Goal: Task Accomplishment & Management: Use online tool/utility

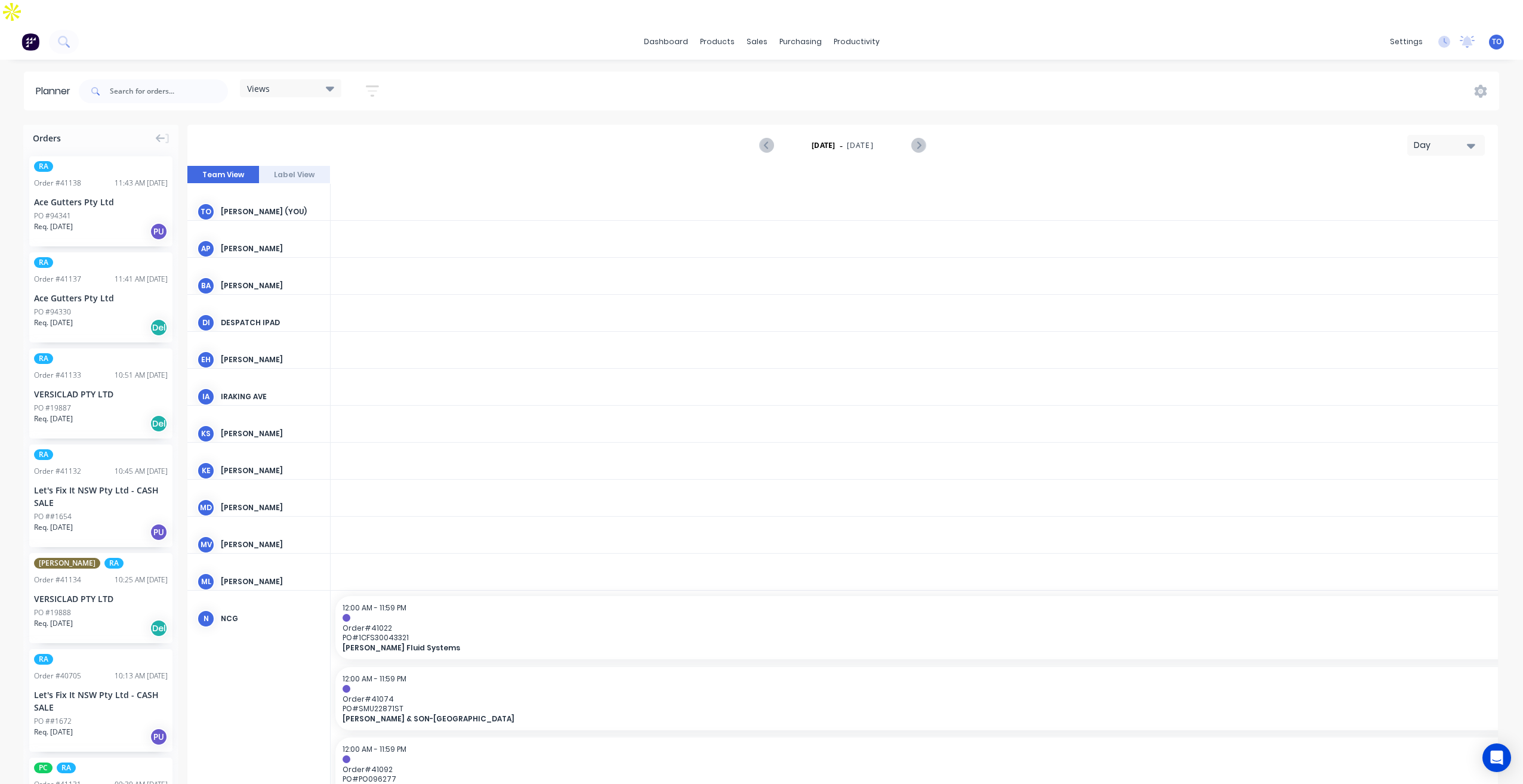
scroll to position [0, 2101]
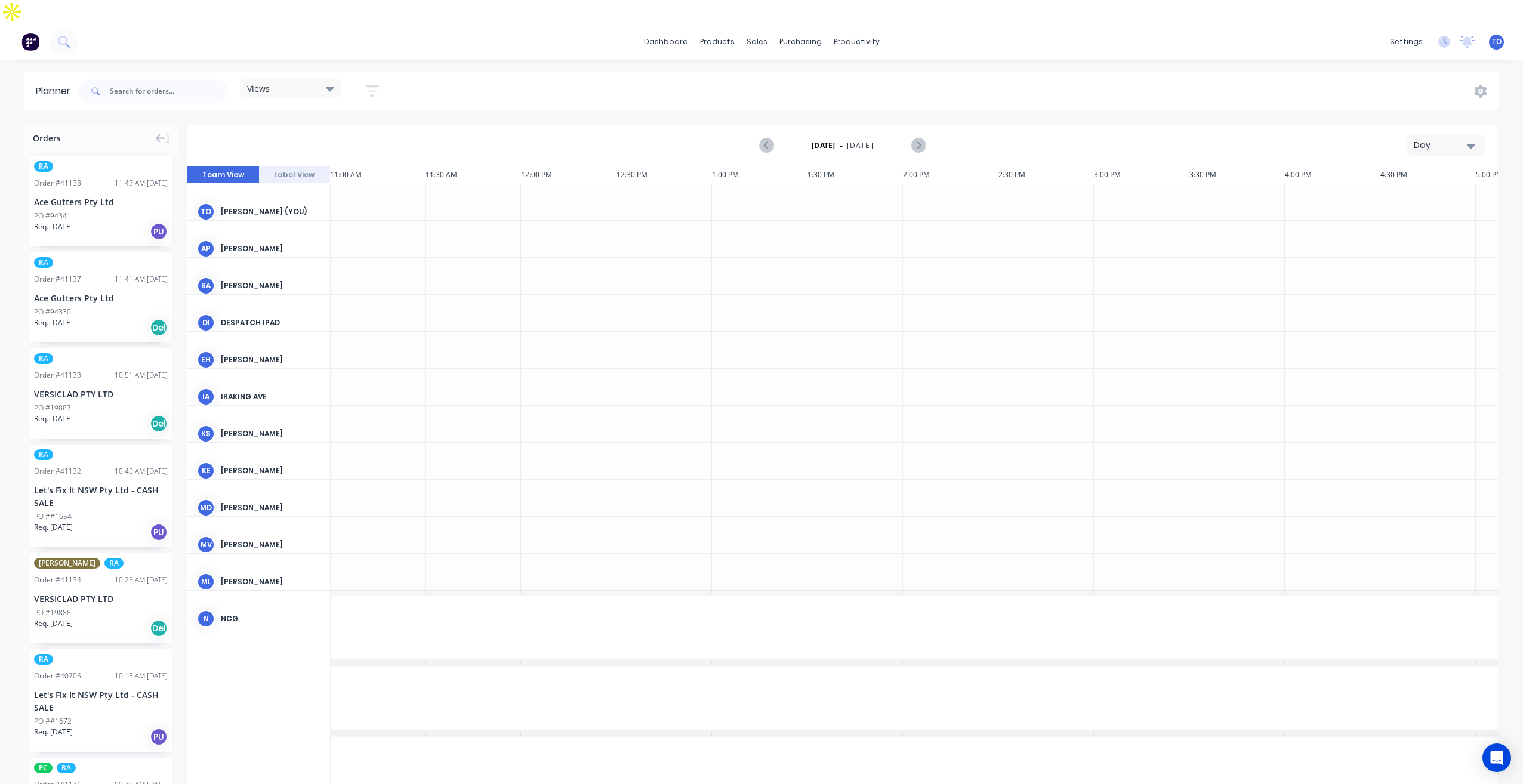
click at [1429, 139] on div "Day" at bounding box center [1440, 145] width 55 height 12
click at [1409, 189] on div "Week" at bounding box center [1424, 201] width 118 height 24
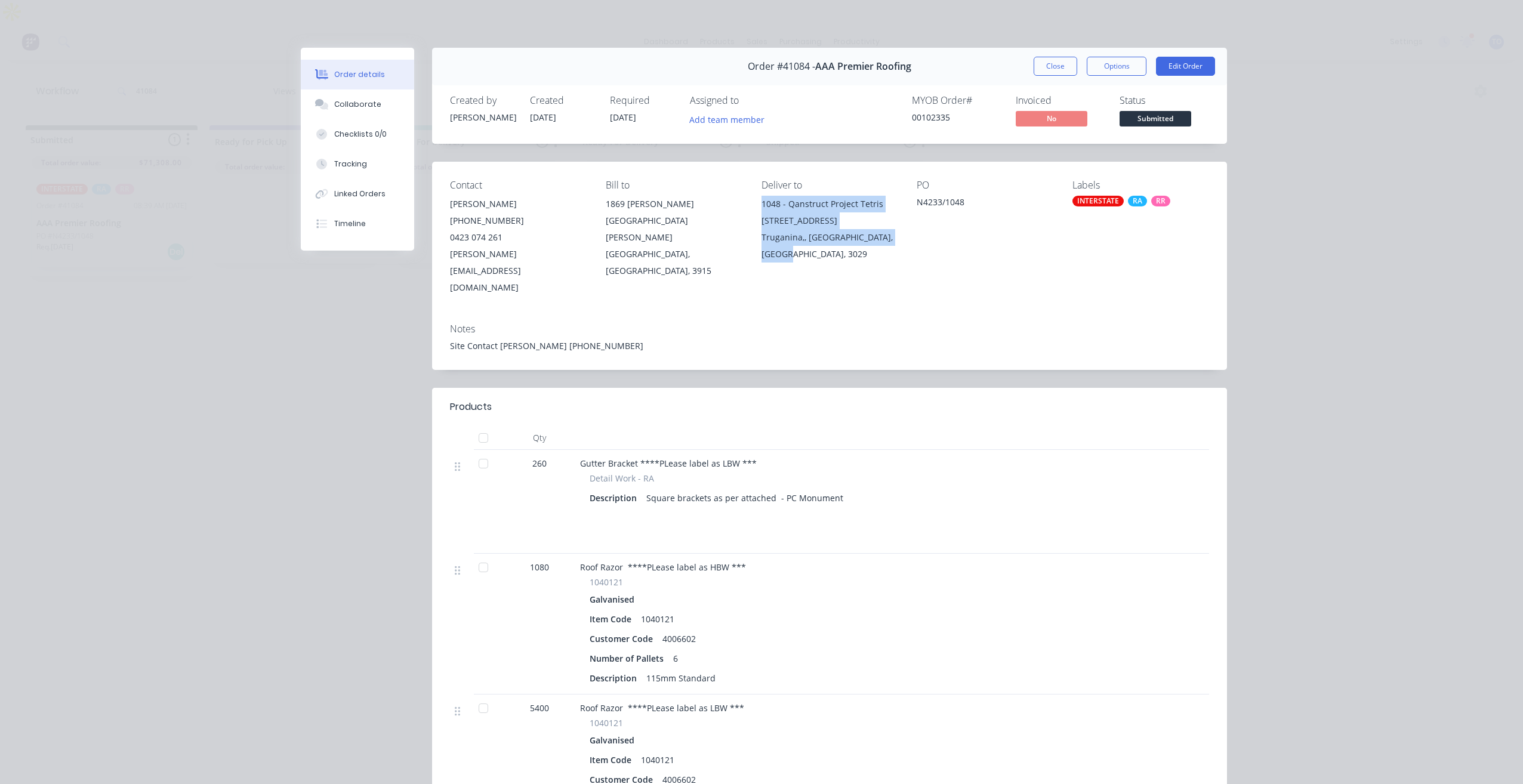
click at [1044, 72] on button "Close" at bounding box center [1055, 67] width 43 height 19
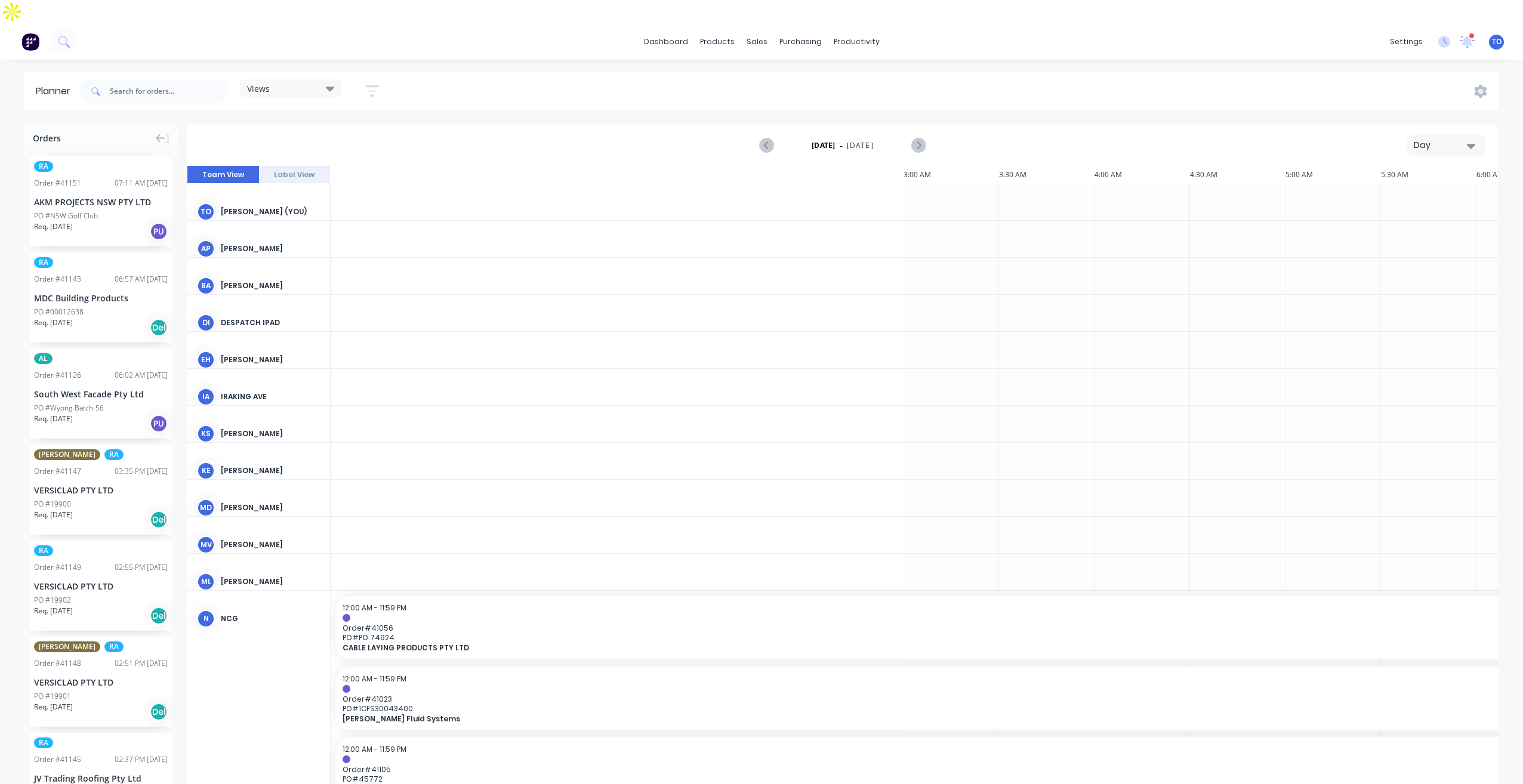
scroll to position [0, 1337]
click at [1449, 139] on div "Day" at bounding box center [1440, 145] width 55 height 12
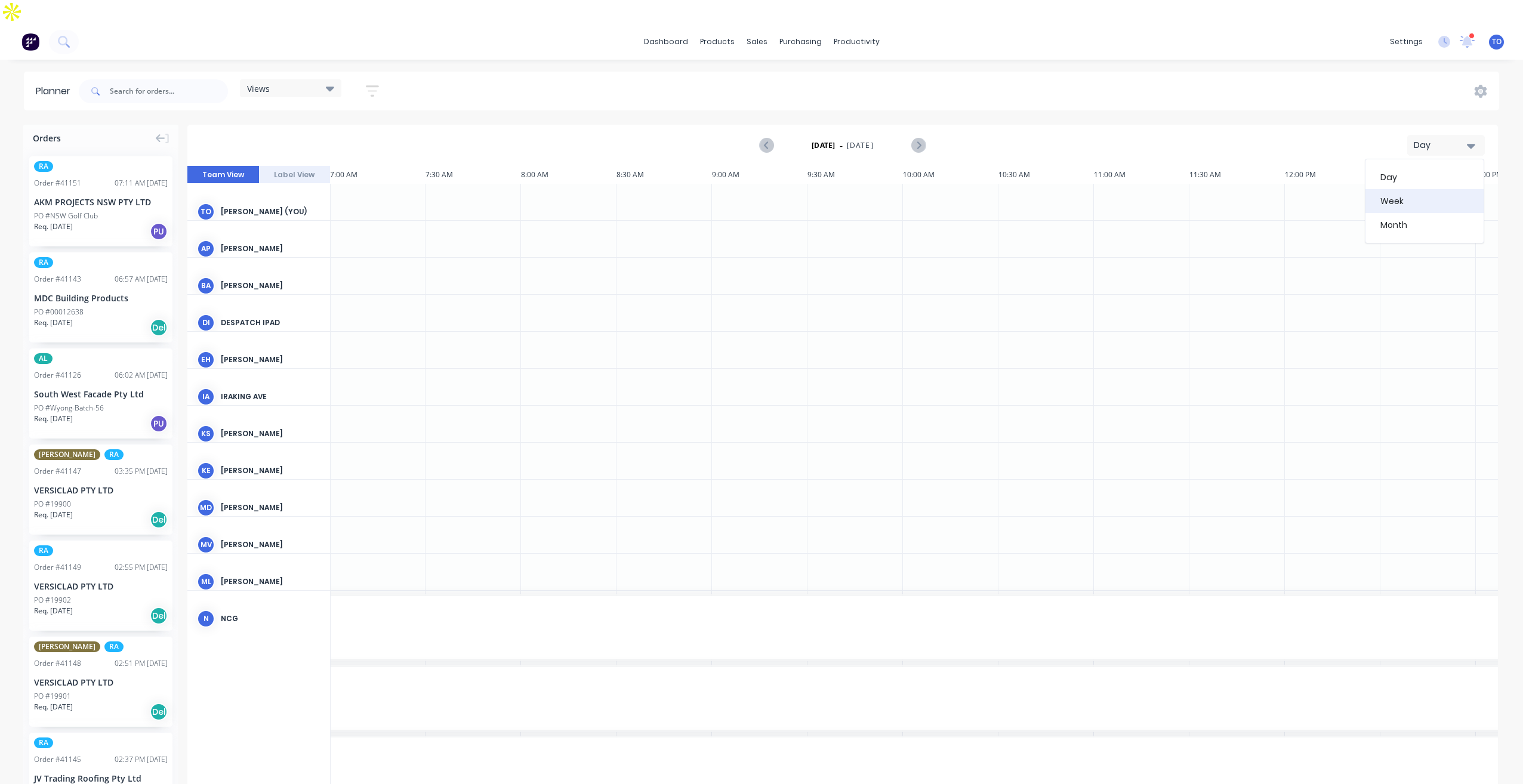
click at [1414, 189] on div "Week" at bounding box center [1424, 201] width 118 height 24
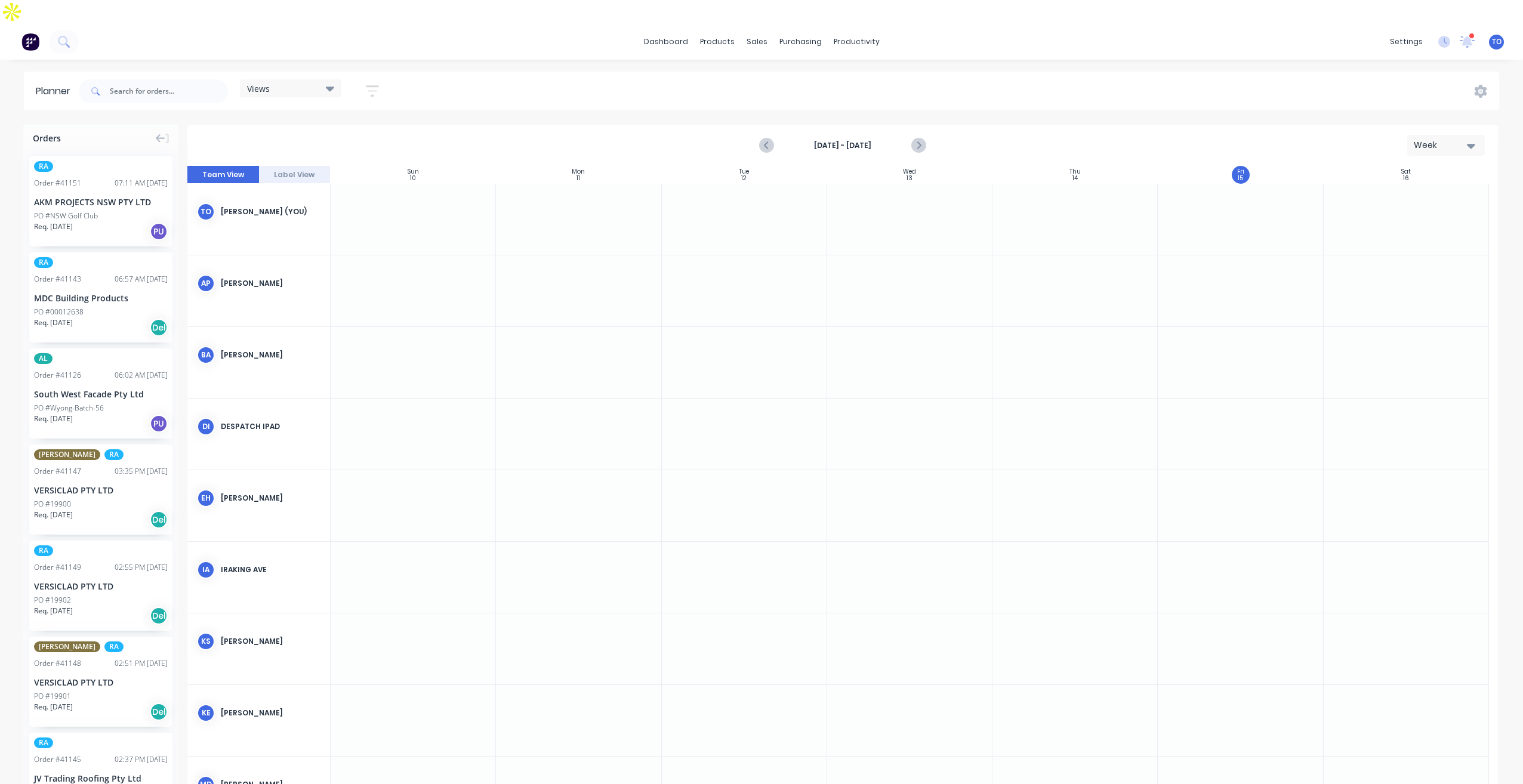
click at [379, 79] on button "button" at bounding box center [372, 91] width 38 height 23
click at [360, 162] on button "Show/Hide orders" at bounding box center [317, 171] width 111 height 18
click at [320, 194] on div "All" at bounding box center [357, 200] width 119 height 12
click at [325, 237] on button "Unscheduled" at bounding box center [351, 249] width 179 height 24
click at [380, 127] on div "Show/Hide users Show/Hide orders All Scheduled Unscheduled Filter by status Fil…" at bounding box center [317, 224] width 148 height 232
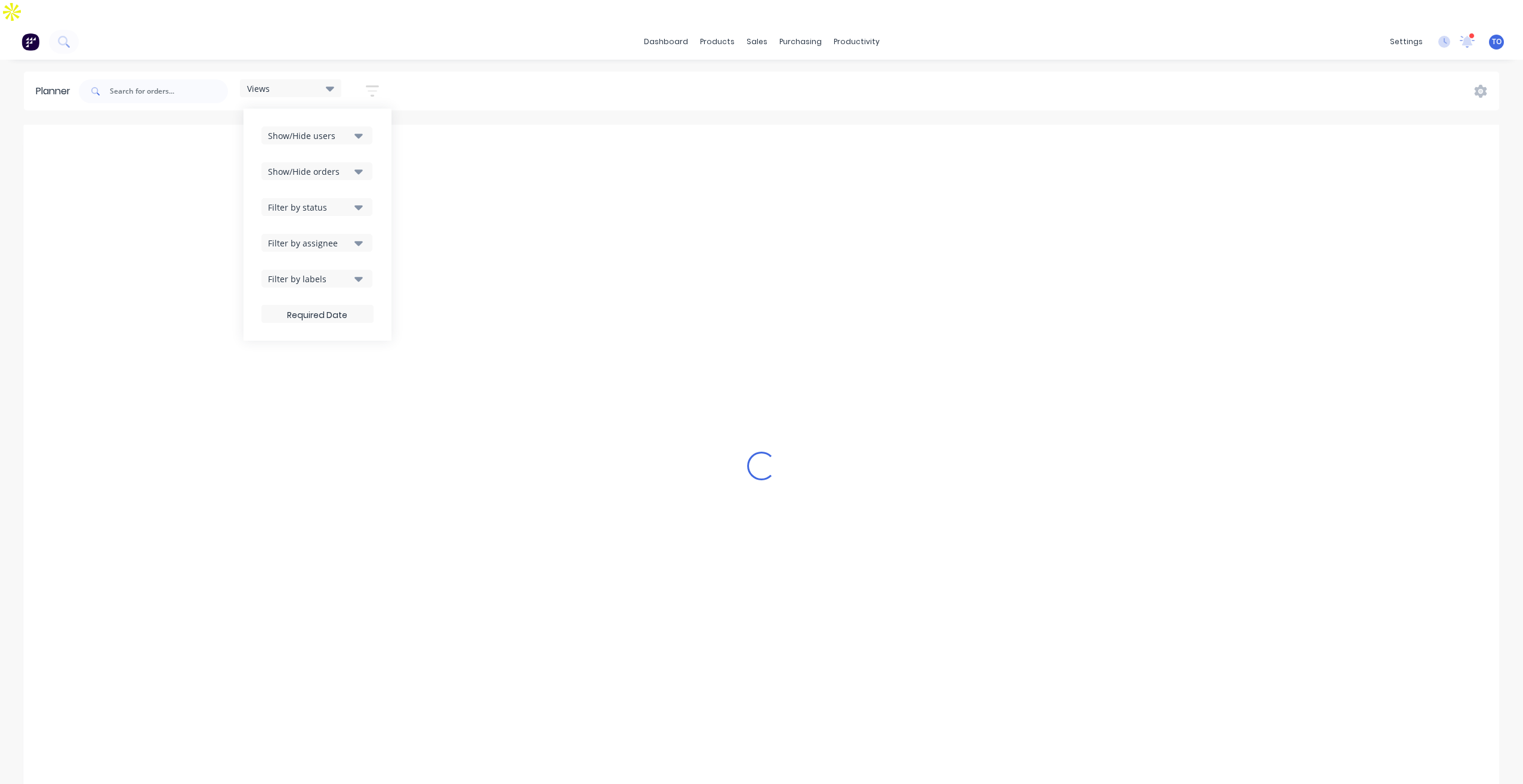
click at [360, 205] on icon "button" at bounding box center [358, 207] width 8 height 5
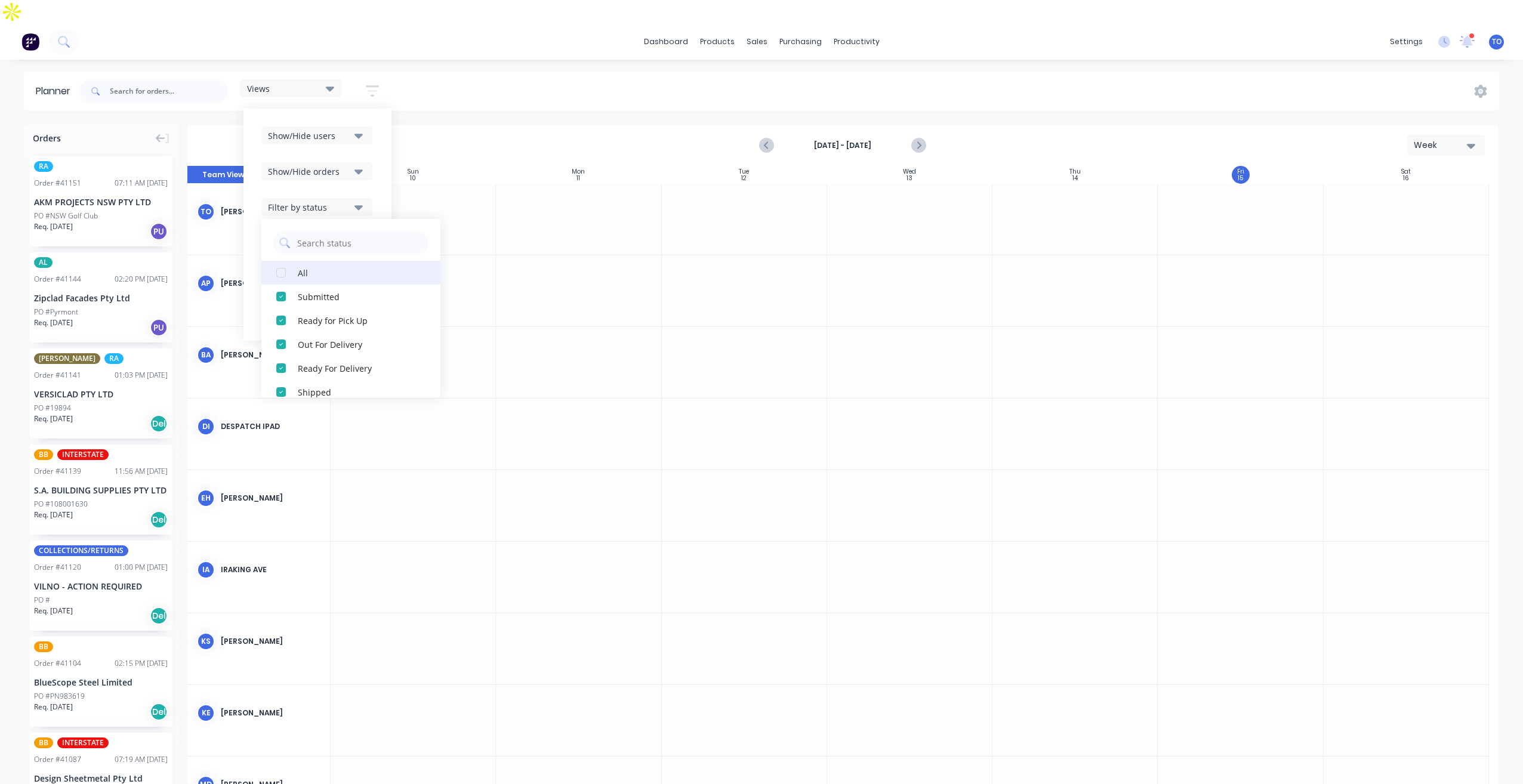
click at [306, 266] on div "All" at bounding box center [357, 272] width 119 height 12
click at [380, 142] on div "Show/Hide users Show/Hide orders Filter by status All Draft Quote Archived Deli…" at bounding box center [317, 224] width 148 height 232
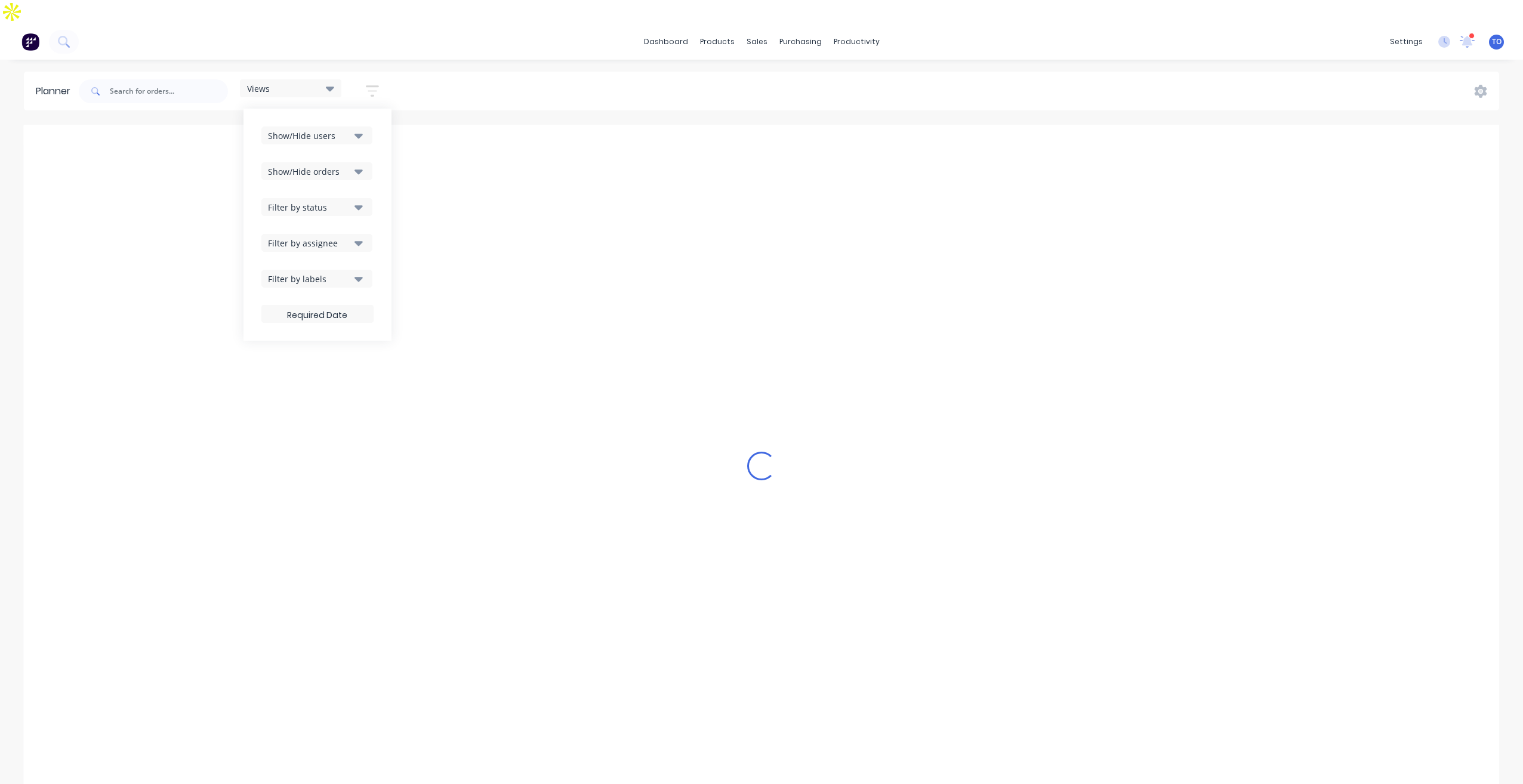
click at [335, 237] on div "Filter by assignee" at bounding box center [309, 243] width 83 height 12
click at [382, 165] on div "Show/Hide users Show/Hide orders Filter by status Filter by assignee All Unassi…" at bounding box center [317, 224] width 148 height 232
click at [352, 270] on button "Filter by labels" at bounding box center [317, 279] width 111 height 18
click at [350, 129] on div "Show/Hide users" at bounding box center [309, 135] width 83 height 12
click at [325, 194] on div "All" at bounding box center [357, 200] width 119 height 12
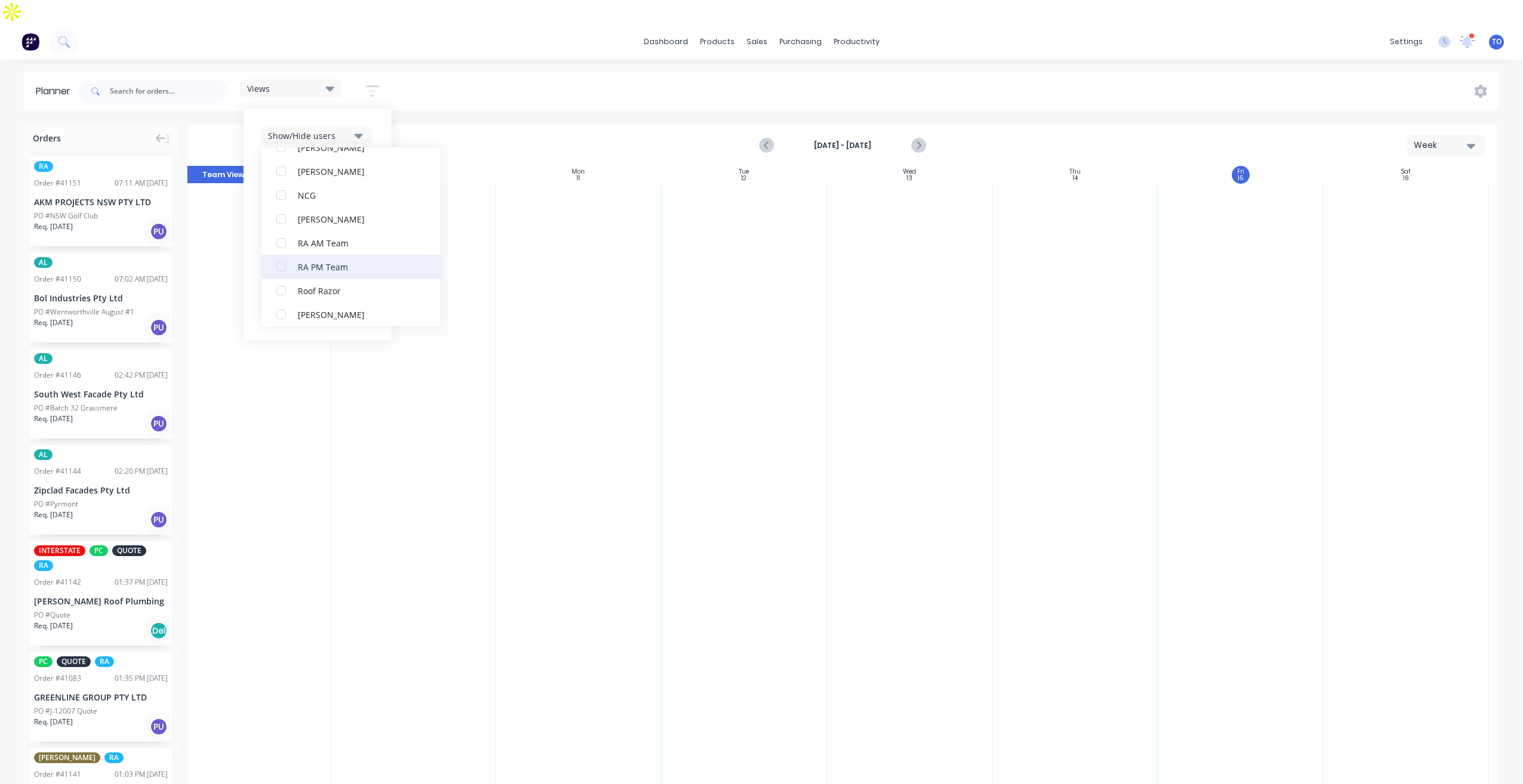
scroll to position [298, 0]
click at [317, 254] on div "RA PM Team" at bounding box center [357, 260] width 119 height 12
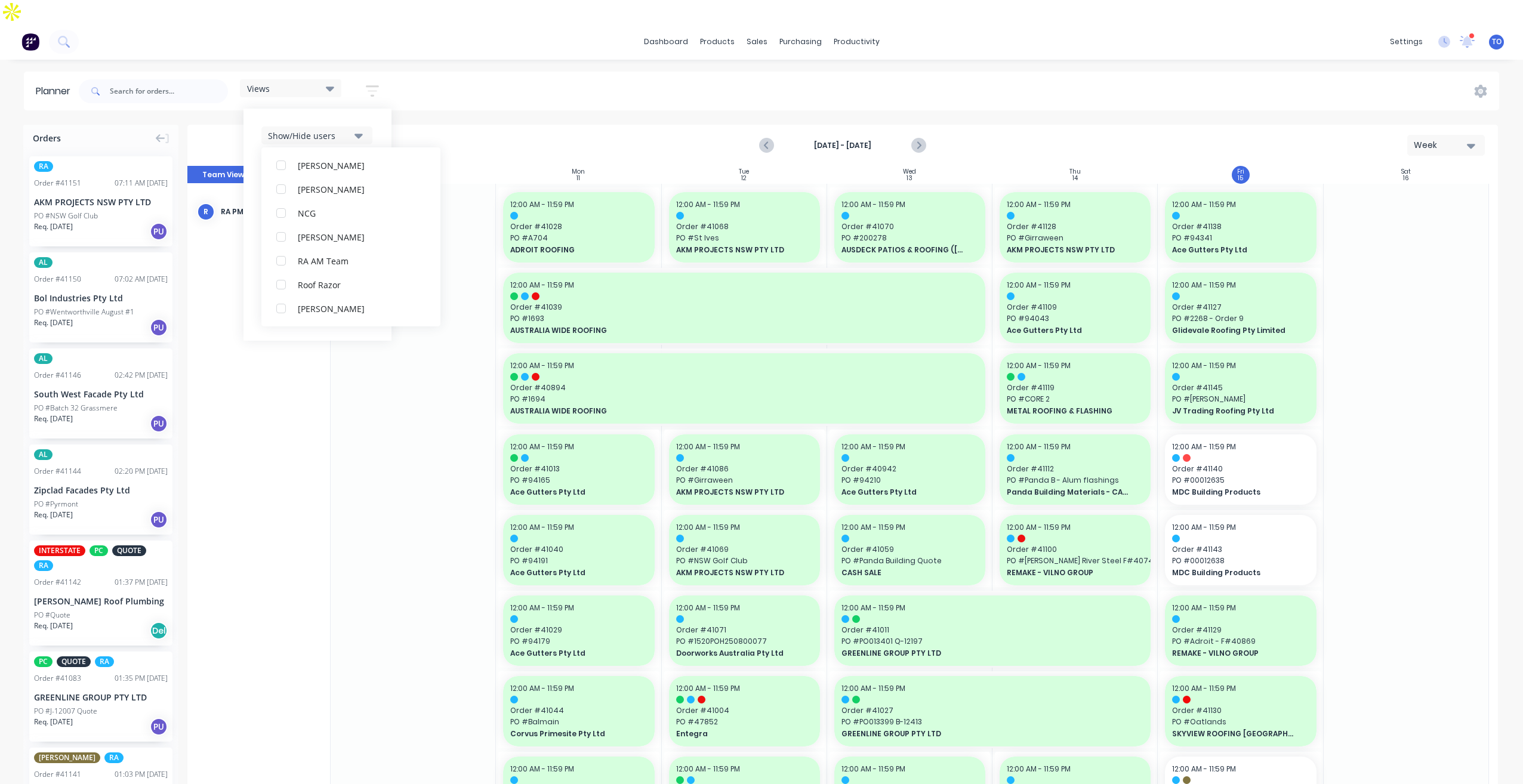
scroll to position [0, 0]
drag, startPoint x: 485, startPoint y: 63, endPoint x: 606, endPoint y: 85, distance: 123.0
click at [485, 74] on div "Views Save new view None (Default) edit Iraking edit kyle edit Michael's View e…" at bounding box center [787, 91] width 1422 height 36
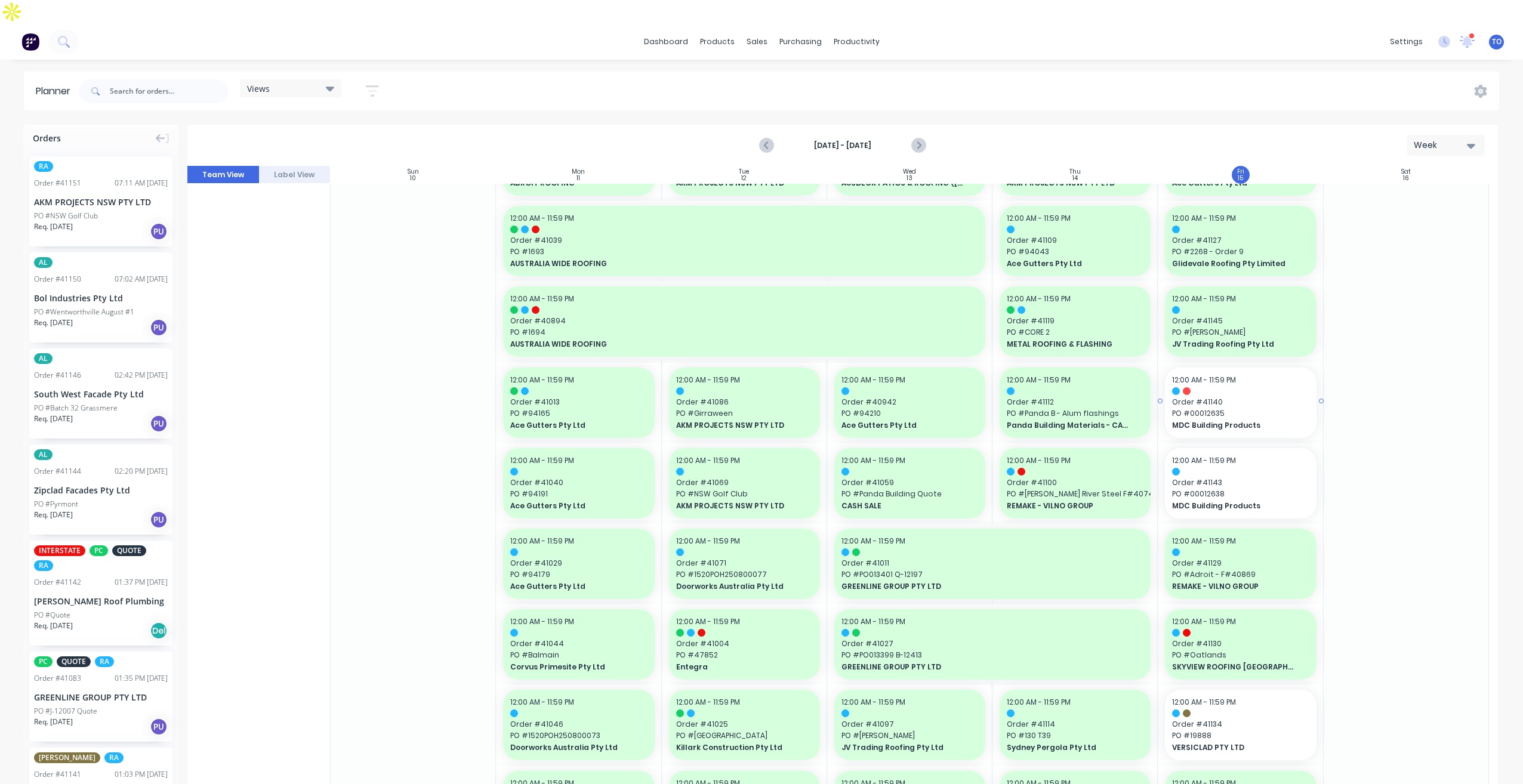
scroll to position [59, 0]
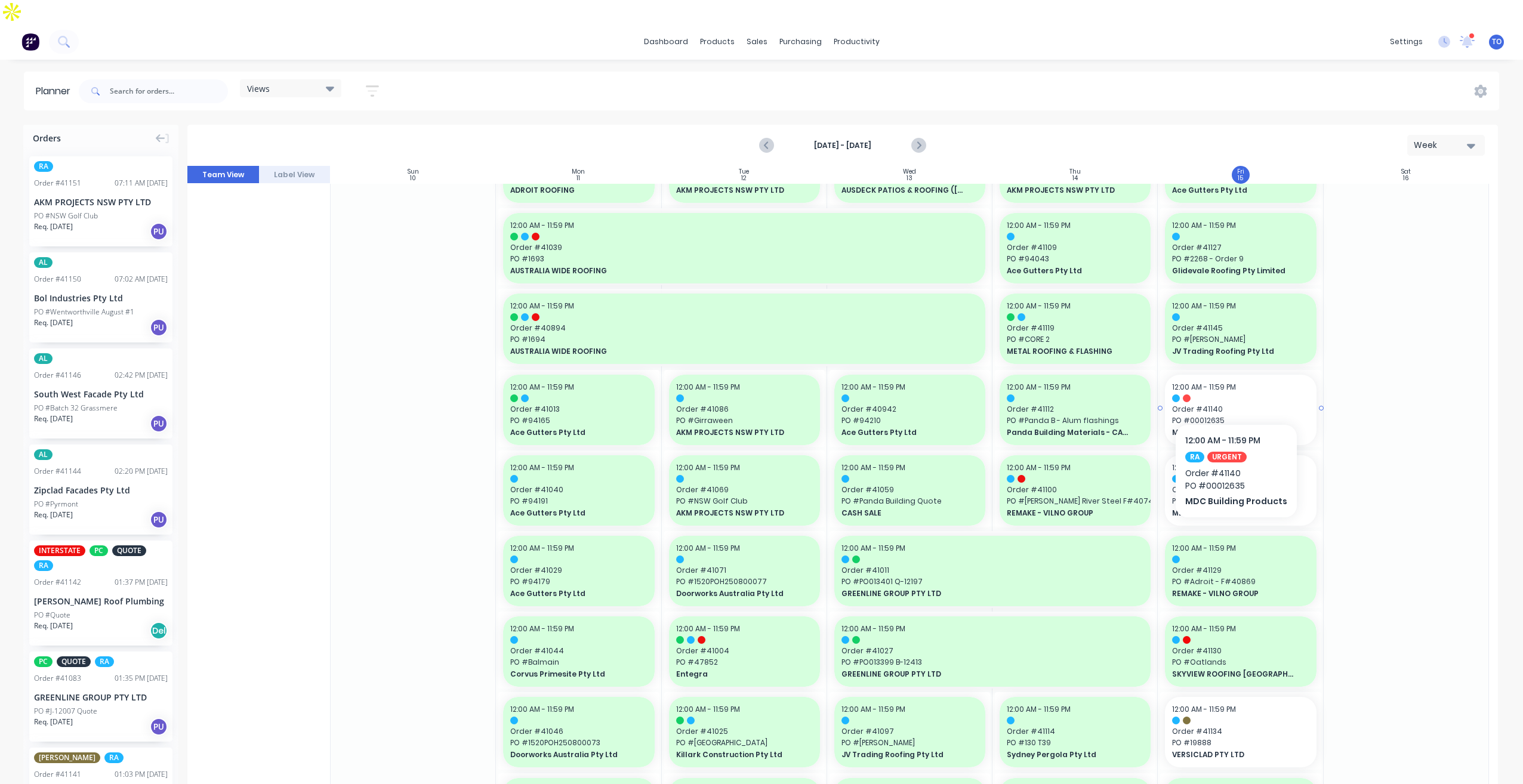
click at [1234, 404] on span "Order # 41140" at bounding box center [1240, 409] width 137 height 11
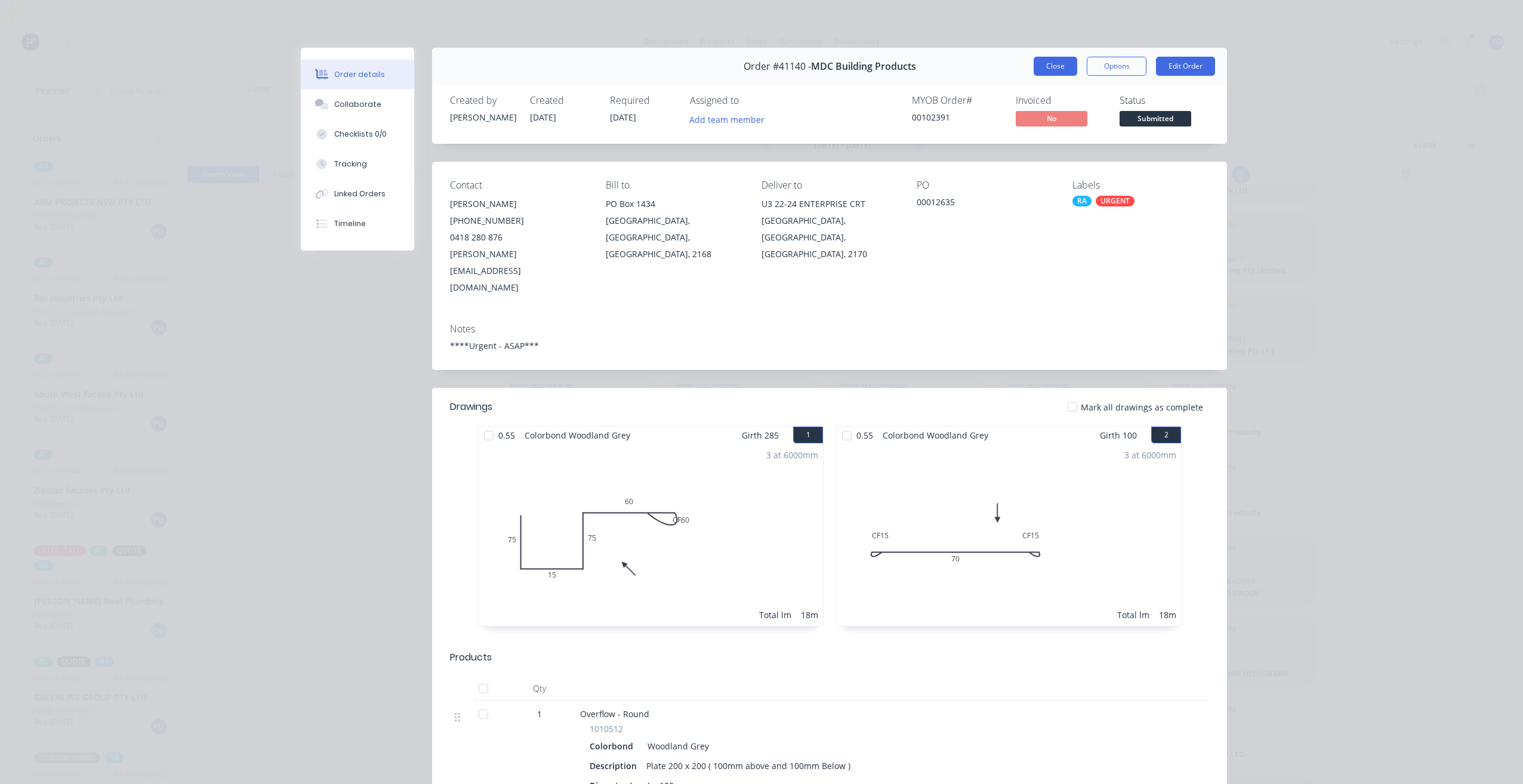
click at [1058, 67] on button "Close" at bounding box center [1055, 67] width 43 height 19
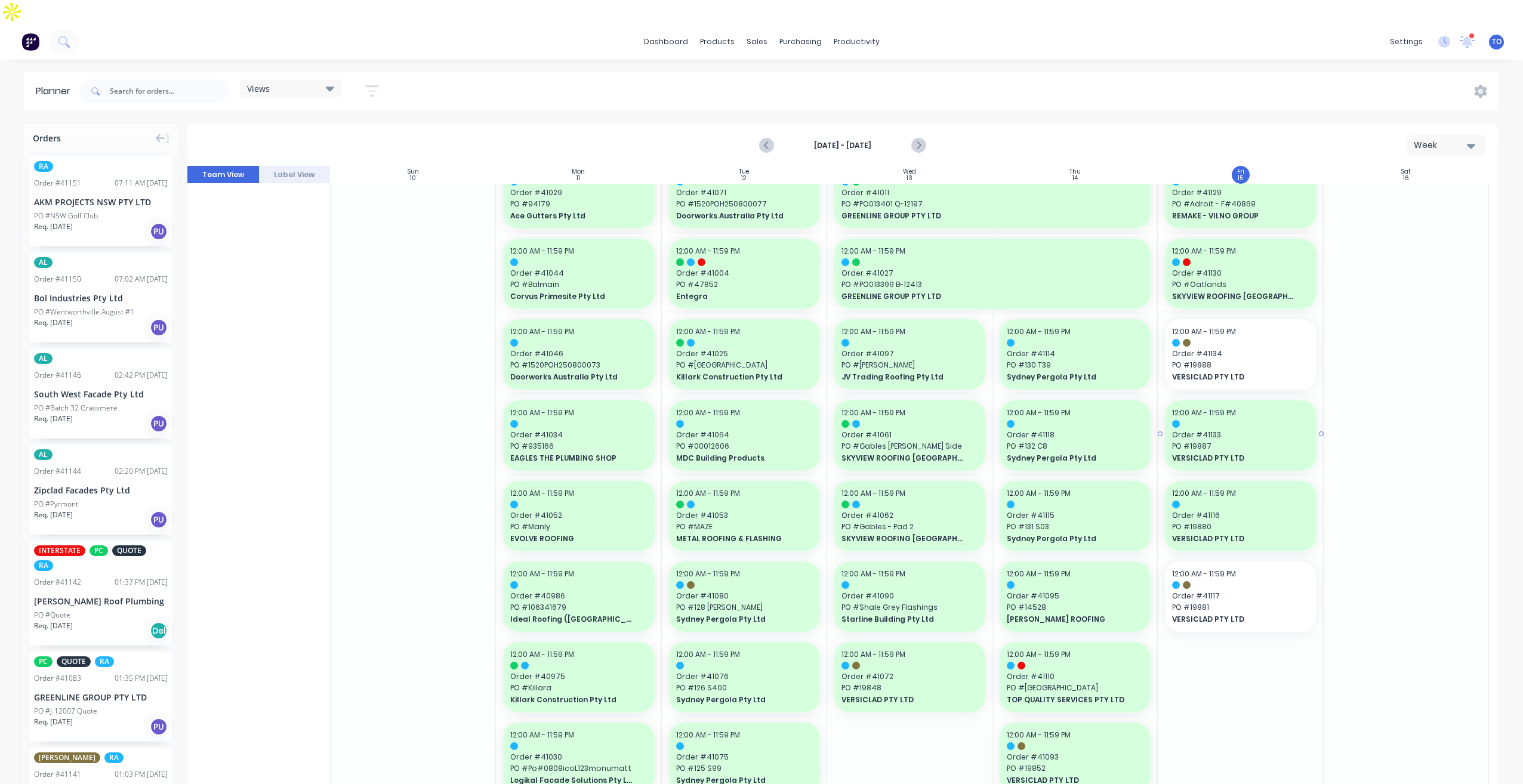
scroll to position [358, 0]
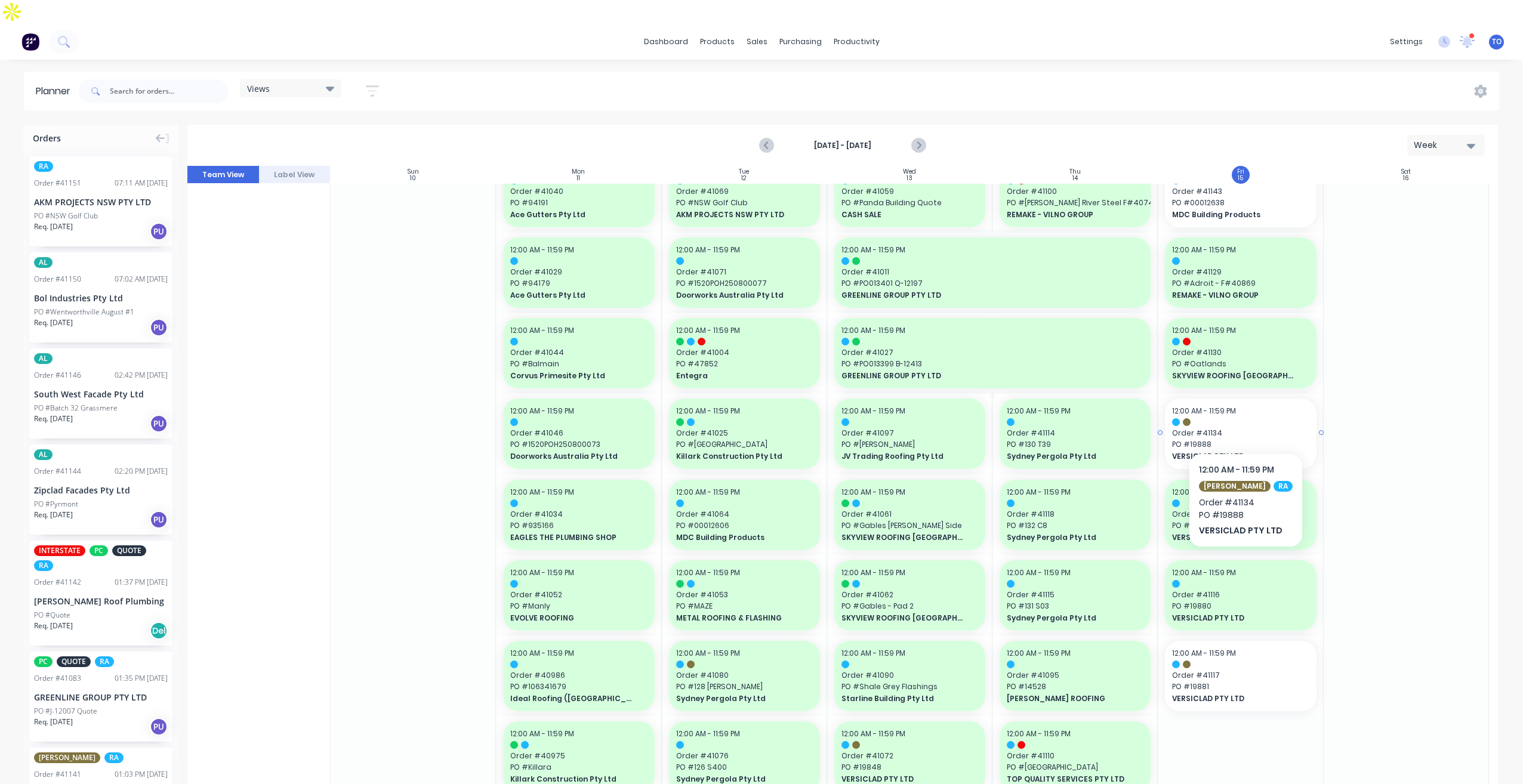
click at [1238, 439] on span "PO # 19888" at bounding box center [1240, 444] width 137 height 11
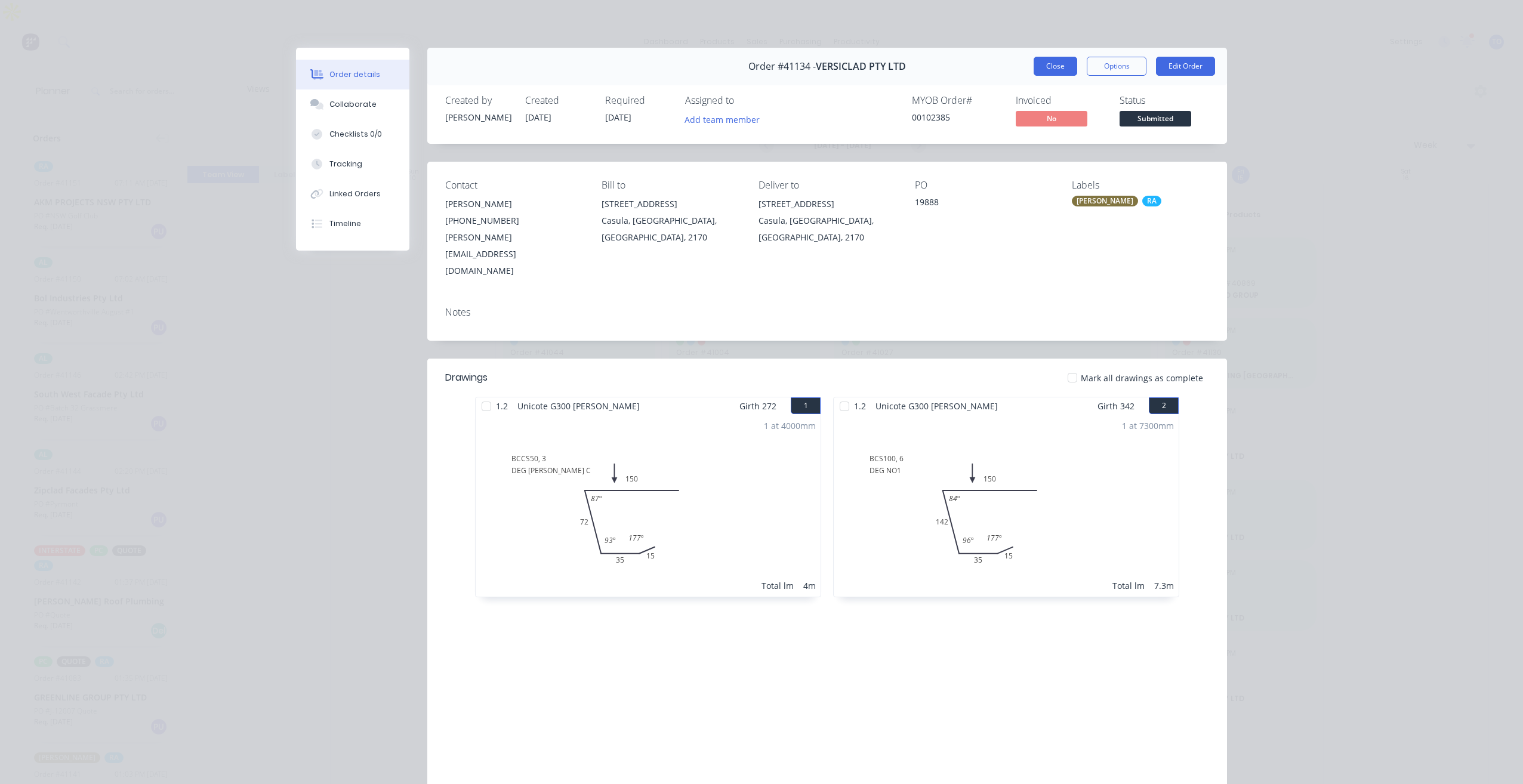
click at [1043, 68] on button "Close" at bounding box center [1055, 67] width 43 height 19
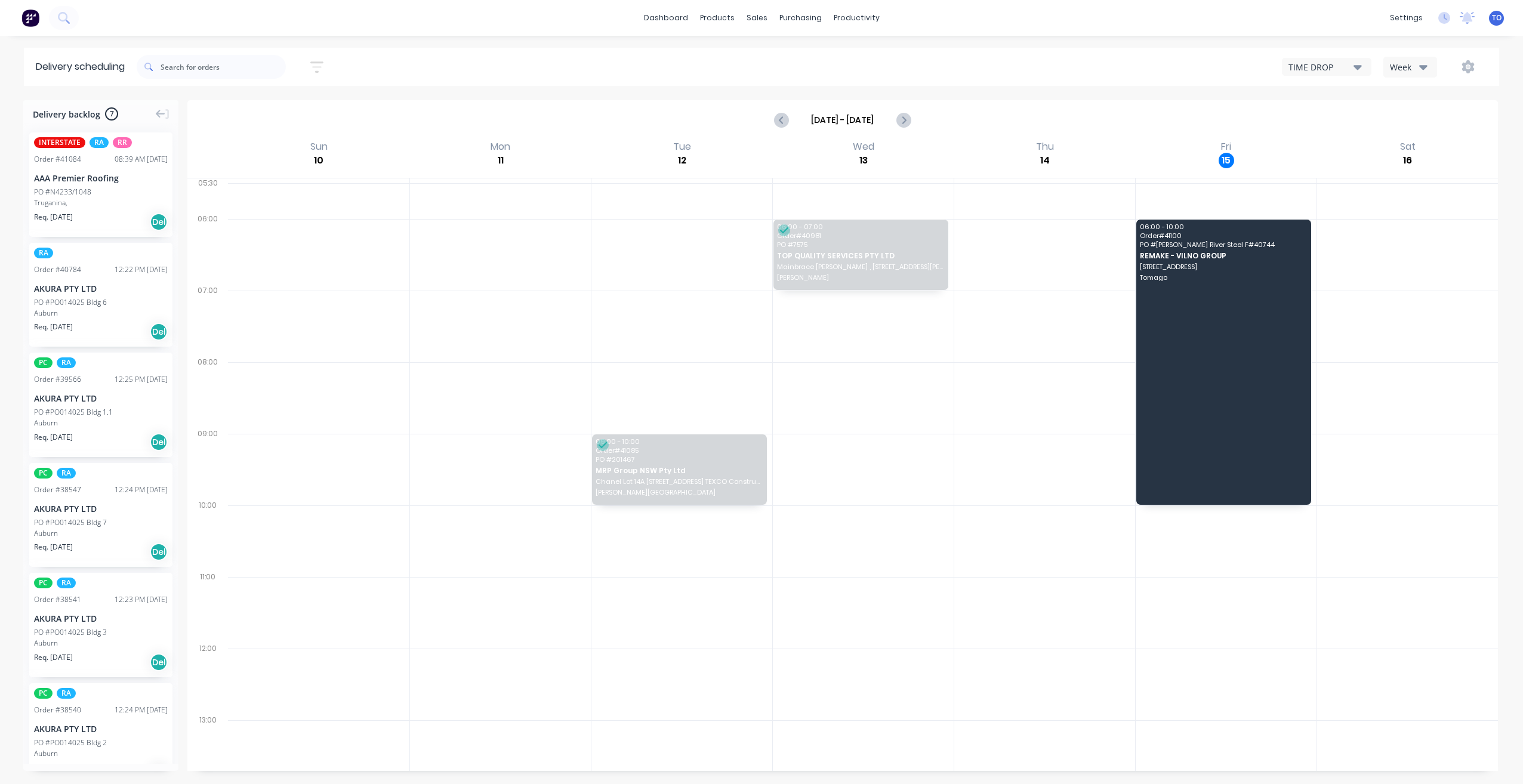
click at [1411, 64] on div "Week" at bounding box center [1407, 67] width 35 height 12
click at [1420, 125] on div "Vehicle" at bounding box center [1442, 122] width 118 height 24
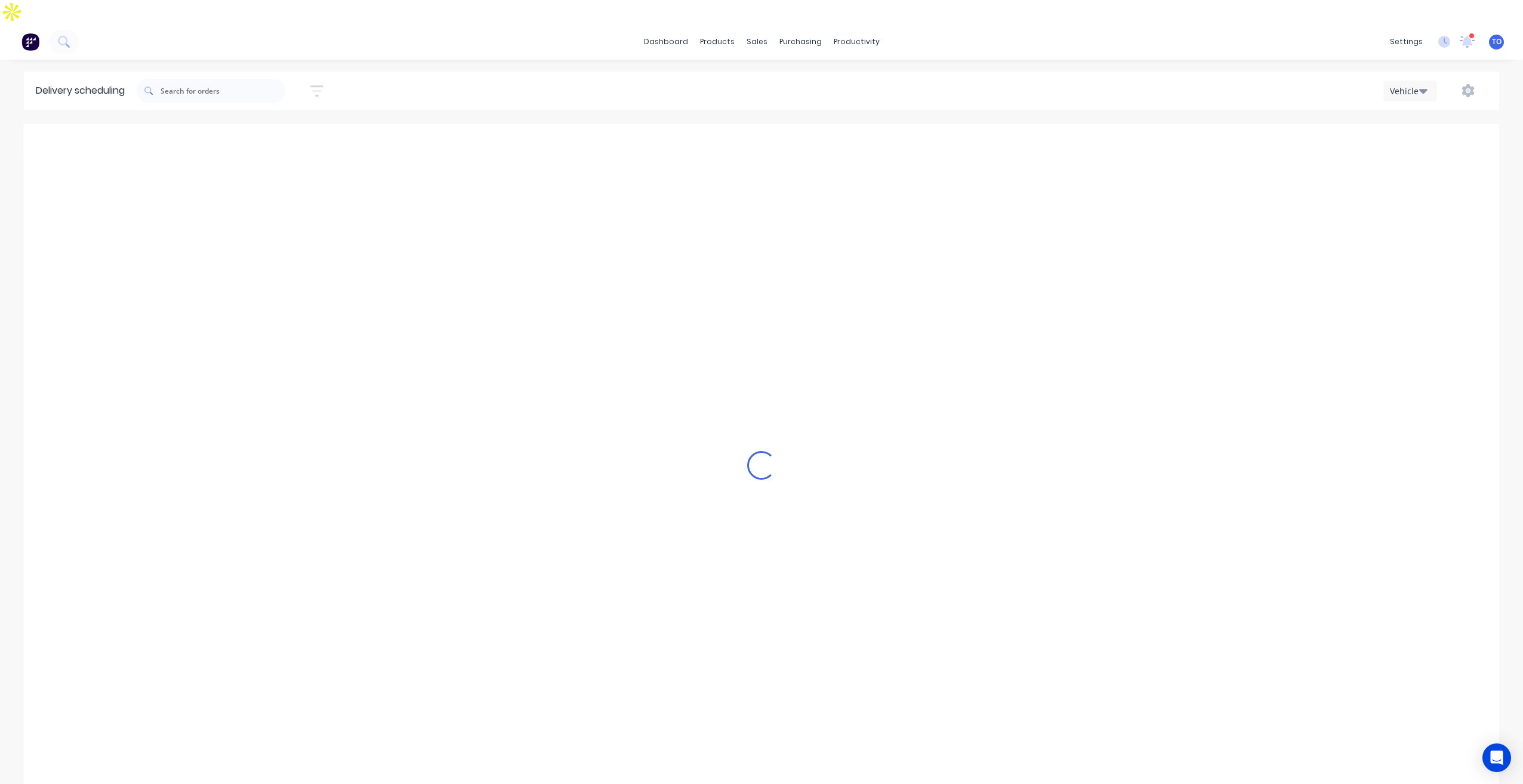
type input "Sunday - 10/08/25"
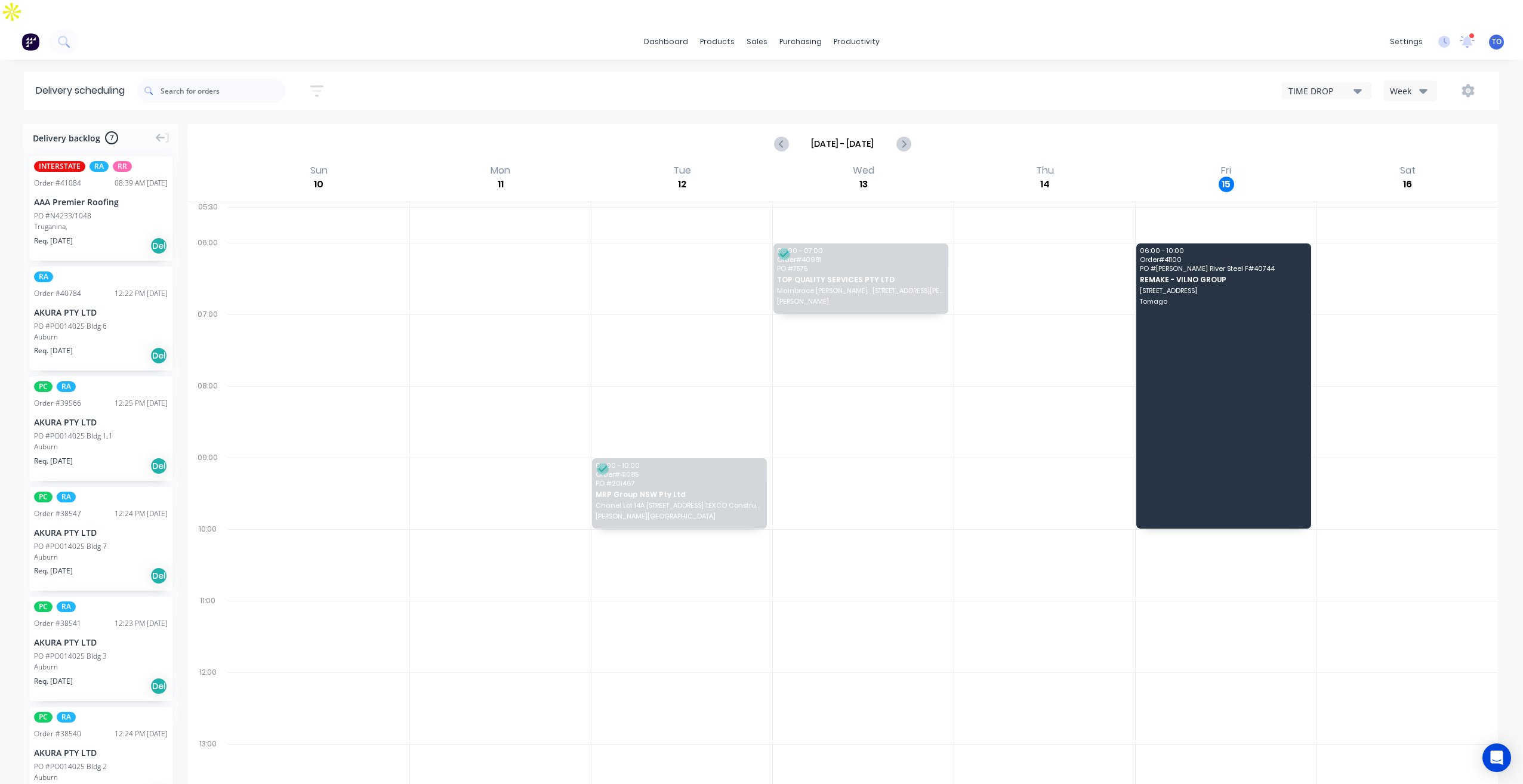
click at [1396, 85] on div "Week" at bounding box center [1407, 90] width 35 height 12
click at [1409, 134] on div "Vehicle" at bounding box center [1442, 146] width 118 height 24
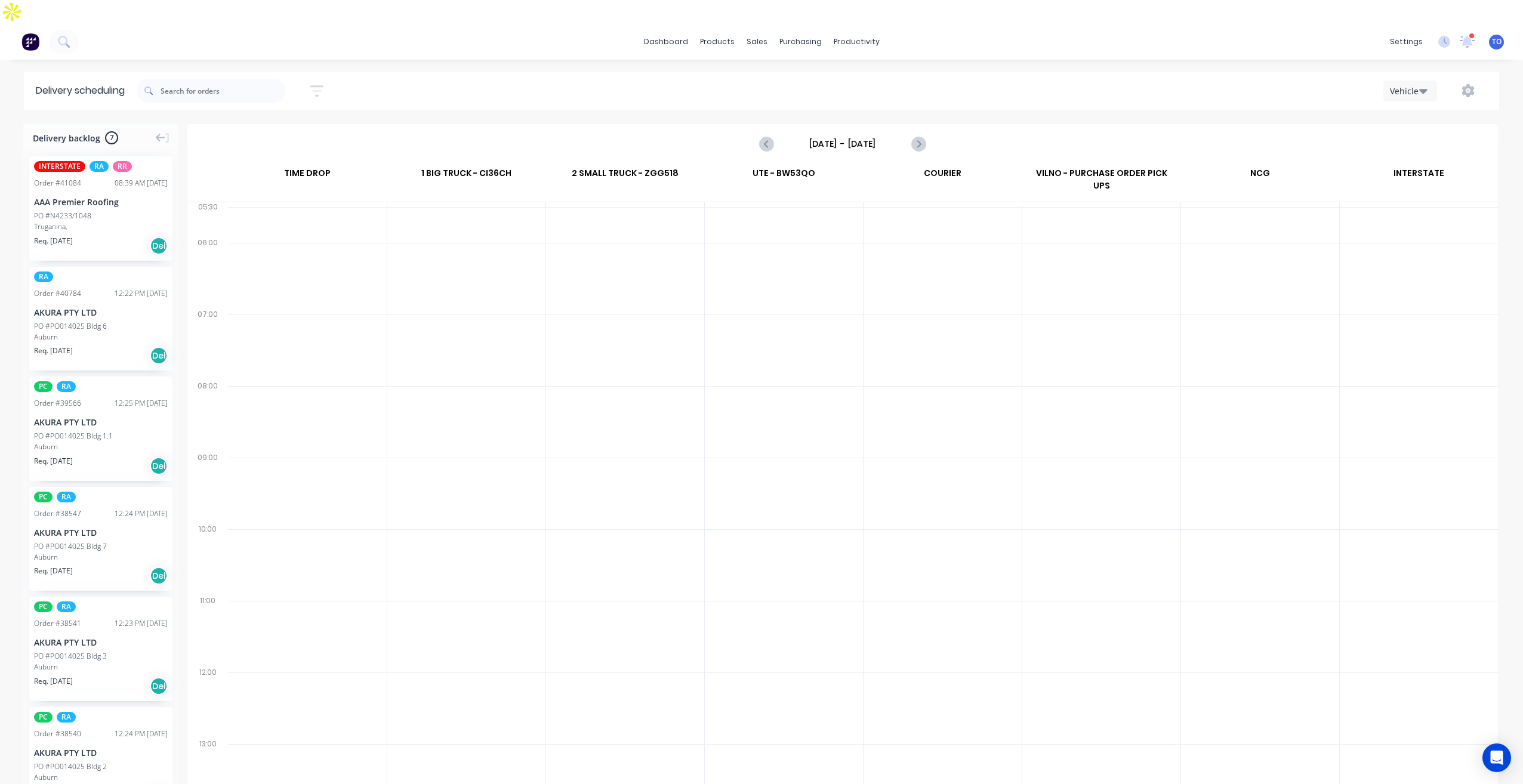
click at [820, 135] on input "Sunday - 10/08/25" at bounding box center [842, 144] width 118 height 18
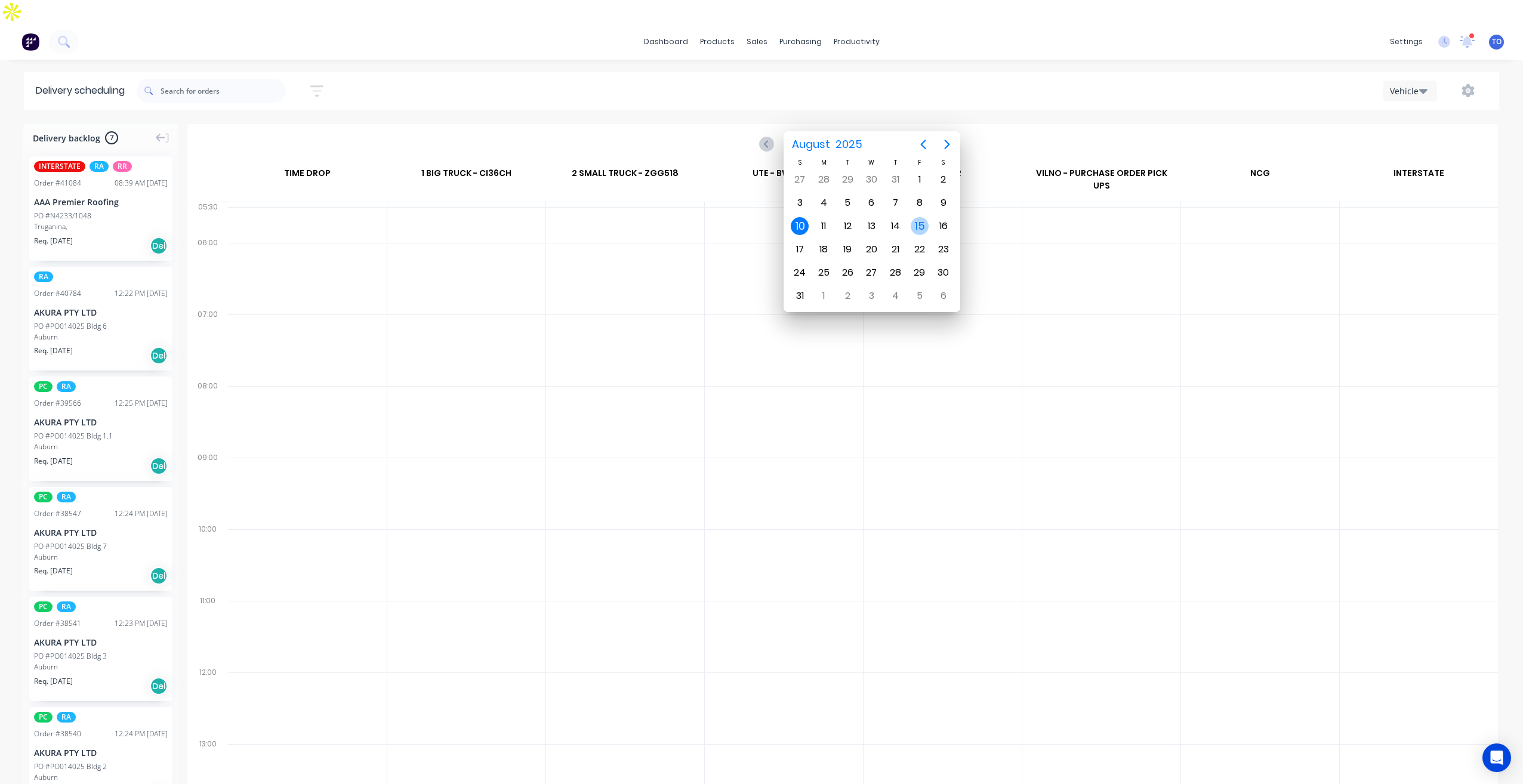
click at [922, 227] on div "15" at bounding box center [920, 226] width 18 height 18
type input "[DATE] - [DATE]"
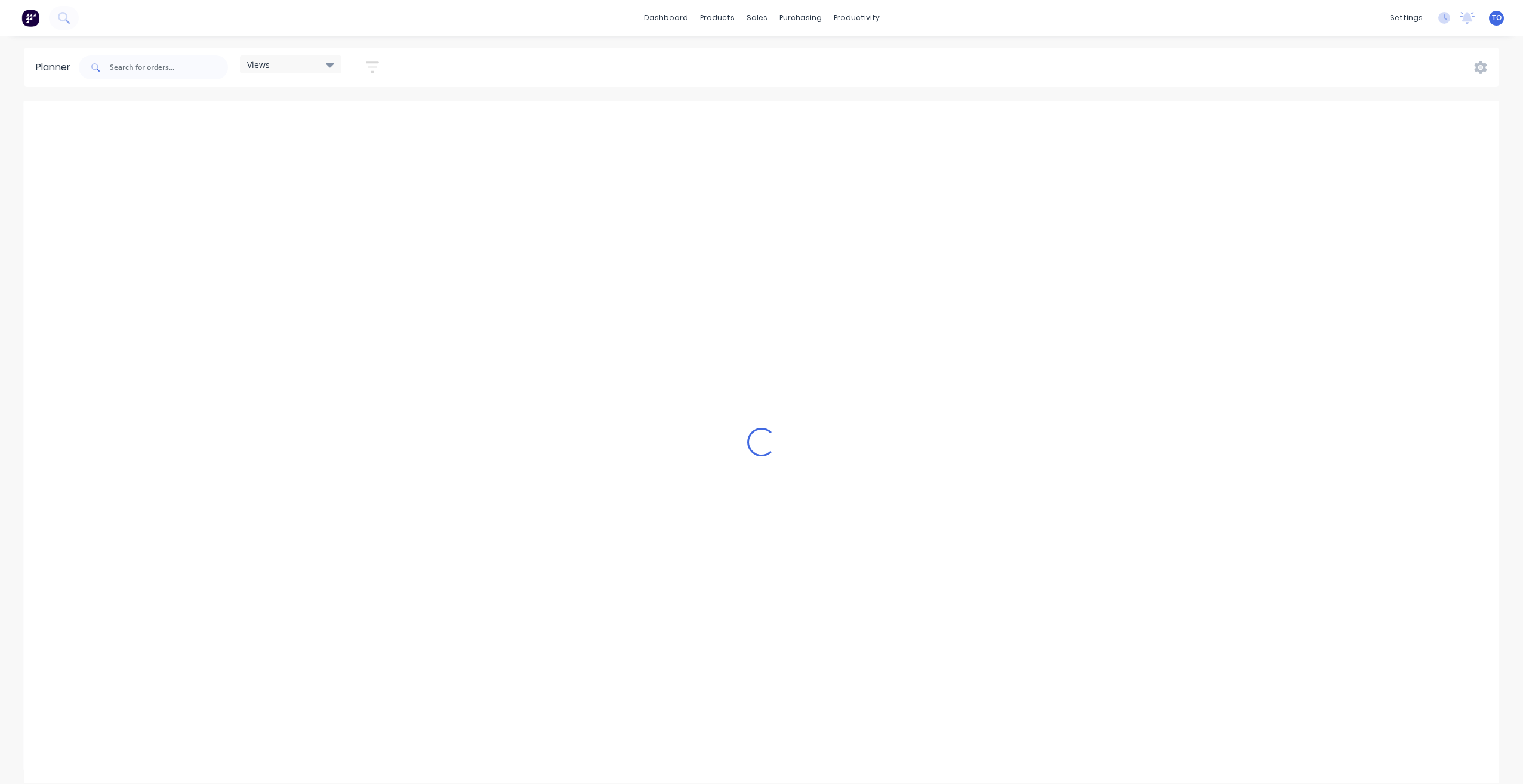
scroll to position [0, 1337]
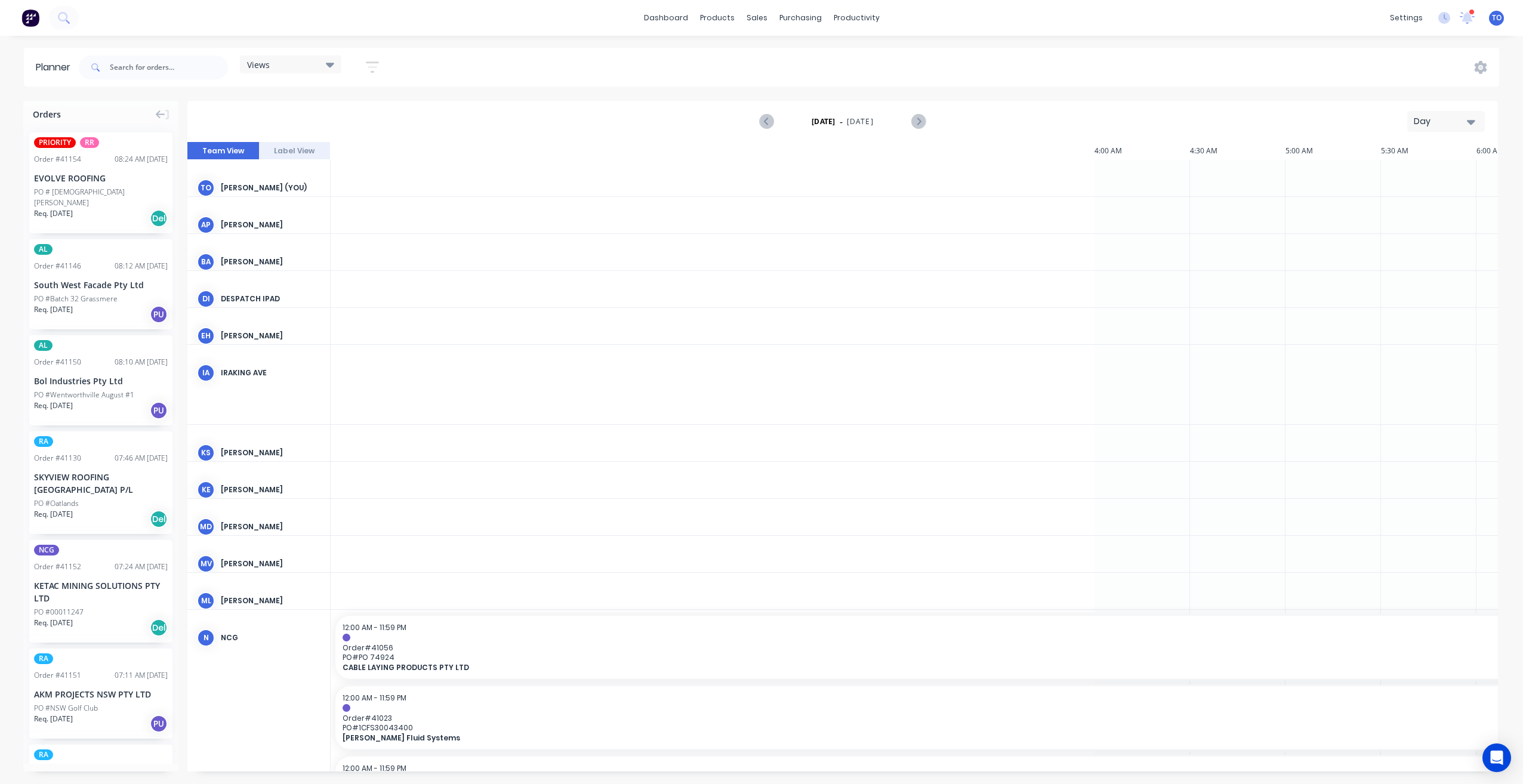
scroll to position [0, 1528]
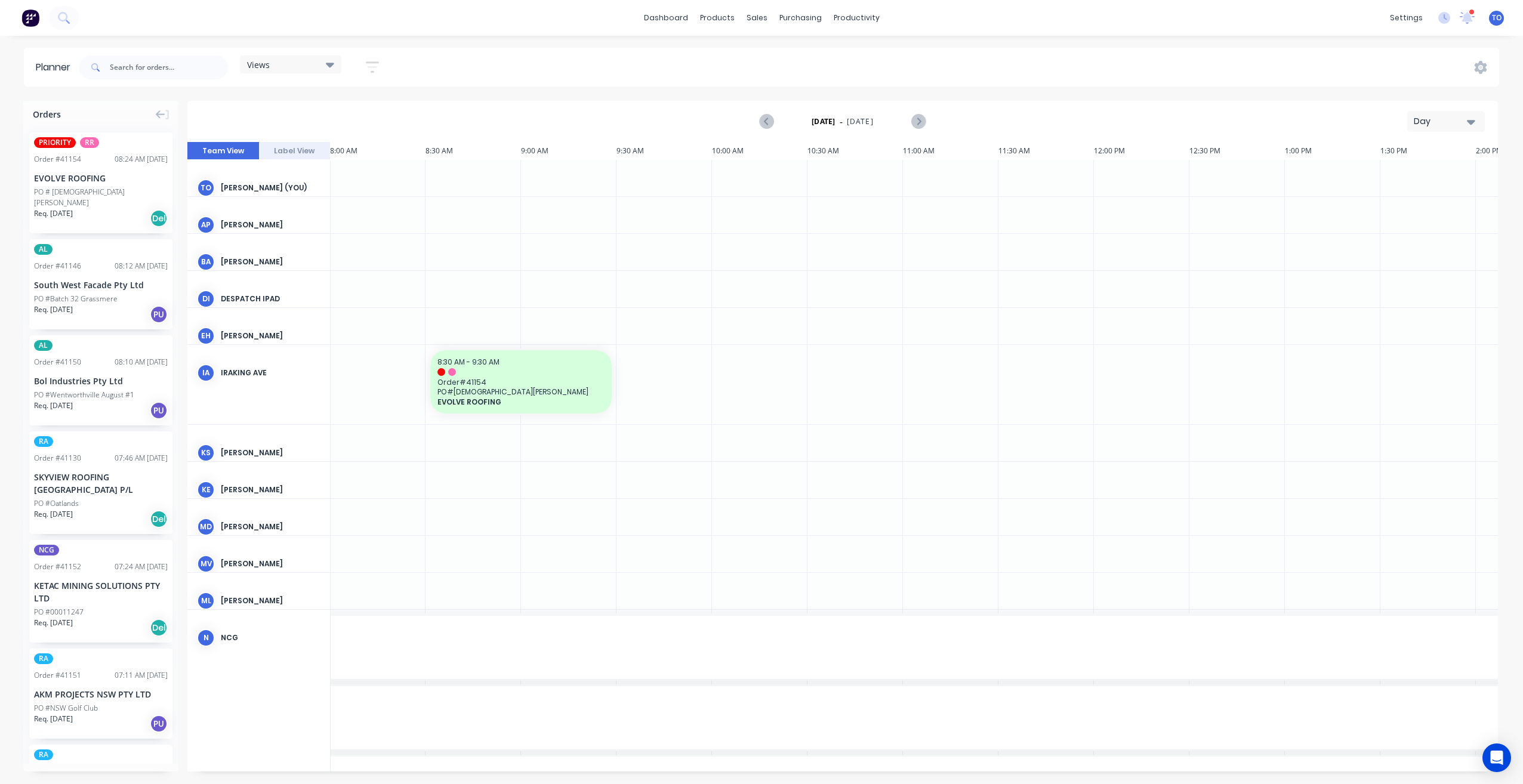
click at [1446, 121] on div "Day" at bounding box center [1440, 121] width 55 height 12
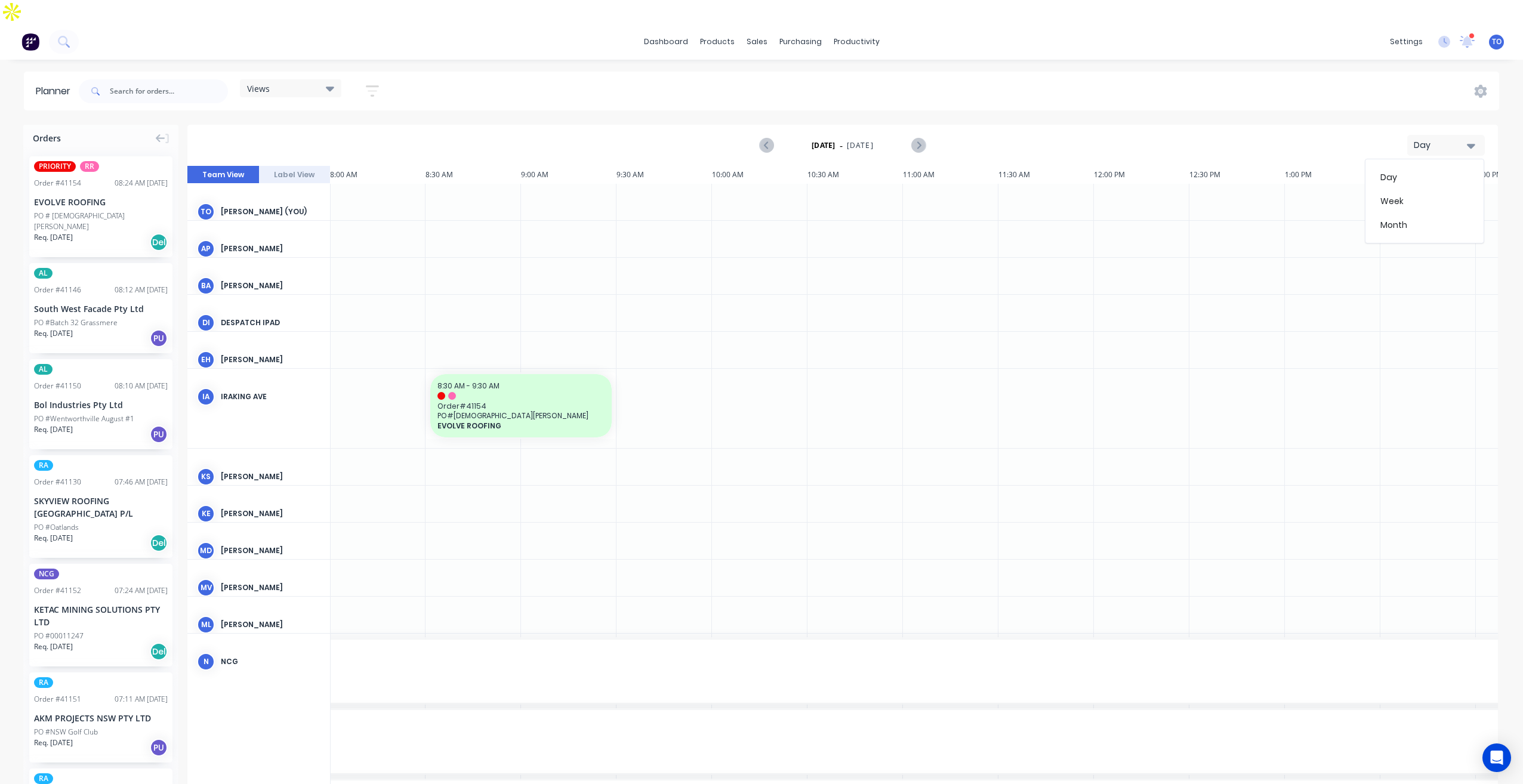
click at [1347, 90] on div "Planner Views Save new view None (Default) edit Iraking edit [PERSON_NAME] edit…" at bounding box center [762, 439] width 1523 height 736
click at [879, 82] on div "Planner" at bounding box center [873, 81] width 28 height 11
click at [608, 81] on div "Views Save new view None (Default) edit Iraking edit [PERSON_NAME] edit [PERSON…" at bounding box center [787, 91] width 1422 height 36
click at [371, 83] on icon "button" at bounding box center [372, 90] width 13 height 15
click at [342, 129] on div "Show/Hide users" at bounding box center [309, 135] width 83 height 12
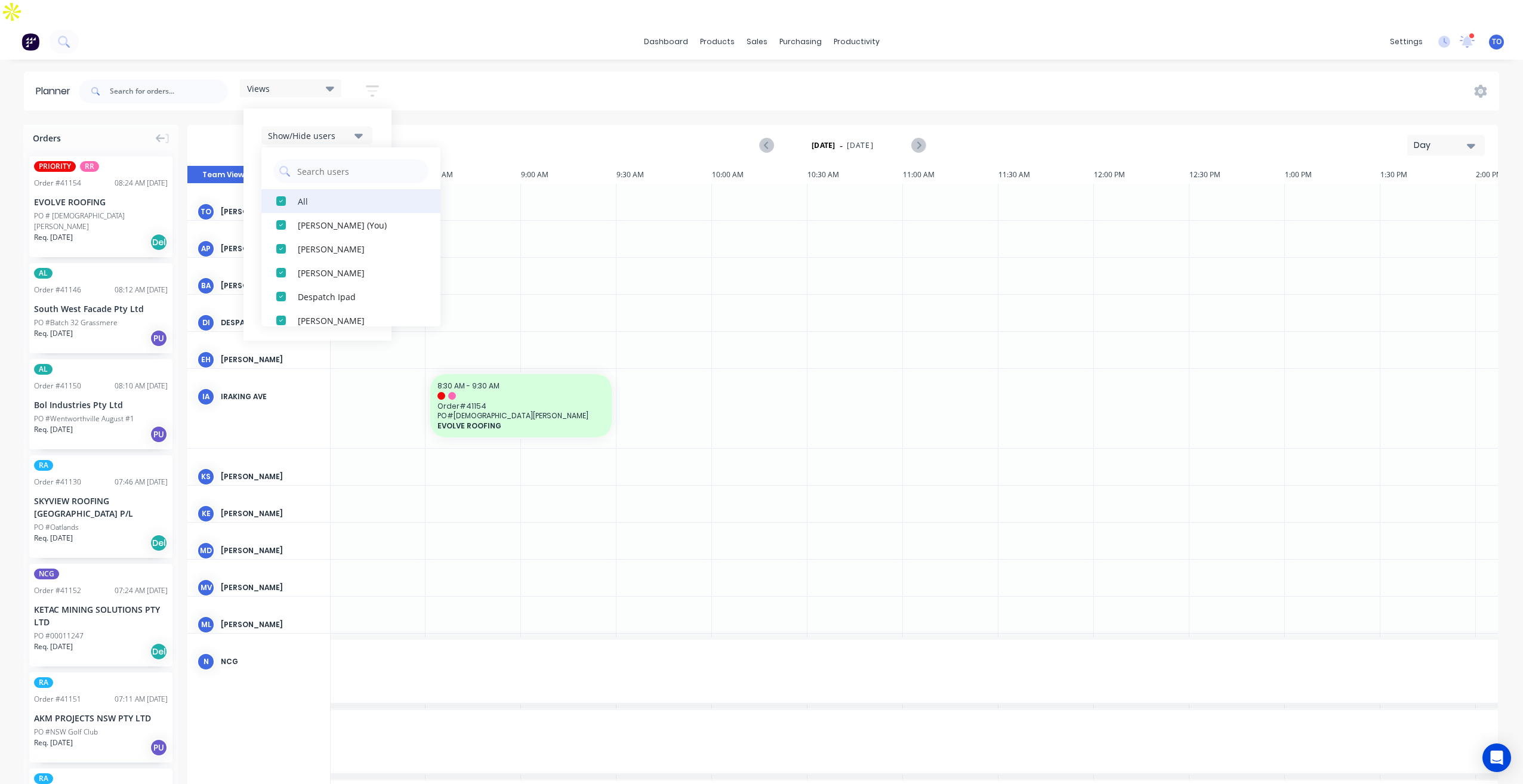
click at [323, 189] on button "All" at bounding box center [351, 201] width 179 height 24
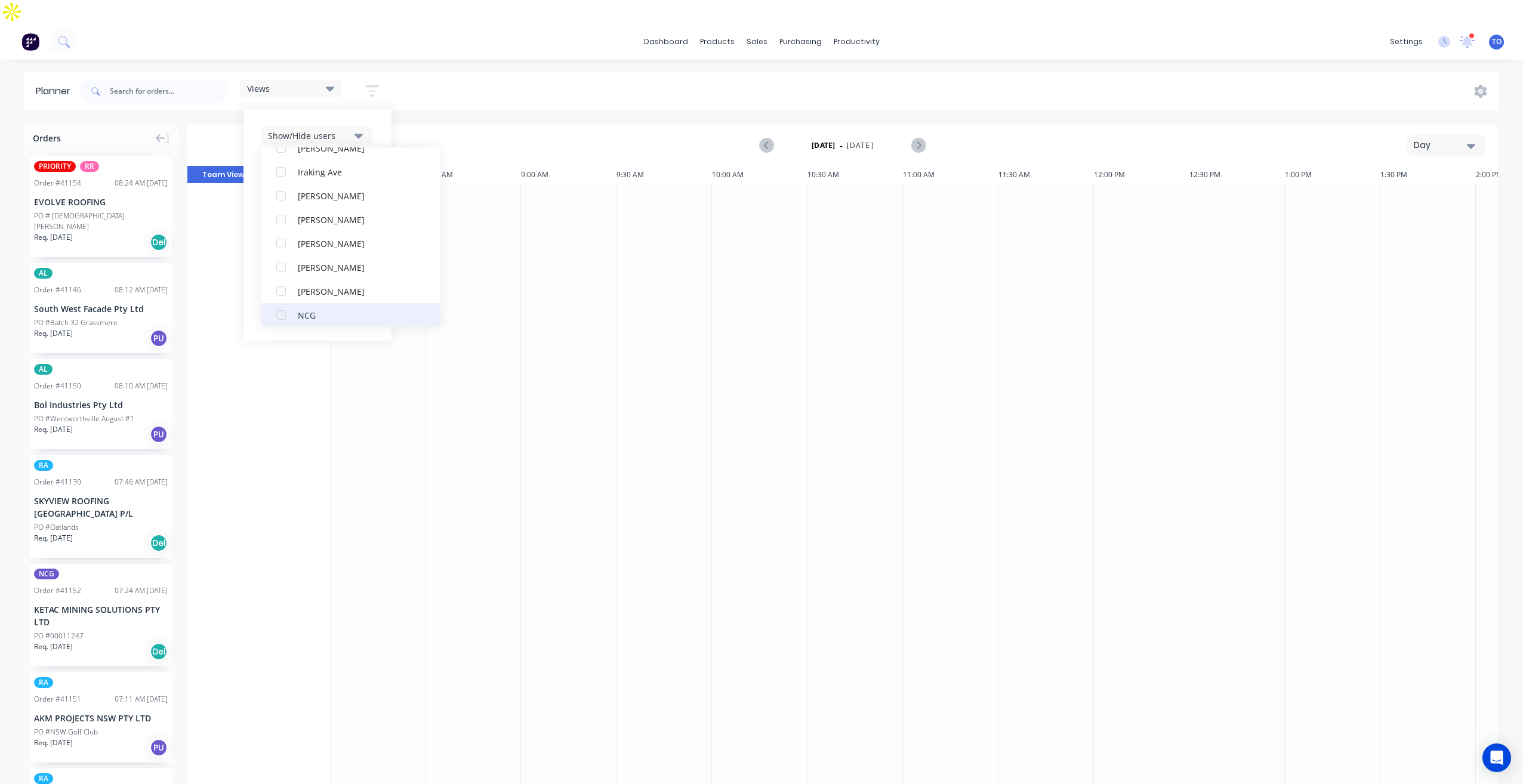
scroll to position [239, 0]
click at [323, 242] on div "NCG" at bounding box center [357, 248] width 119 height 12
click at [378, 108] on div "Show/Hide users All NCG [PERSON_NAME] (You) [PERSON_NAME] [PERSON_NAME] Despatc…" at bounding box center [317, 224] width 148 height 232
click at [367, 127] on button "Show/Hide users" at bounding box center [317, 136] width 111 height 18
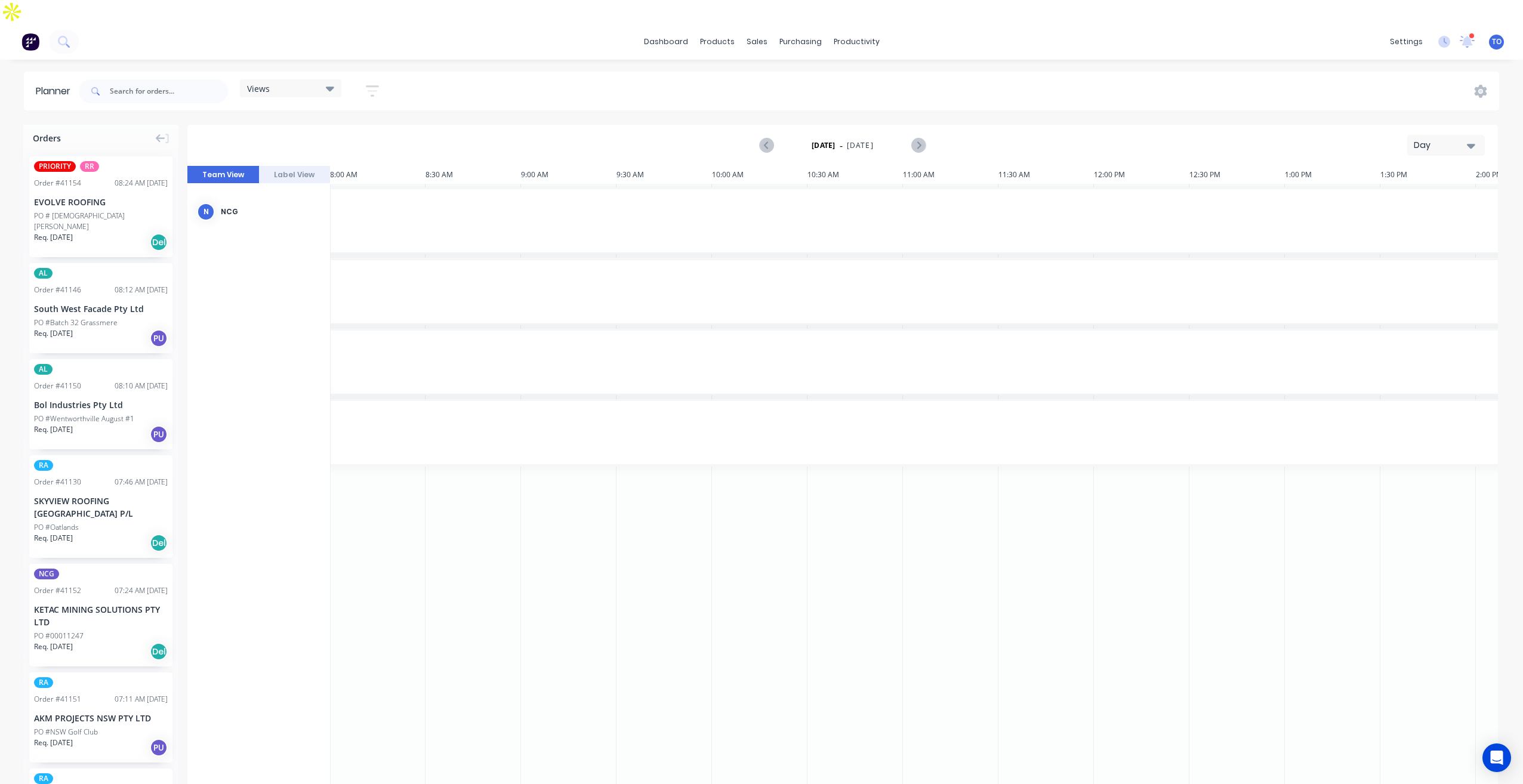
click at [1460, 139] on div "Day" at bounding box center [1440, 145] width 55 height 12
click at [1398, 189] on div "Week" at bounding box center [1424, 201] width 118 height 24
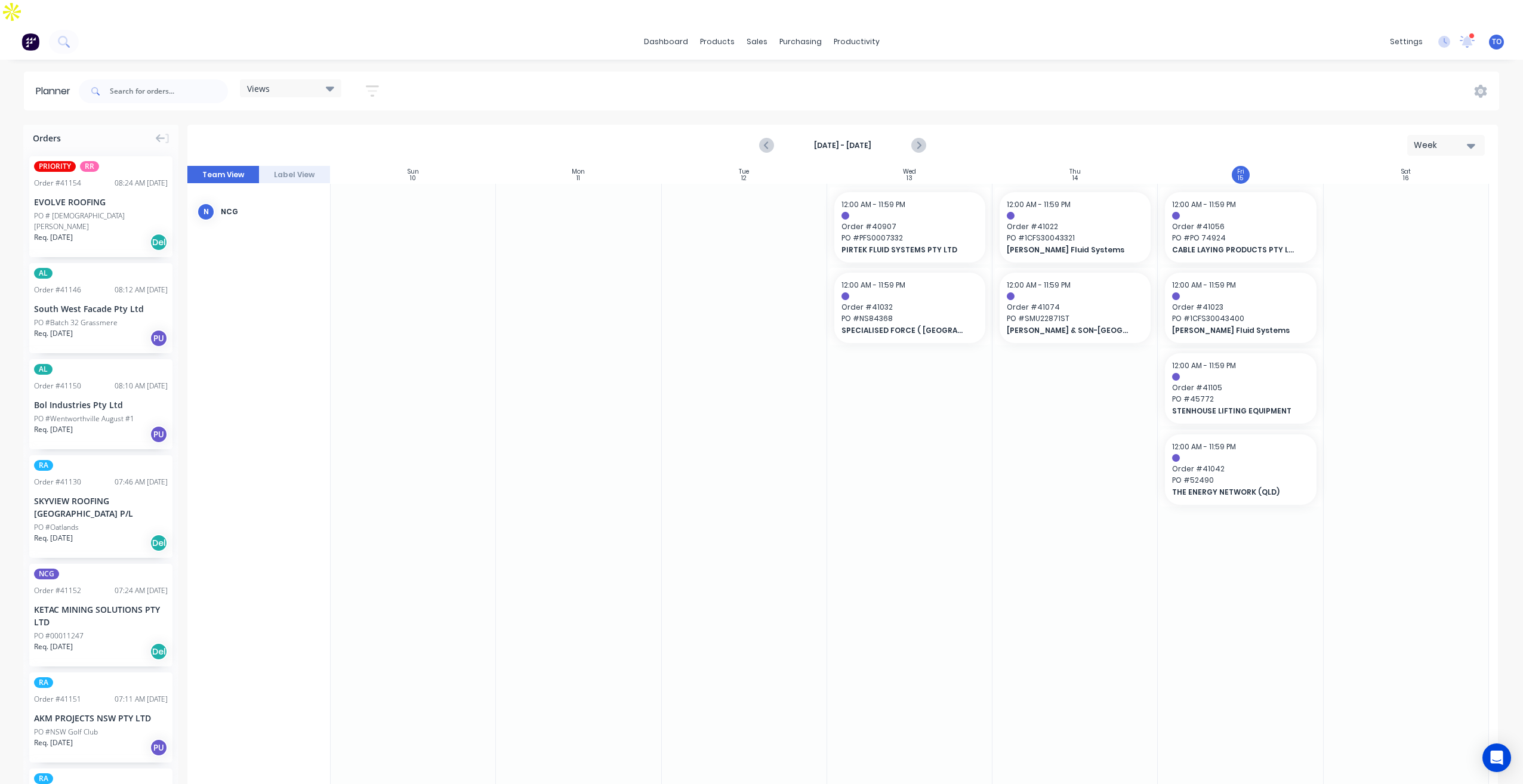
drag, startPoint x: 379, startPoint y: 69, endPoint x: 370, endPoint y: 68, distance: 9.1
click at [370, 83] on icon "button" at bounding box center [372, 90] width 13 height 15
click at [357, 165] on icon "button" at bounding box center [358, 171] width 8 height 13
click at [315, 194] on div "All" at bounding box center [357, 200] width 119 height 12
click at [331, 242] on div "Unscheduled" at bounding box center [357, 248] width 119 height 12
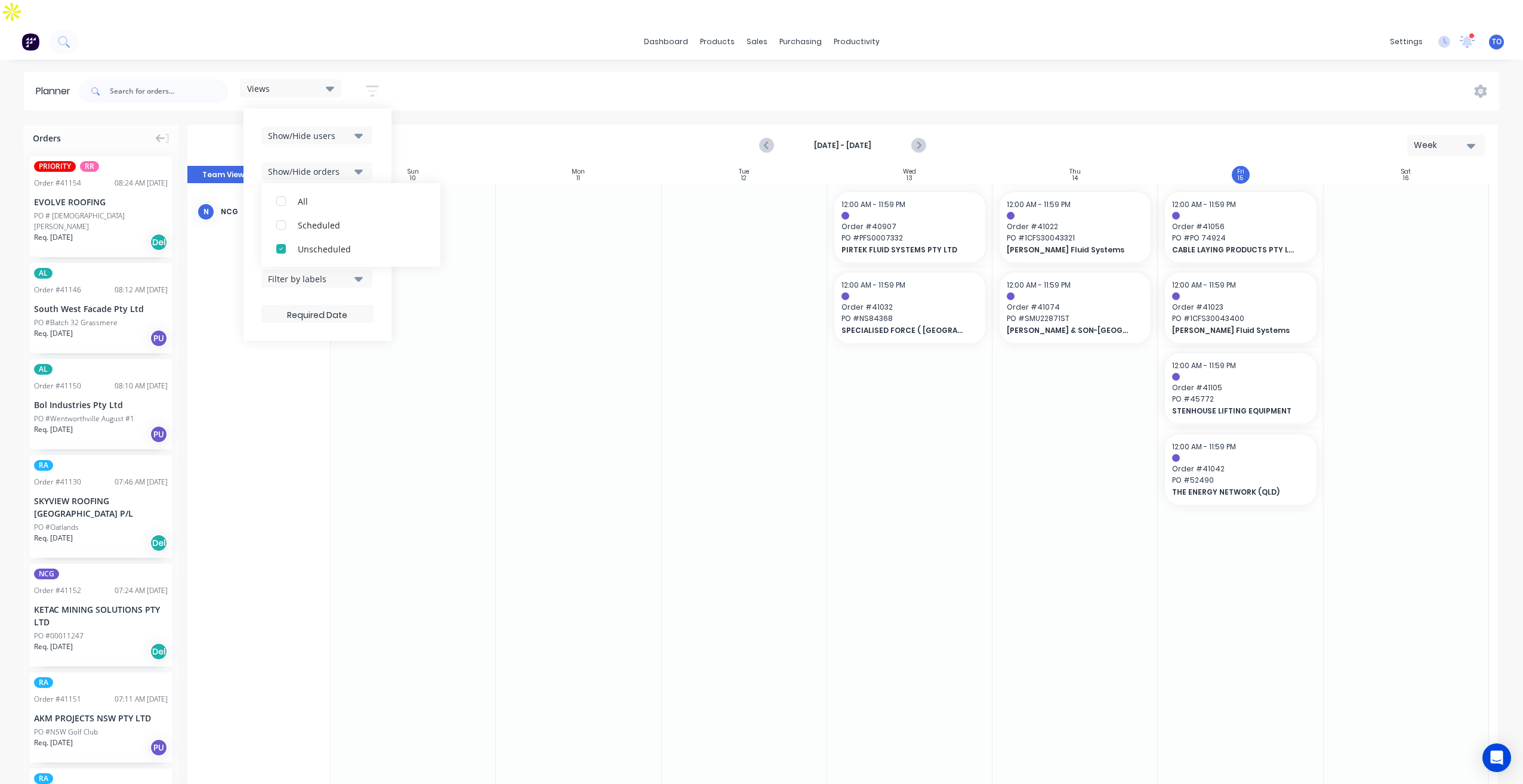
click at [360, 134] on icon "button" at bounding box center [358, 136] width 8 height 5
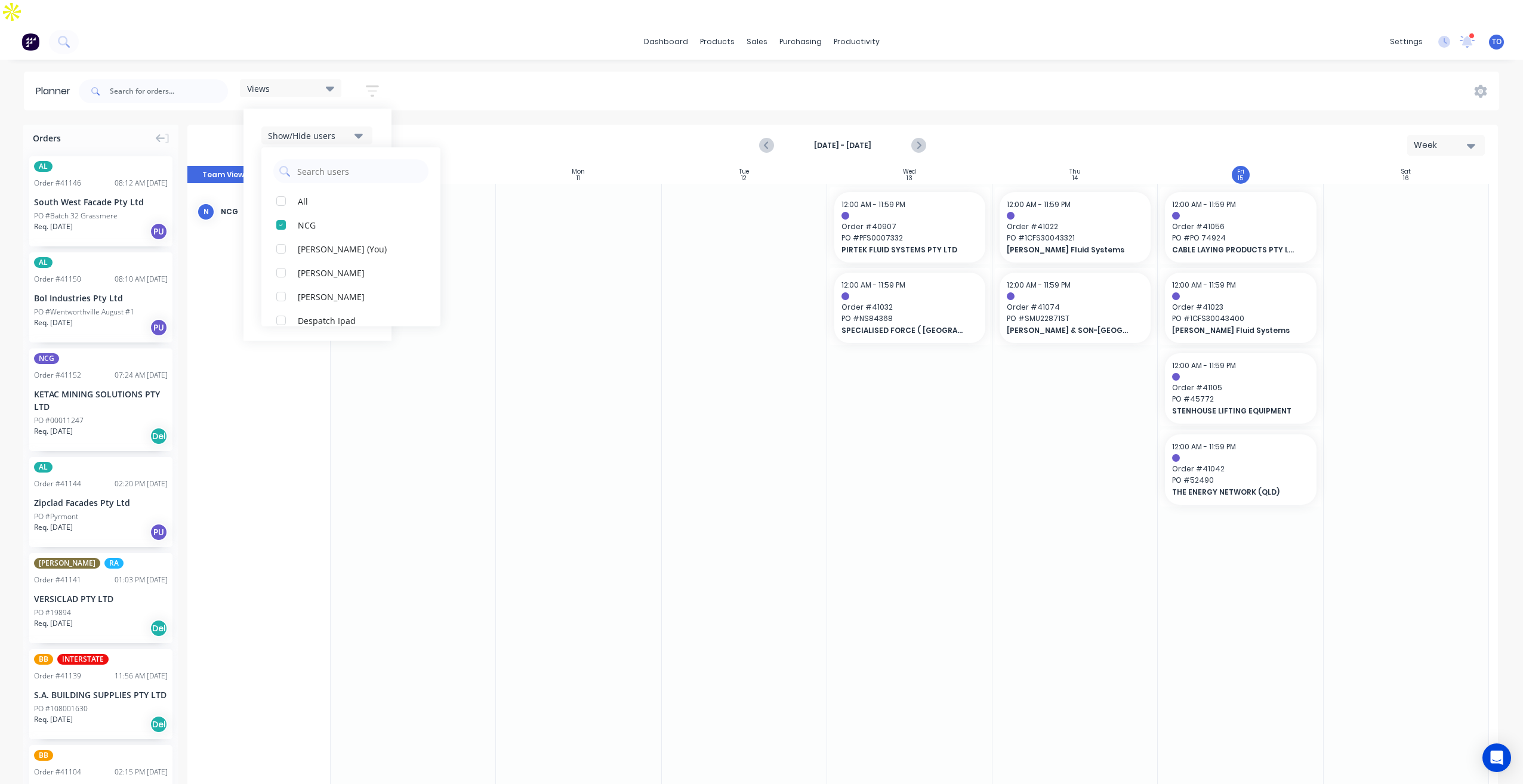
drag, startPoint x: 379, startPoint y: 102, endPoint x: 380, endPoint y: 109, distance: 7.1
click at [380, 108] on div "Show/Hide users All NCG [PERSON_NAME] (You) [PERSON_NAME] [PERSON_NAME] Despatc…" at bounding box center [317, 224] width 148 height 232
click at [337, 198] on button "Filter by status" at bounding box center [317, 207] width 111 height 18
click at [305, 266] on div "All" at bounding box center [357, 272] width 119 height 12
click at [377, 154] on div "Show/Hide users Show/Hide orders Filter by status All Draft Quote Archived Deli…" at bounding box center [317, 224] width 148 height 232
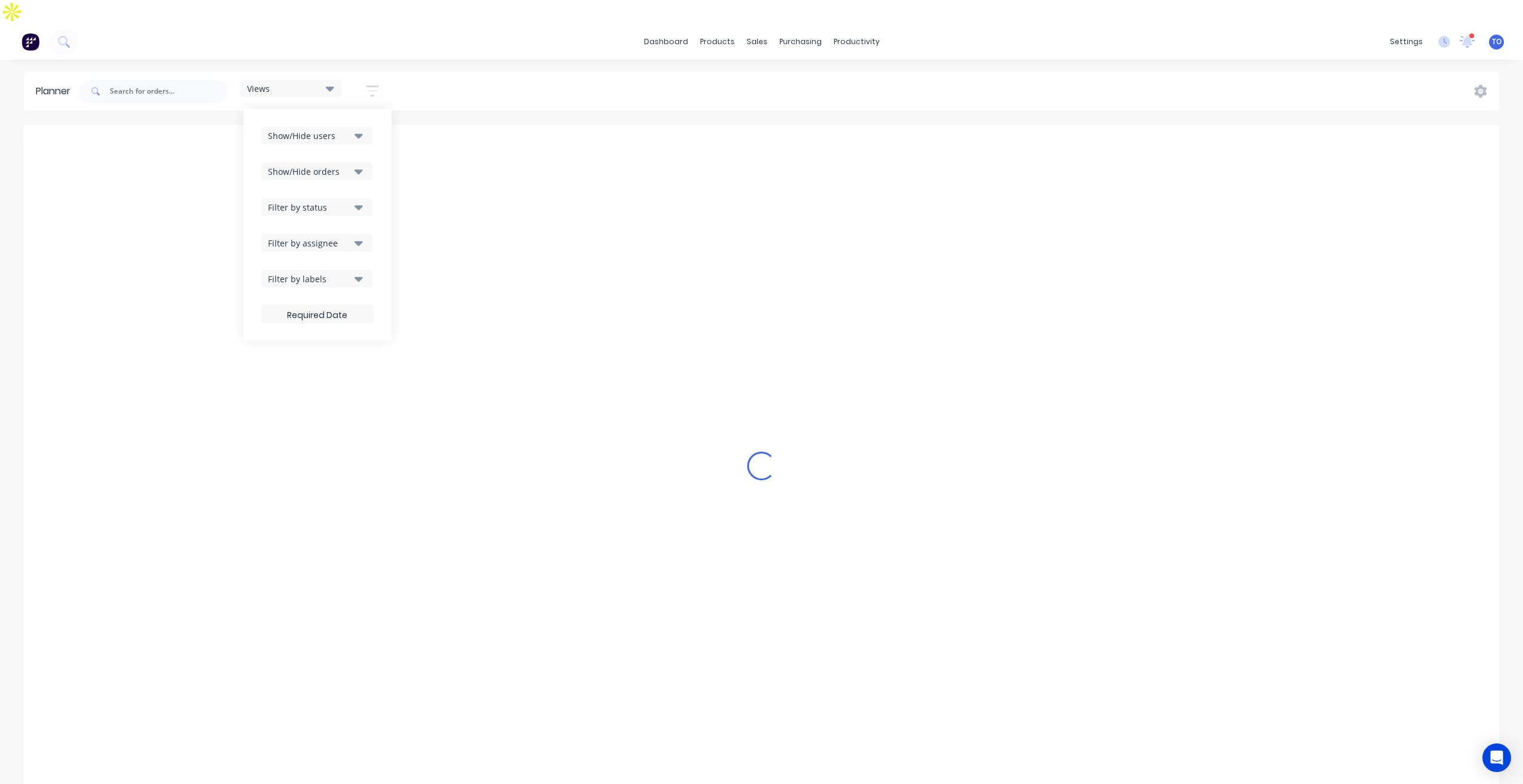
click at [349, 237] on div "Filter by assignee" at bounding box center [309, 243] width 83 height 12
click at [373, 196] on div "Show/Hide users Show/Hide orders Filter by status Filter by assignee All Unassi…" at bounding box center [318, 225] width 112 height 196
click at [358, 272] on icon "button" at bounding box center [358, 278] width 8 height 13
click at [356, 200] on icon "button" at bounding box center [358, 207] width 8 height 13
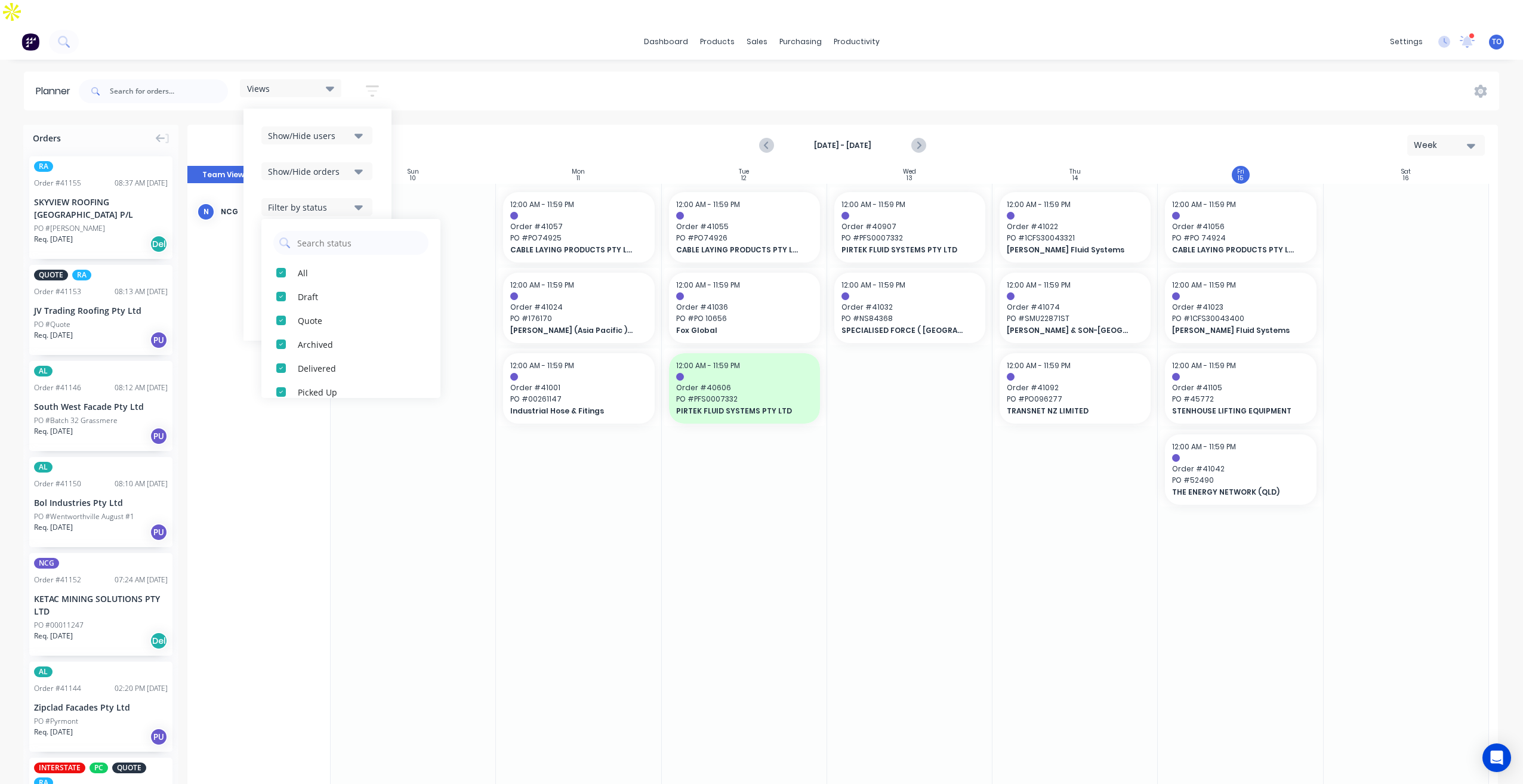
click at [359, 169] on icon "button" at bounding box center [358, 171] width 8 height 5
click at [367, 127] on button "Show/Hide users" at bounding box center [317, 136] width 111 height 18
click at [482, 74] on div "Views Save new view None (Default) edit Iraking edit [PERSON_NAME] edit [PERSON…" at bounding box center [787, 91] width 1422 height 36
click at [765, 138] on icon "Previous page" at bounding box center [767, 145] width 14 height 14
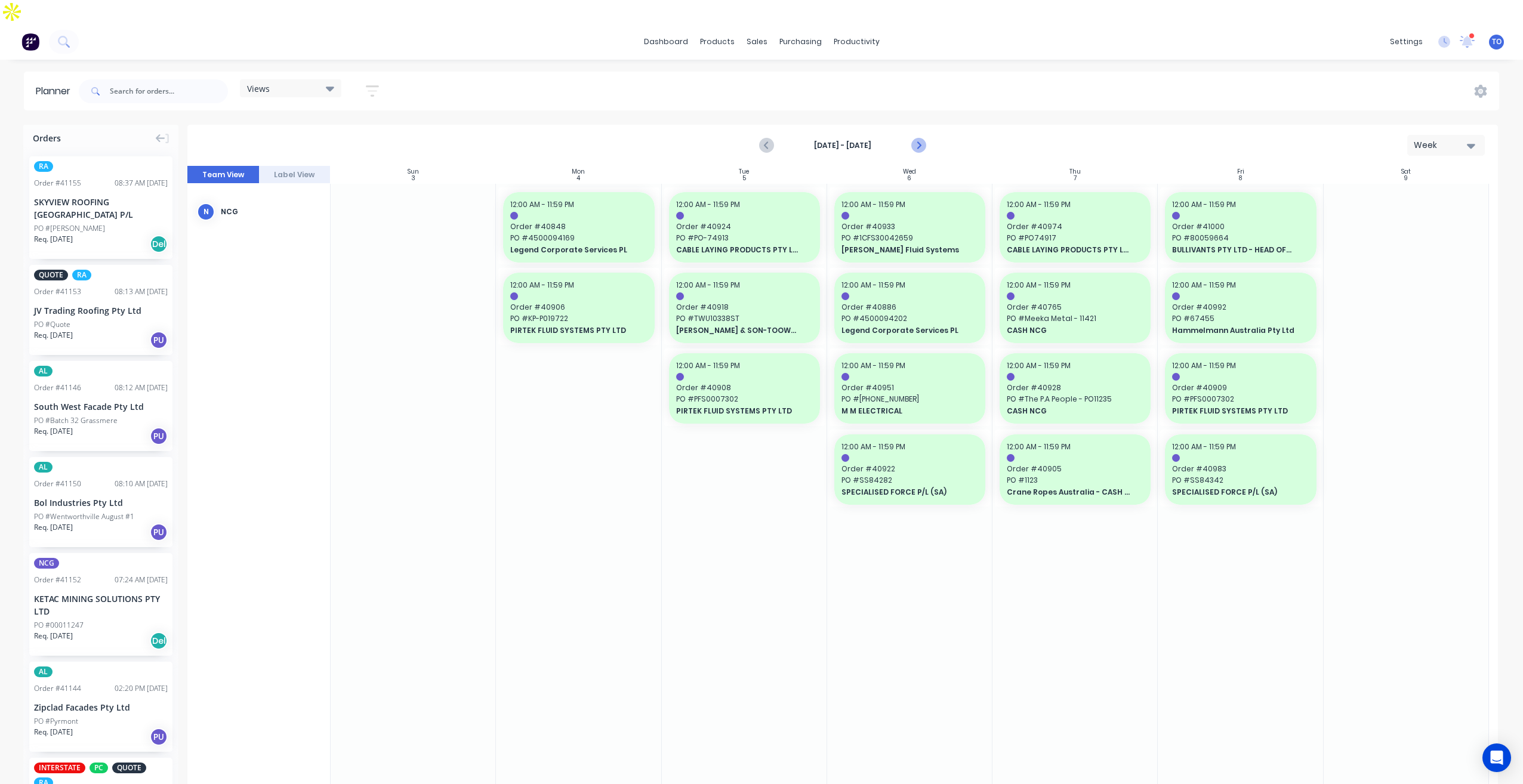
click at [919, 141] on icon "Next page" at bounding box center [918, 145] width 5 height 10
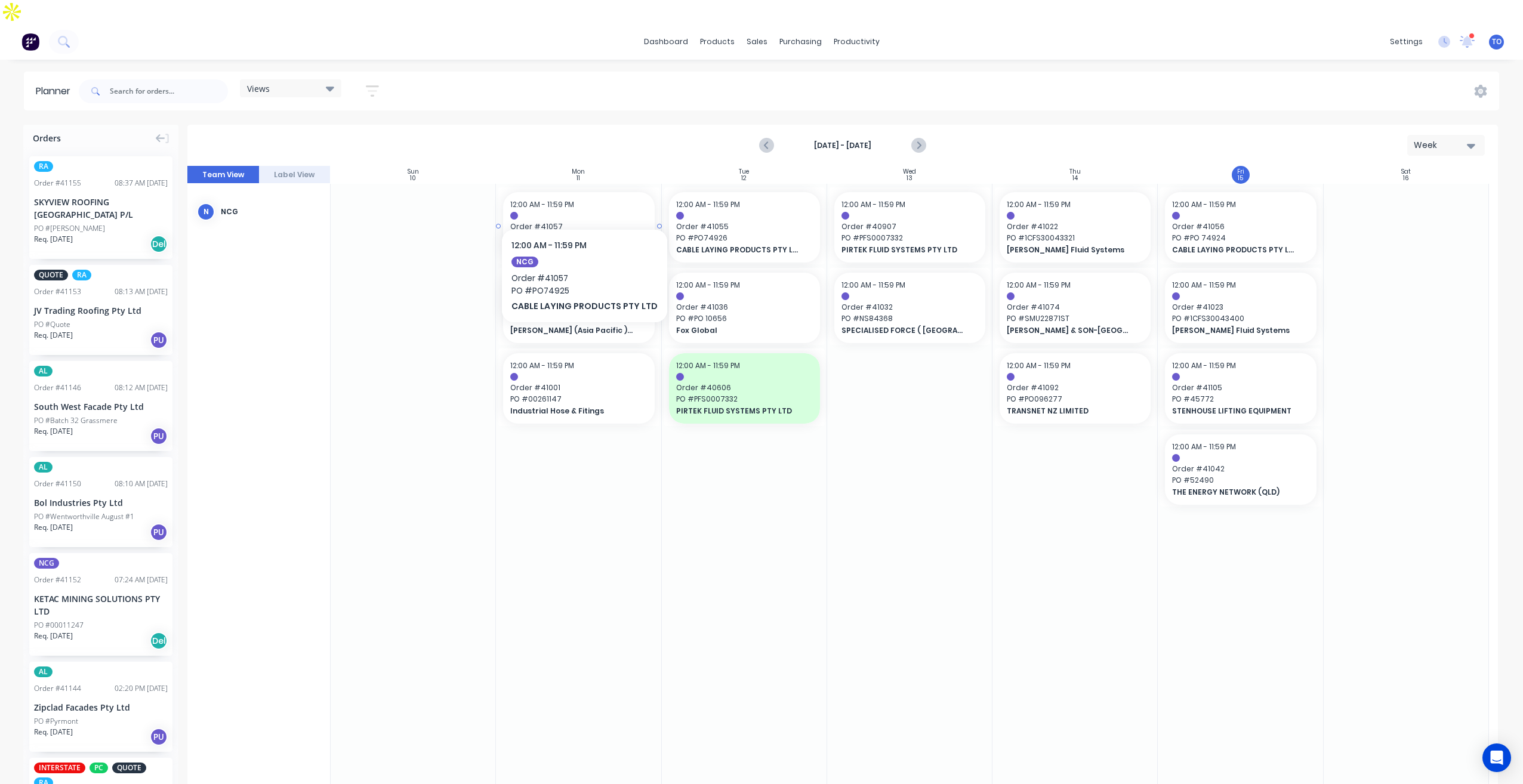
click at [583, 212] on div at bounding box center [579, 216] width 137 height 8
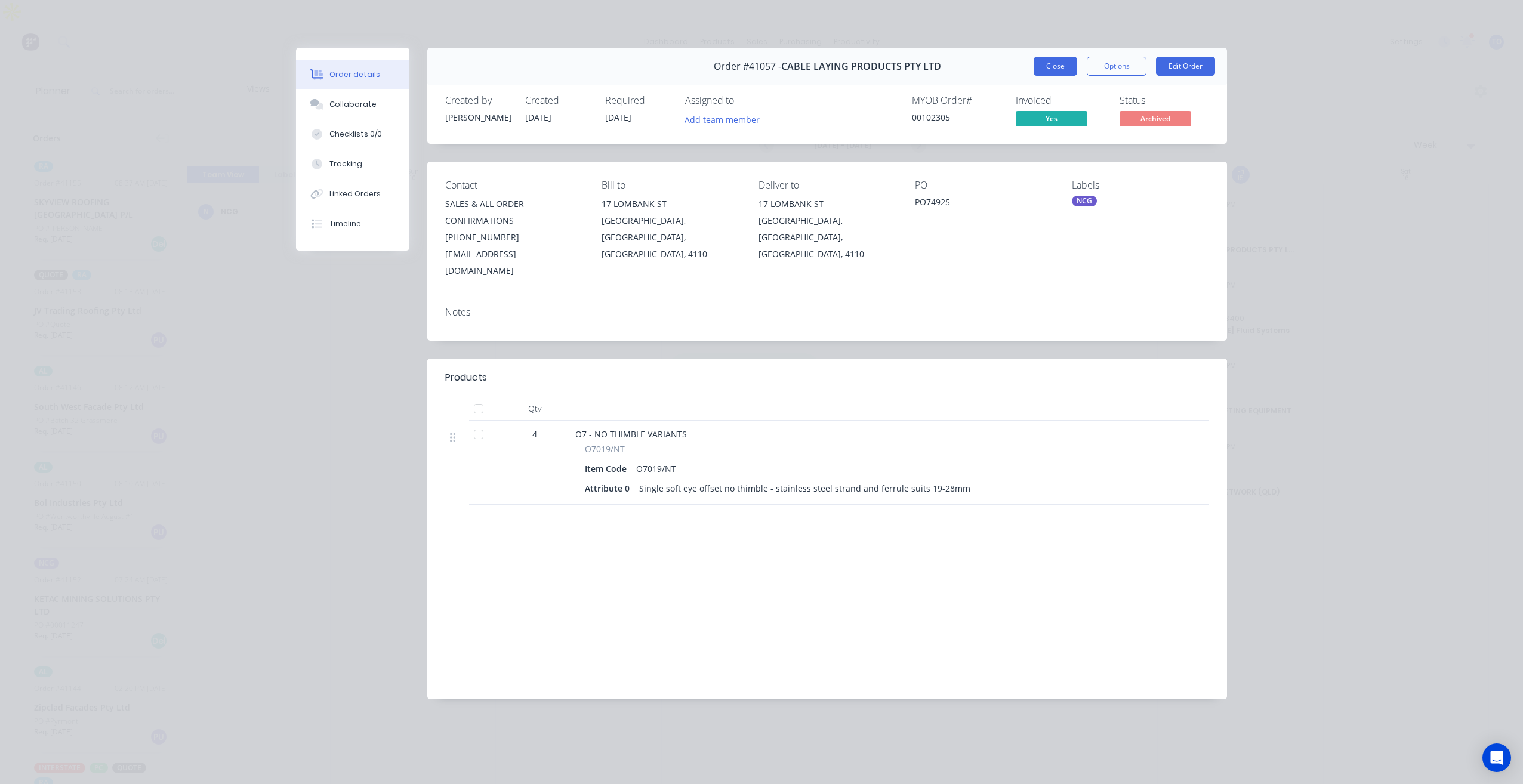
click at [1041, 67] on button "Close" at bounding box center [1055, 67] width 43 height 19
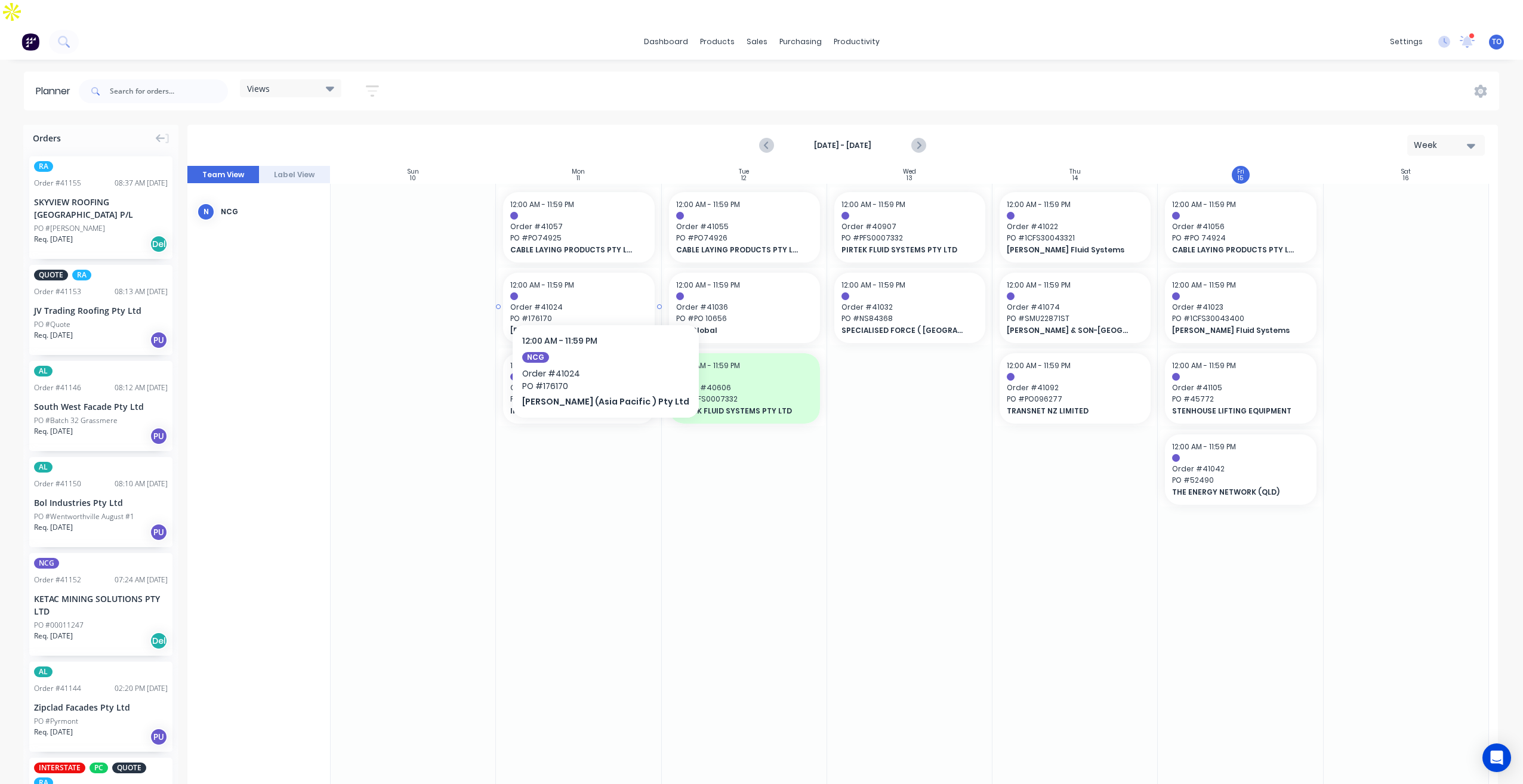
click at [566, 293] on div at bounding box center [579, 296] width 137 height 8
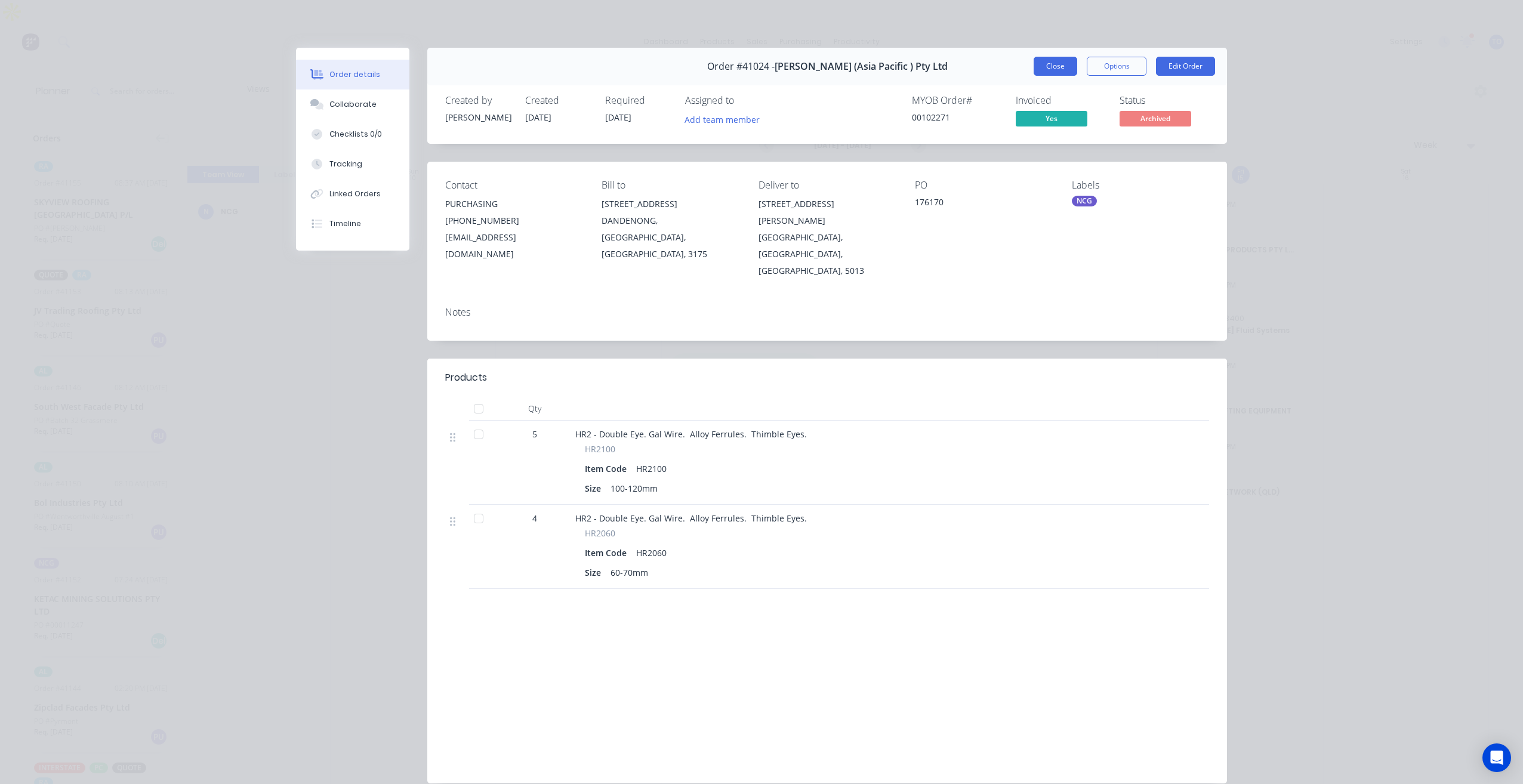
click at [1063, 70] on button "Close" at bounding box center [1055, 67] width 43 height 19
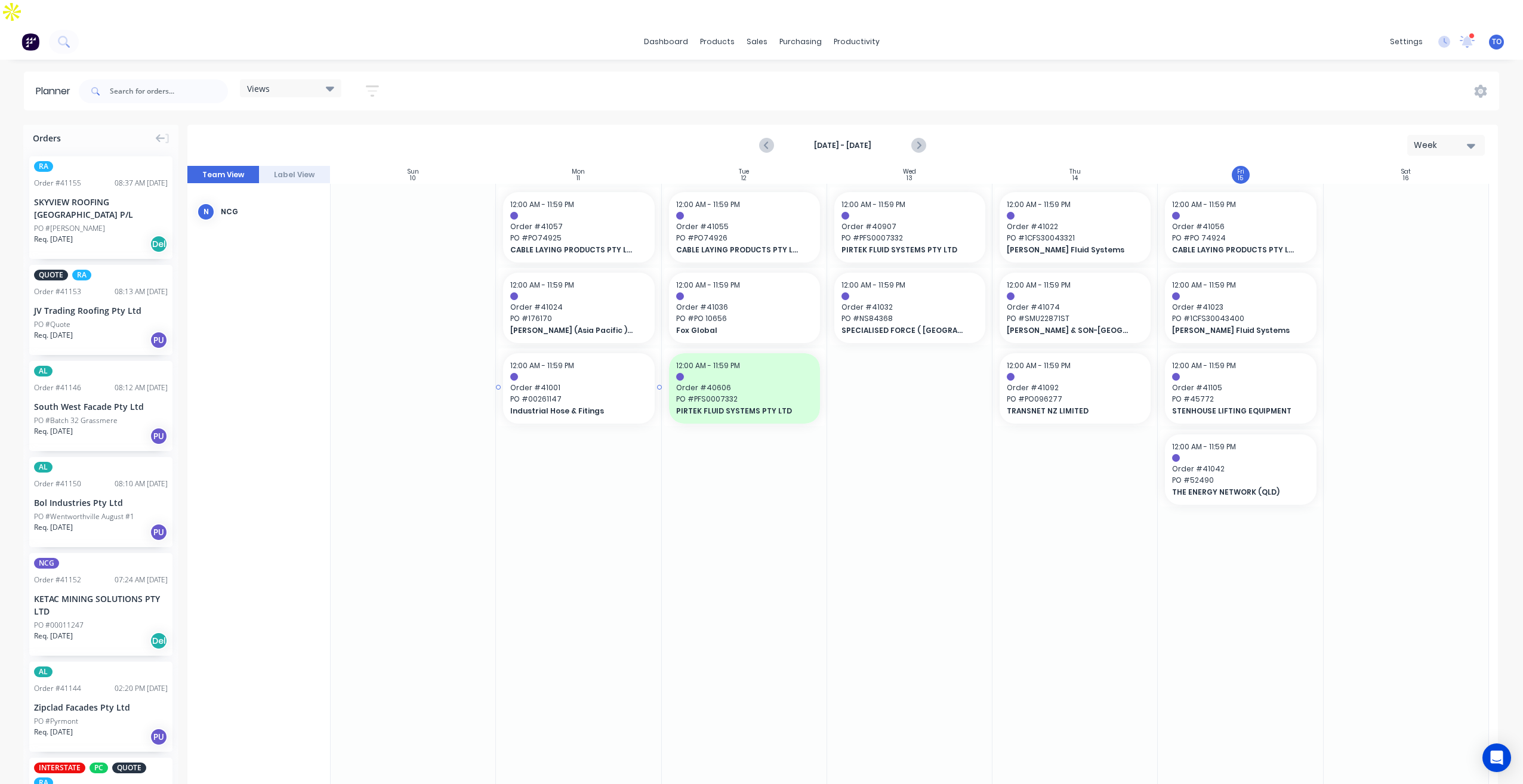
click at [588, 382] on span "Order # 41001" at bounding box center [579, 387] width 137 height 11
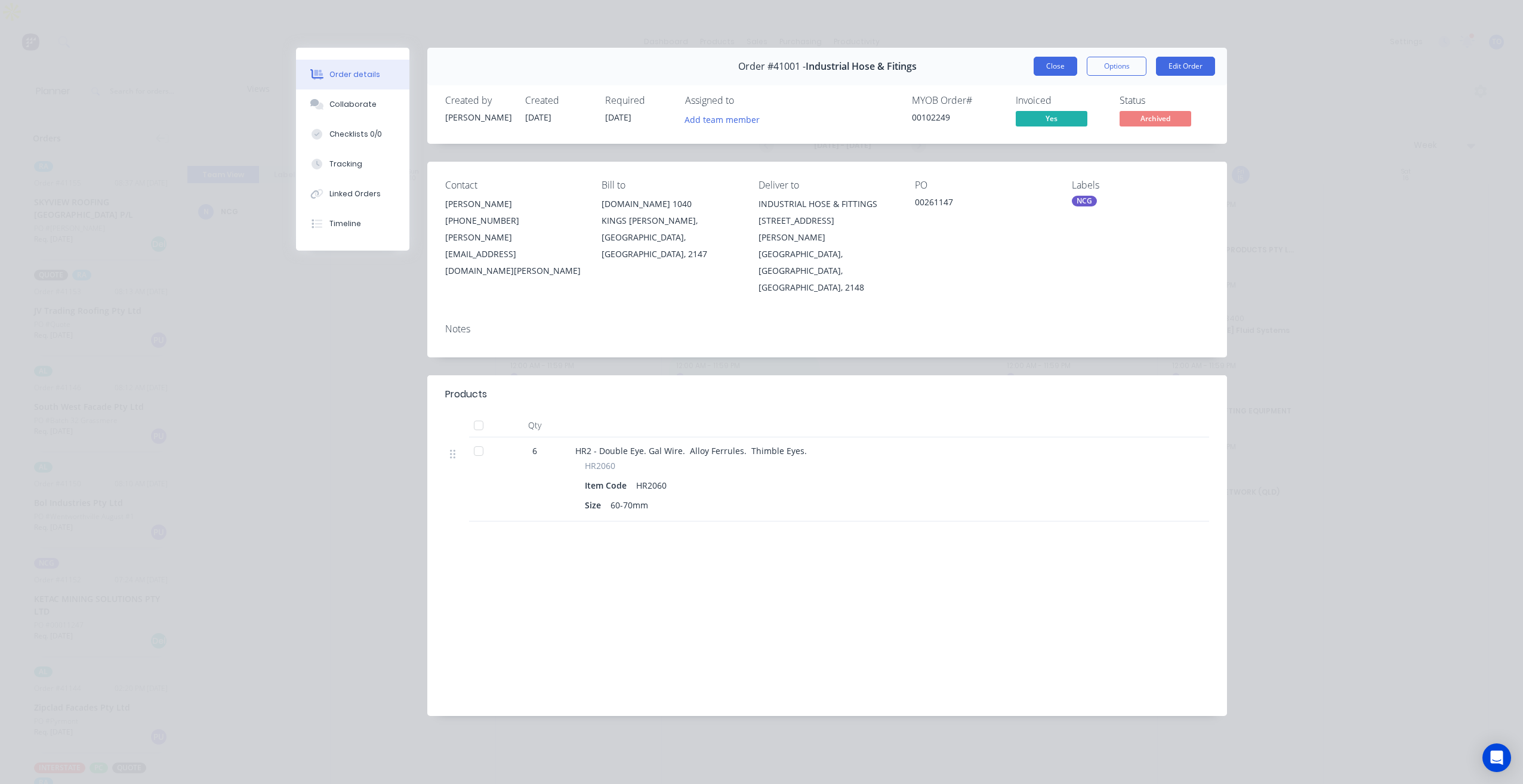
click at [1065, 61] on button "Close" at bounding box center [1055, 67] width 43 height 19
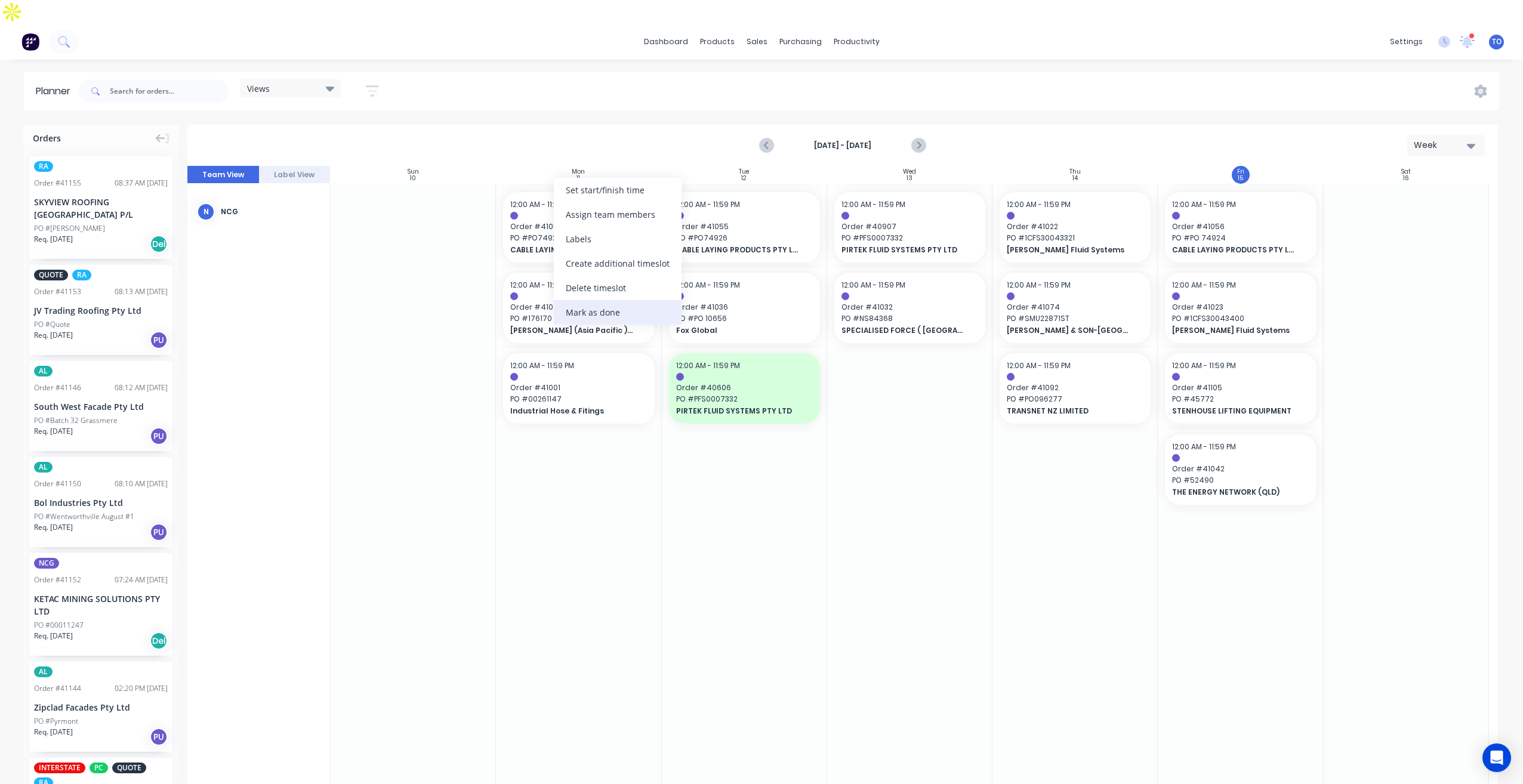
click at [593, 313] on div "Mark as done" at bounding box center [617, 313] width 128 height 25
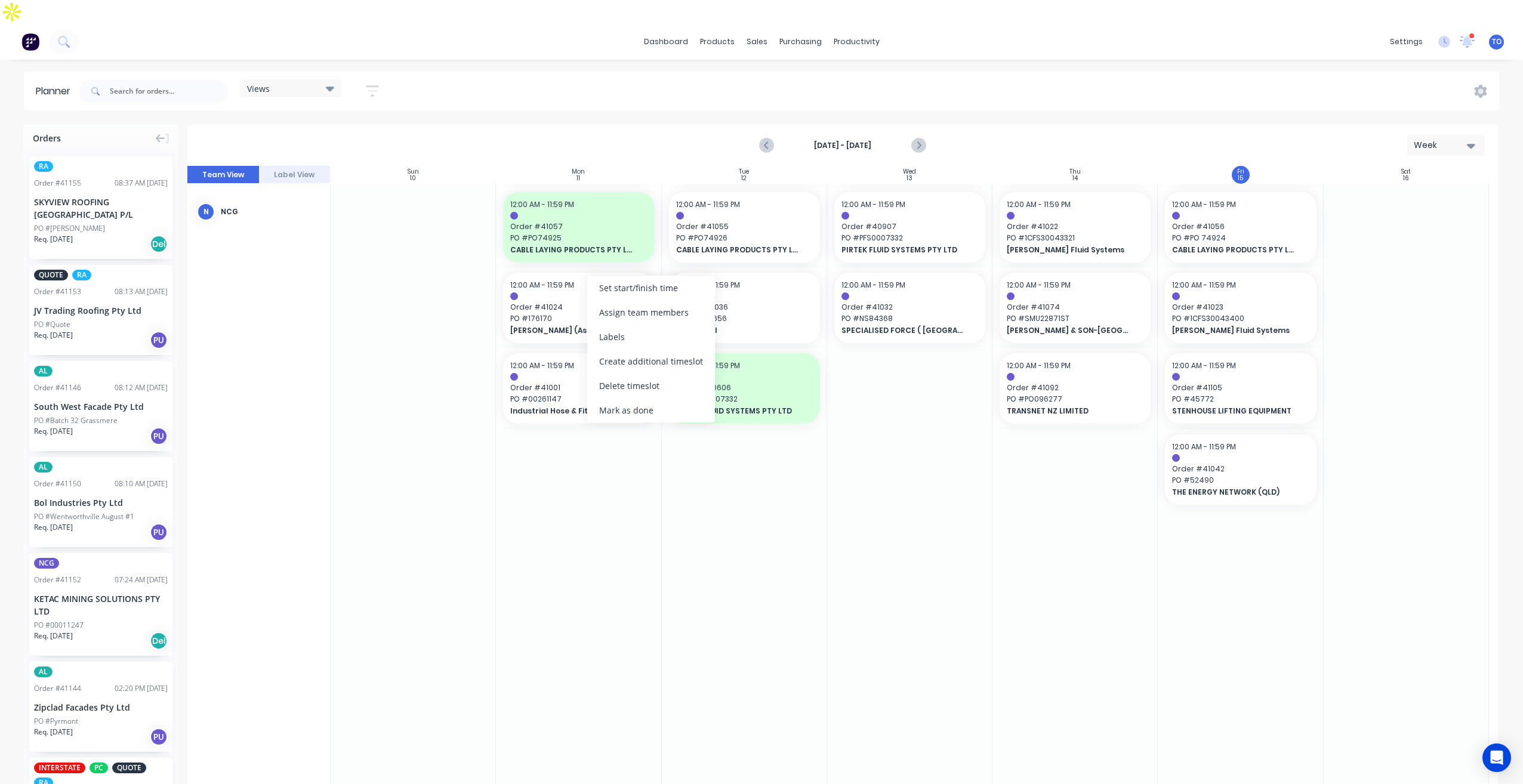
click at [624, 414] on div "Mark as done" at bounding box center [651, 410] width 128 height 25
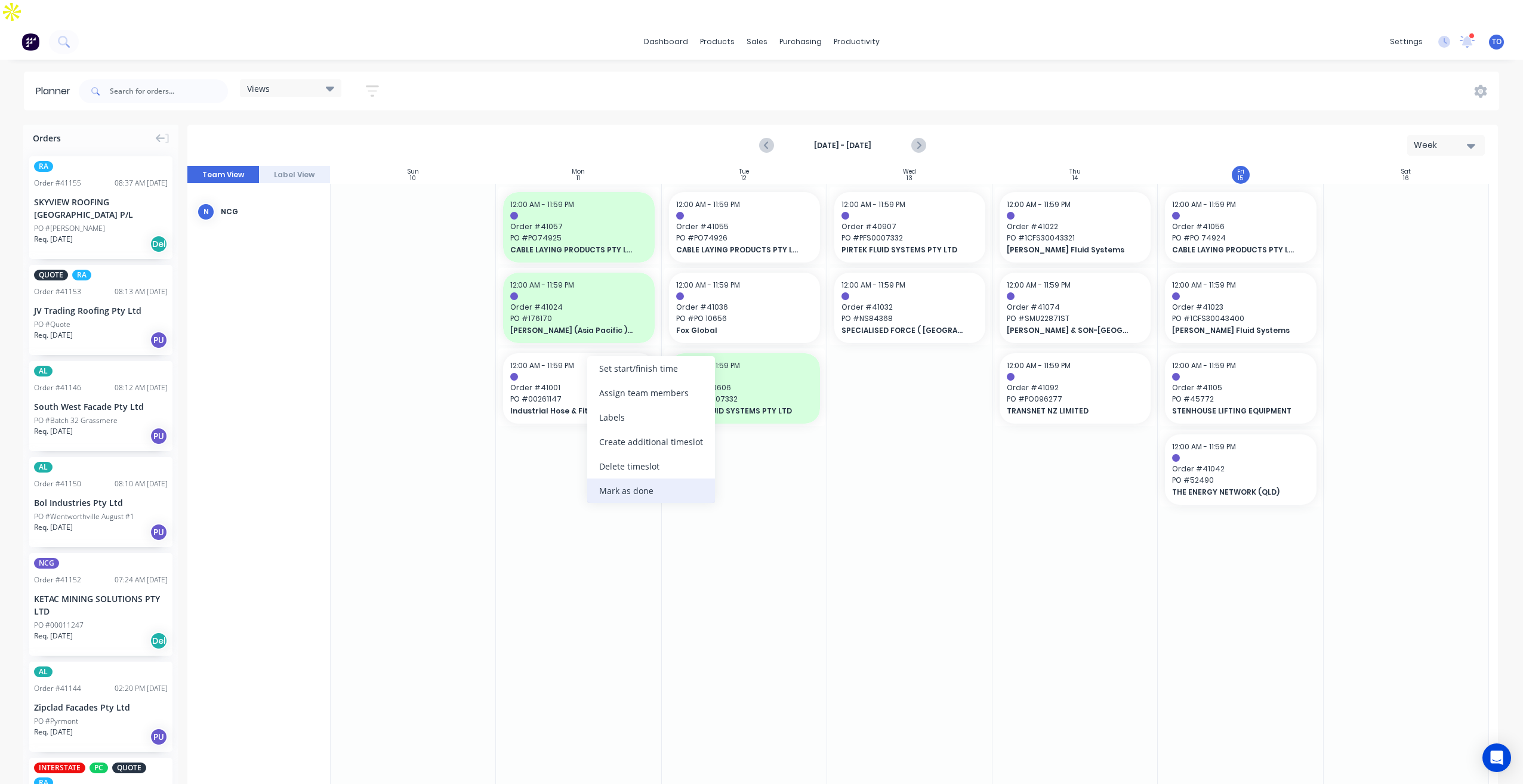
drag, startPoint x: 619, startPoint y: 491, endPoint x: 647, endPoint y: 422, distance: 74.5
click at [619, 491] on div "Mark as done" at bounding box center [651, 491] width 128 height 25
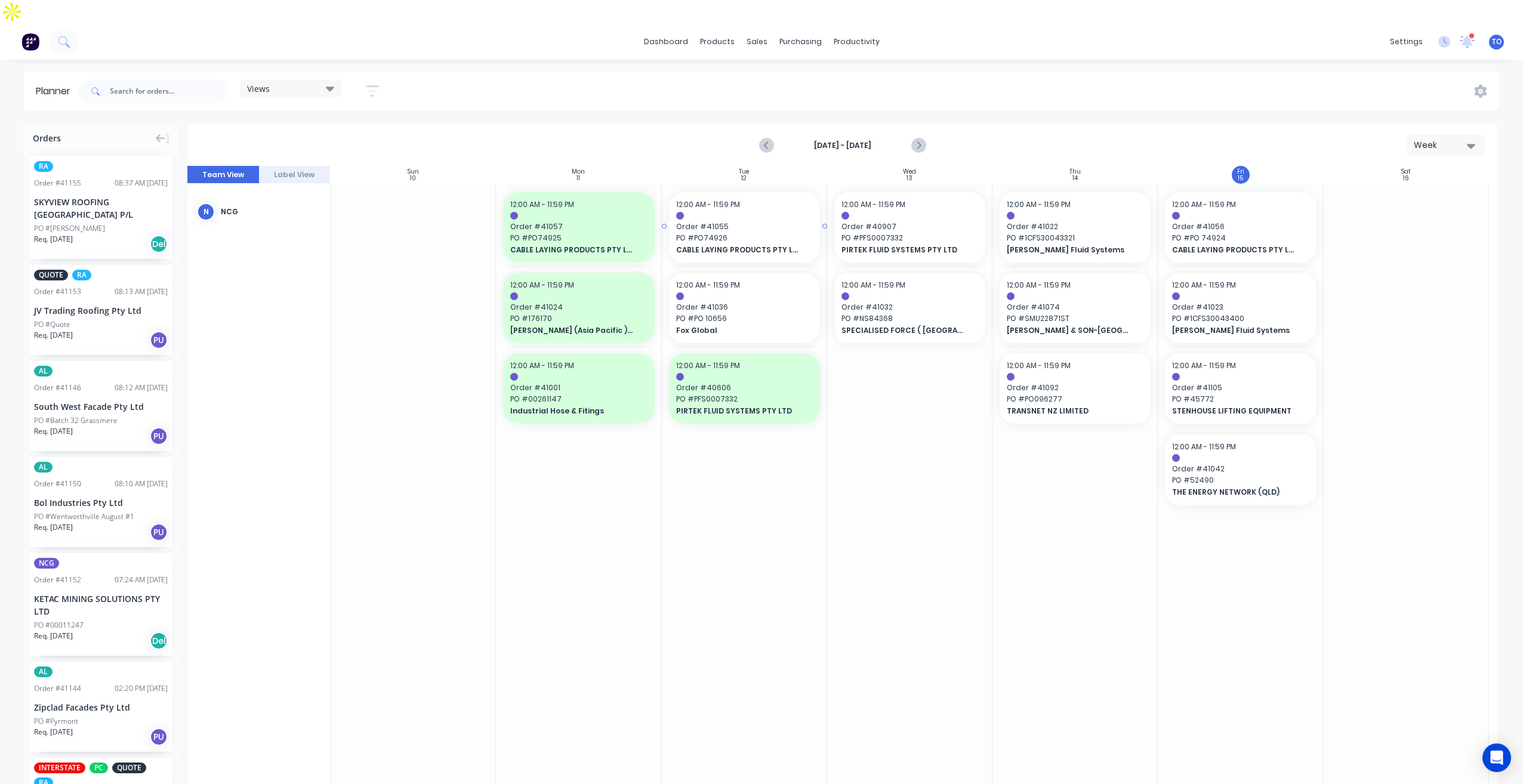
click at [765, 222] on span "Order # 41055" at bounding box center [745, 227] width 137 height 11
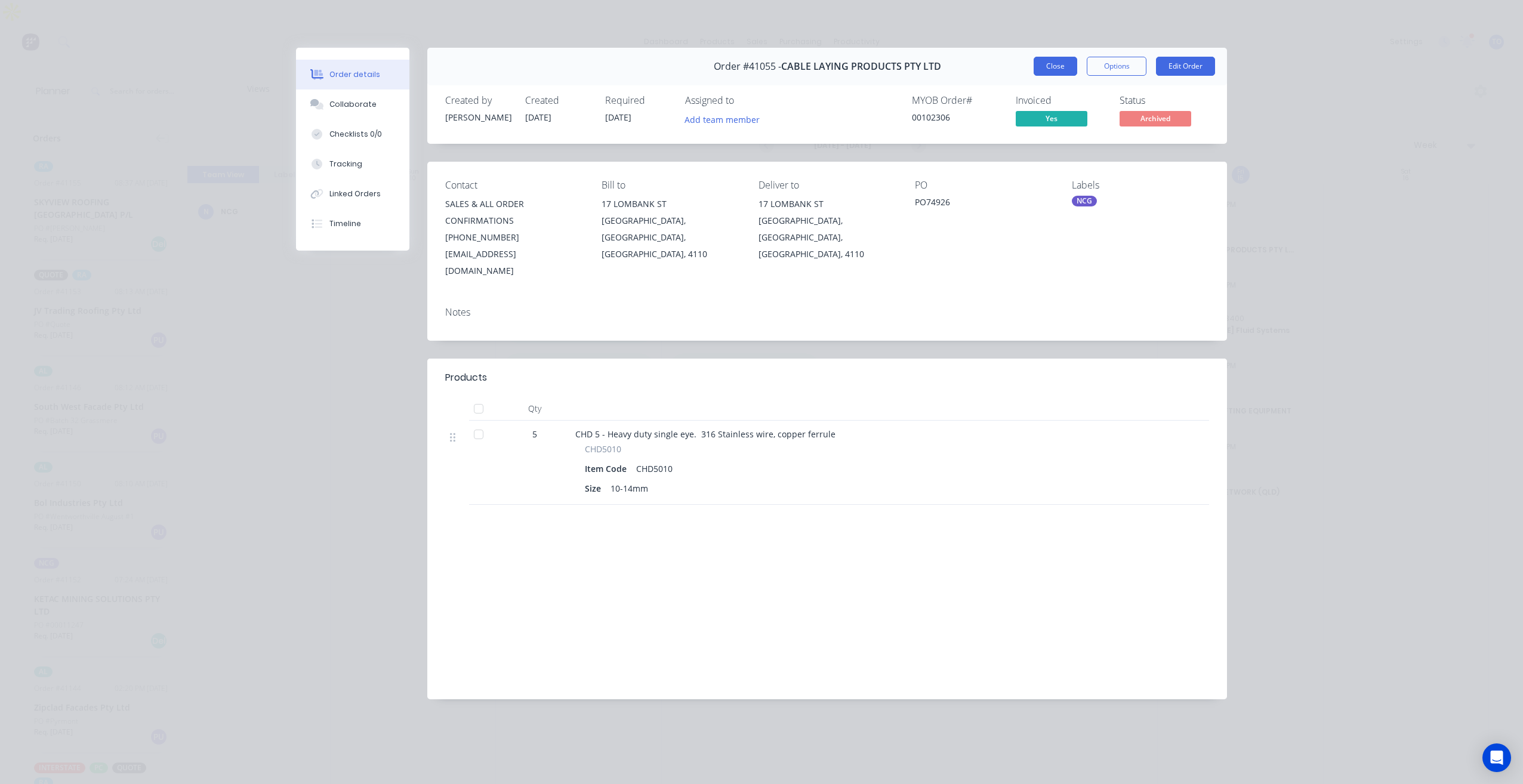
click at [1057, 68] on button "Close" at bounding box center [1055, 67] width 43 height 19
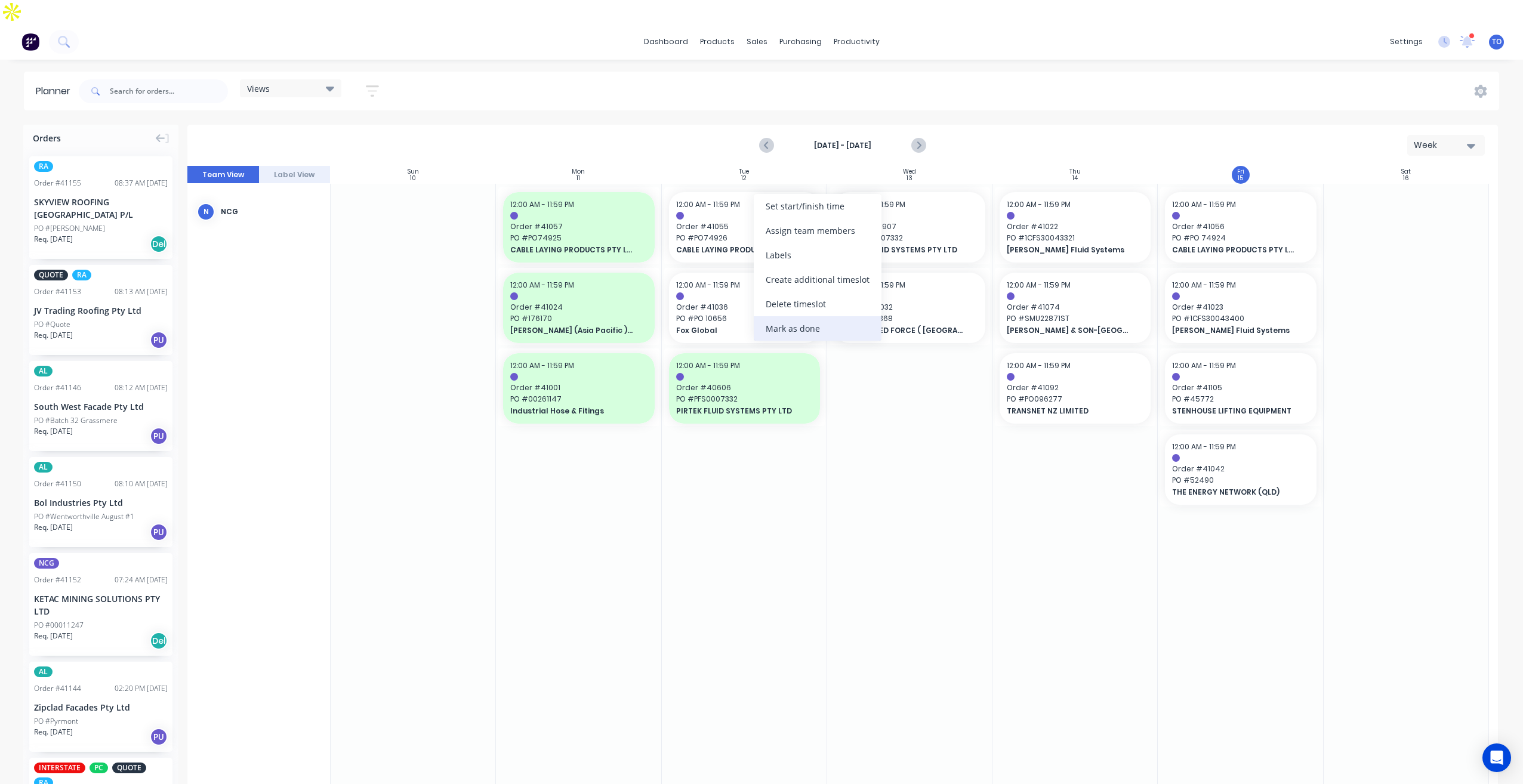
click at [780, 328] on div "Mark as done" at bounding box center [818, 329] width 128 height 25
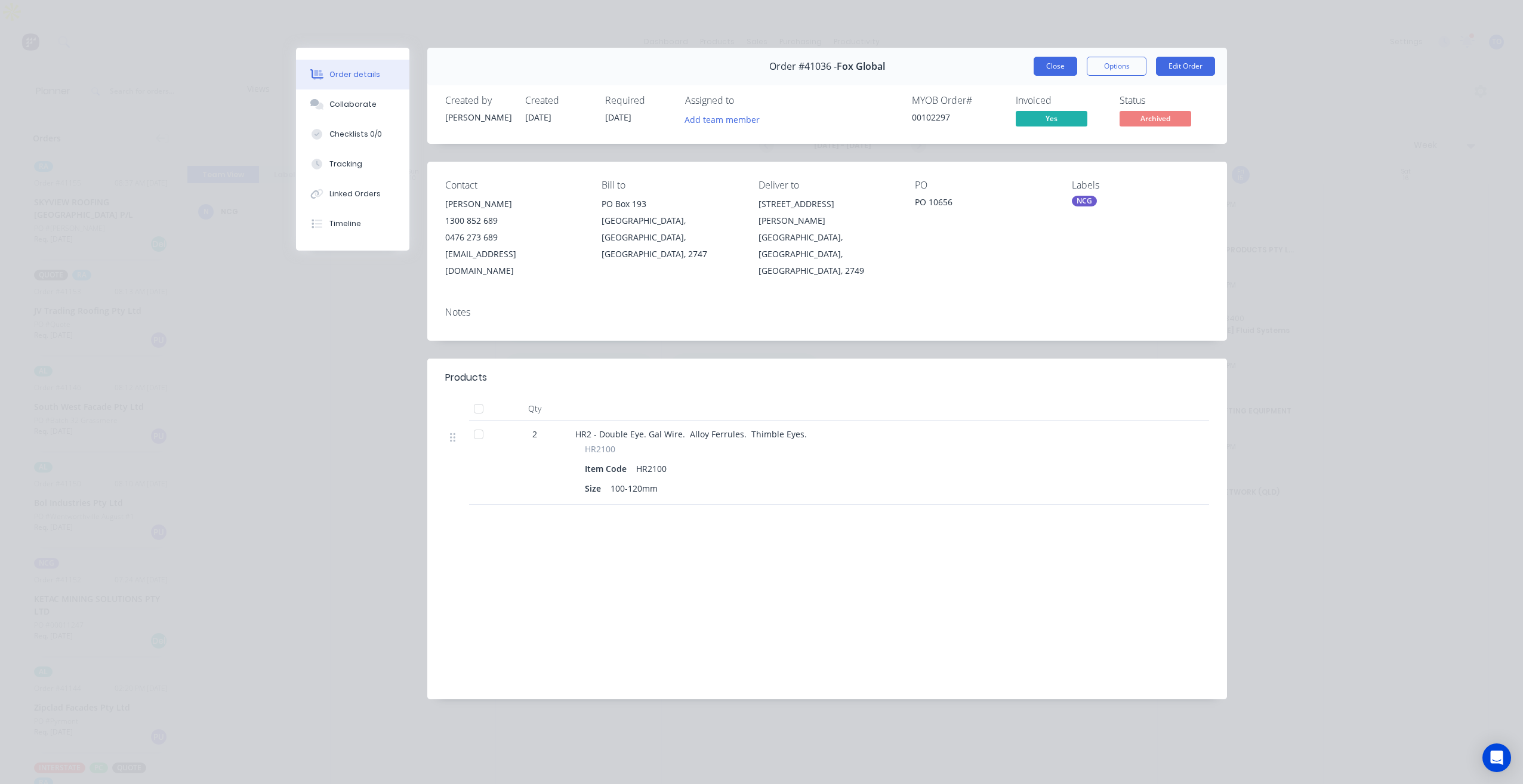
click at [1075, 68] on button "Close" at bounding box center [1055, 67] width 43 height 19
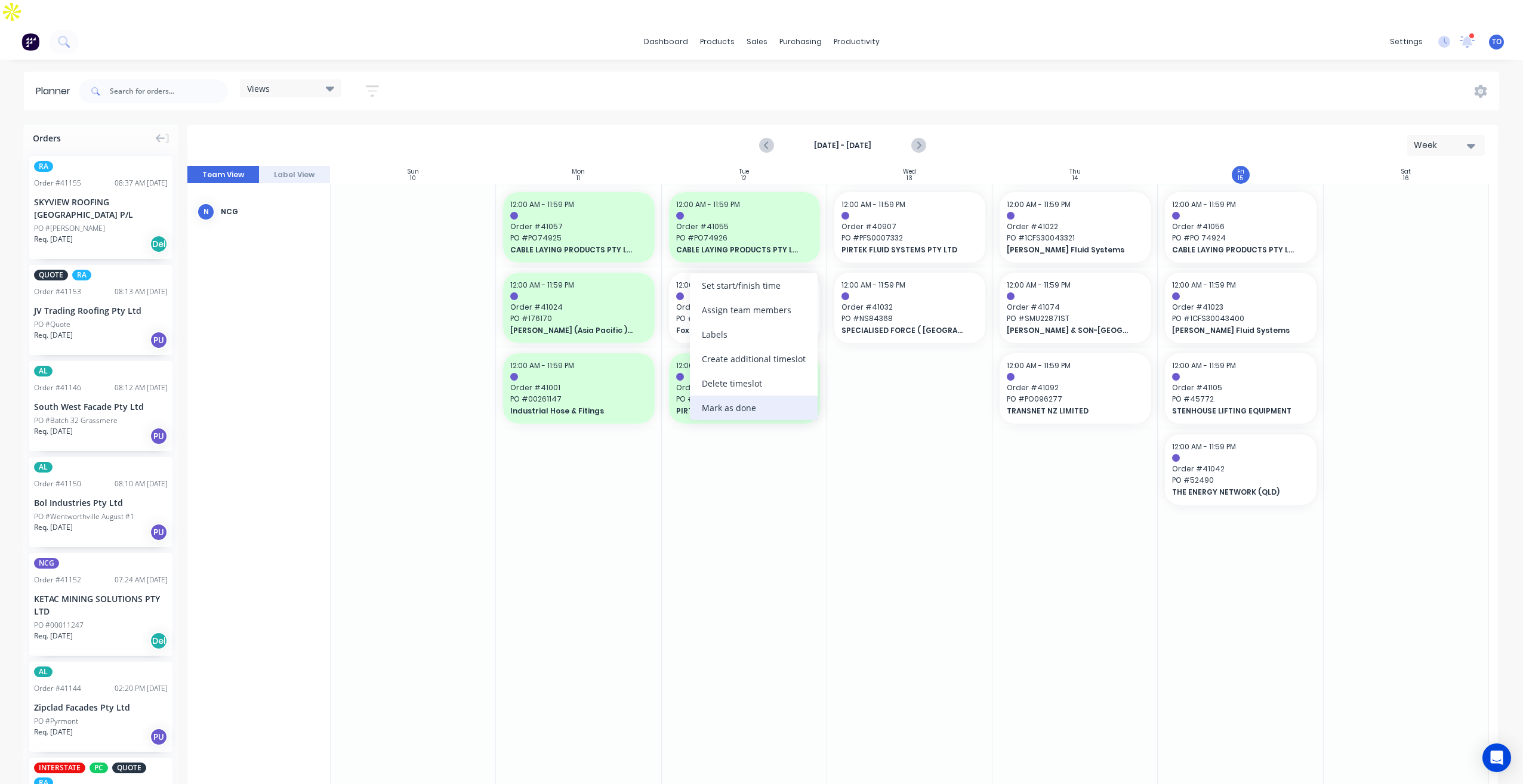
click at [749, 413] on div "Mark as done" at bounding box center [754, 407] width 128 height 25
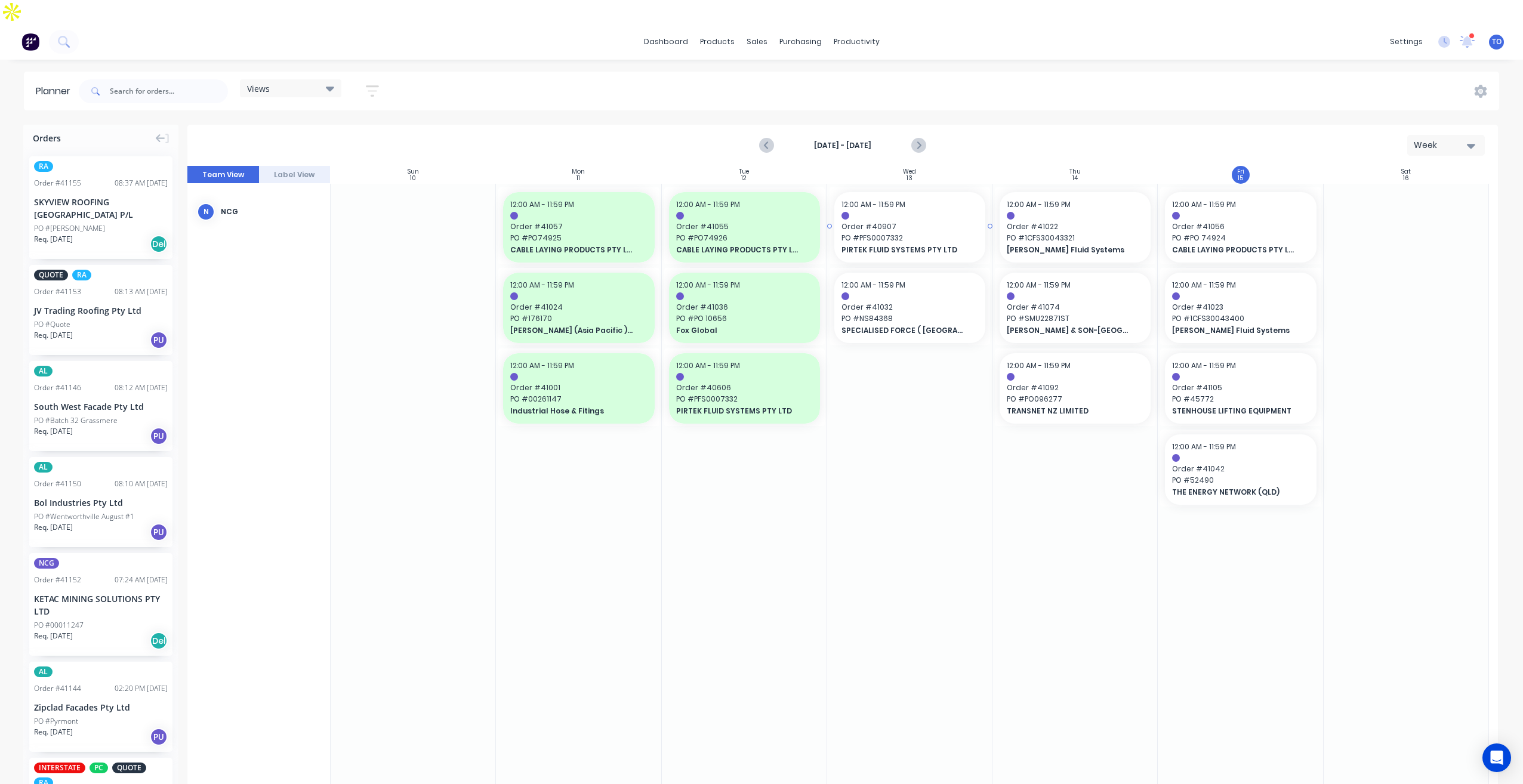
click at [918, 192] on div "12:00 AM - 11:59 PM Order # 40907 PO # PFS0007332 PIRTEK FLUID SYSTEMS PTY LTD" at bounding box center [909, 227] width 151 height 70
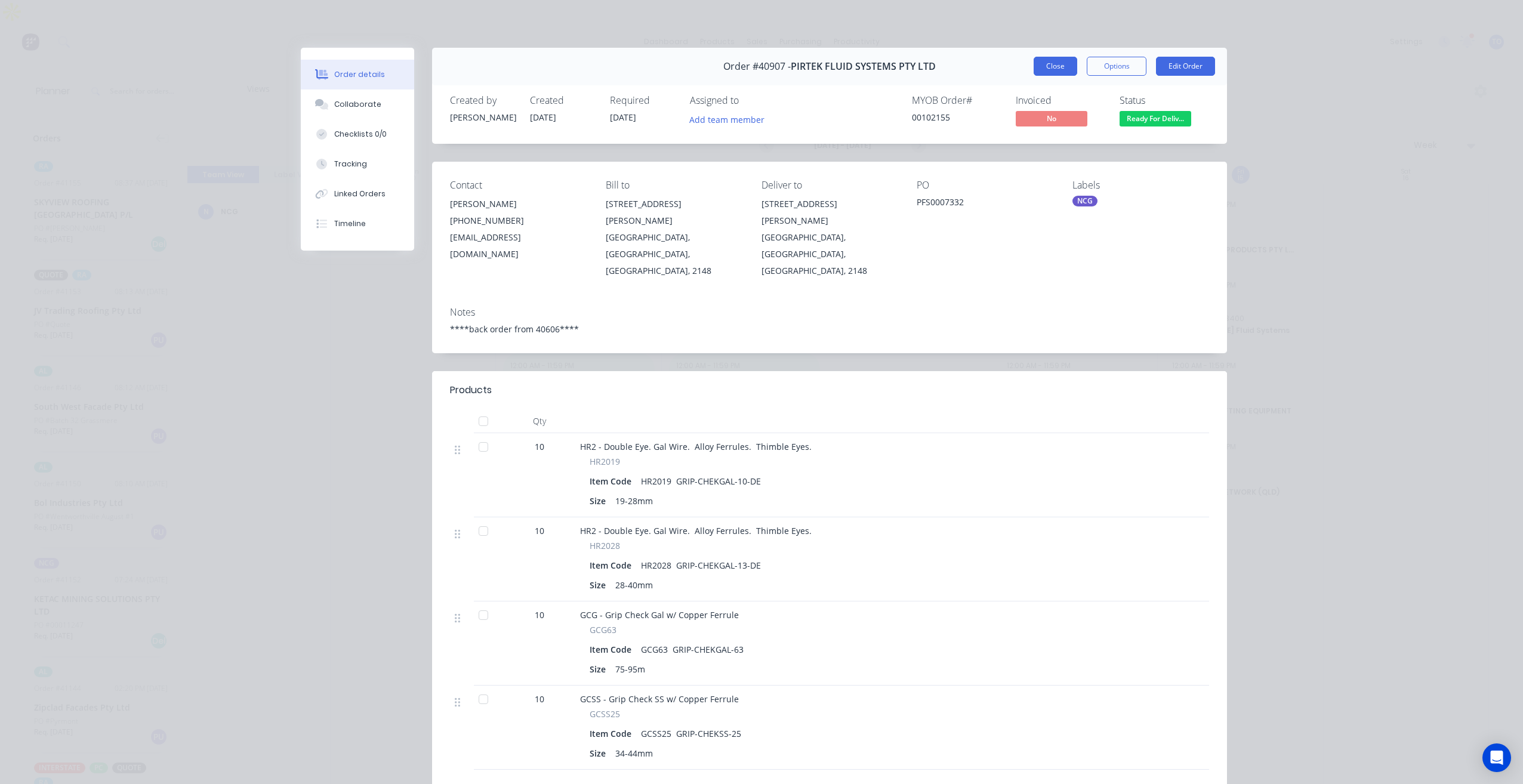
click at [1053, 67] on button "Close" at bounding box center [1055, 67] width 43 height 19
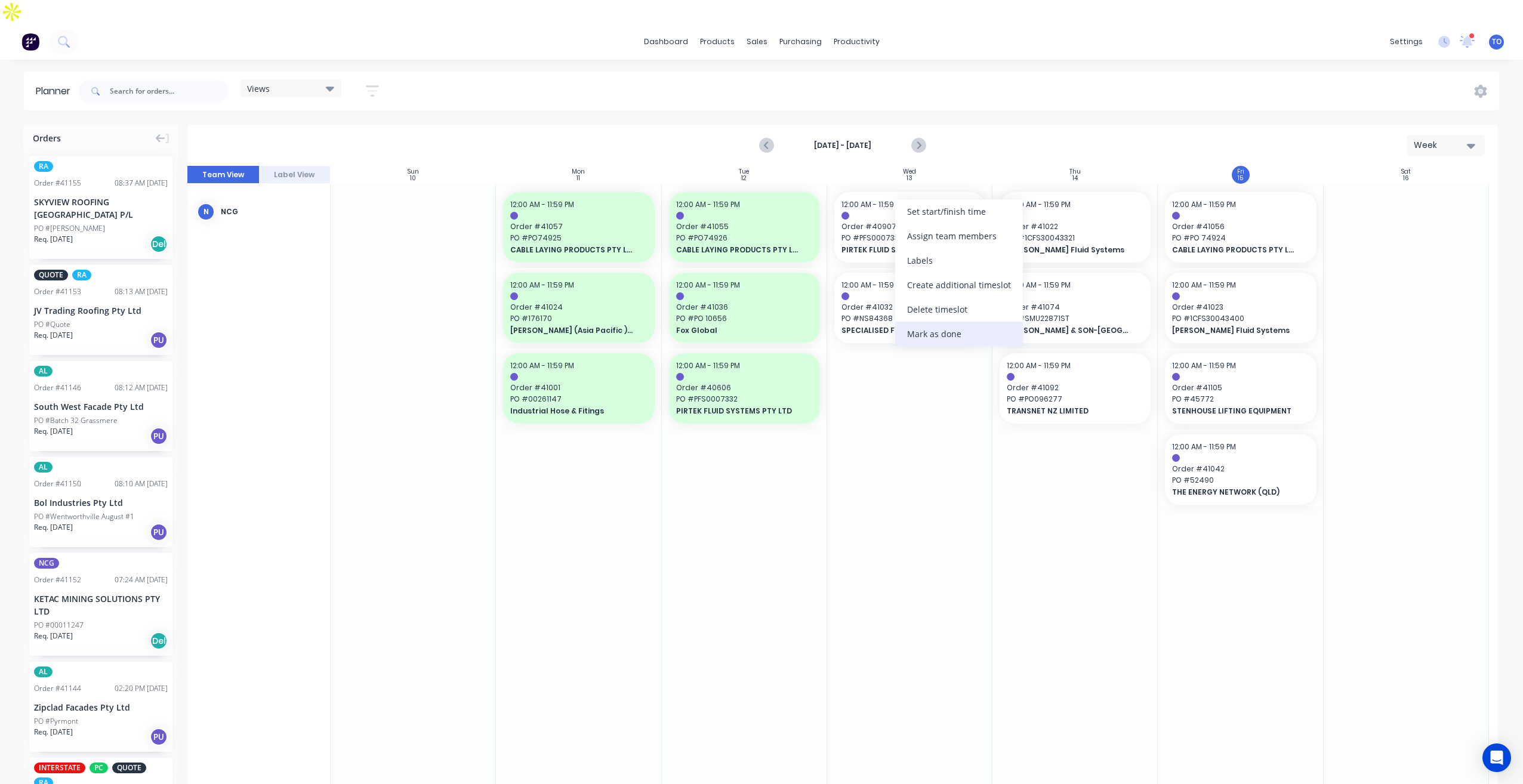
click at [923, 332] on div "Mark as done" at bounding box center [959, 334] width 128 height 25
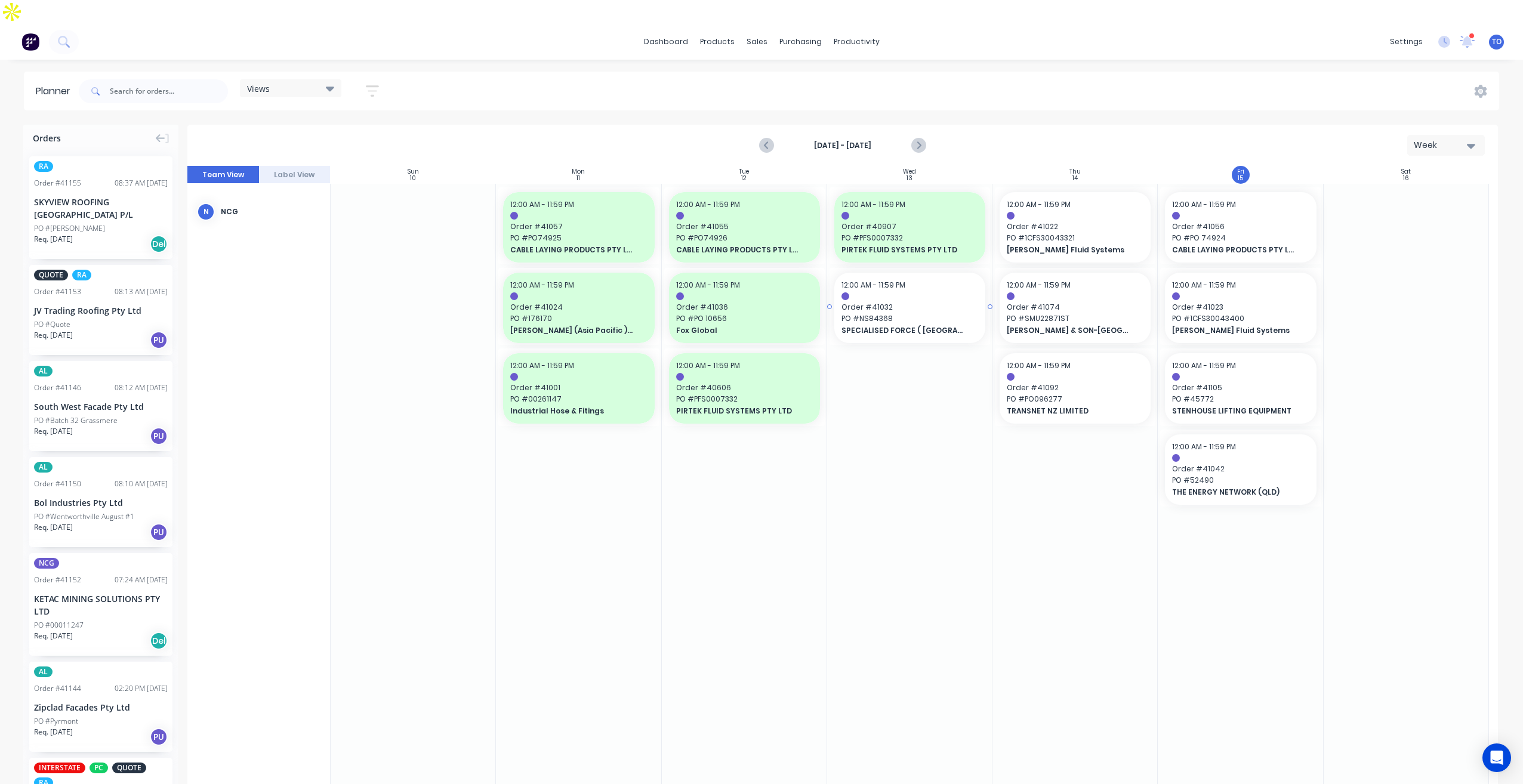
click at [906, 302] on span "Order # 41032" at bounding box center [910, 307] width 137 height 11
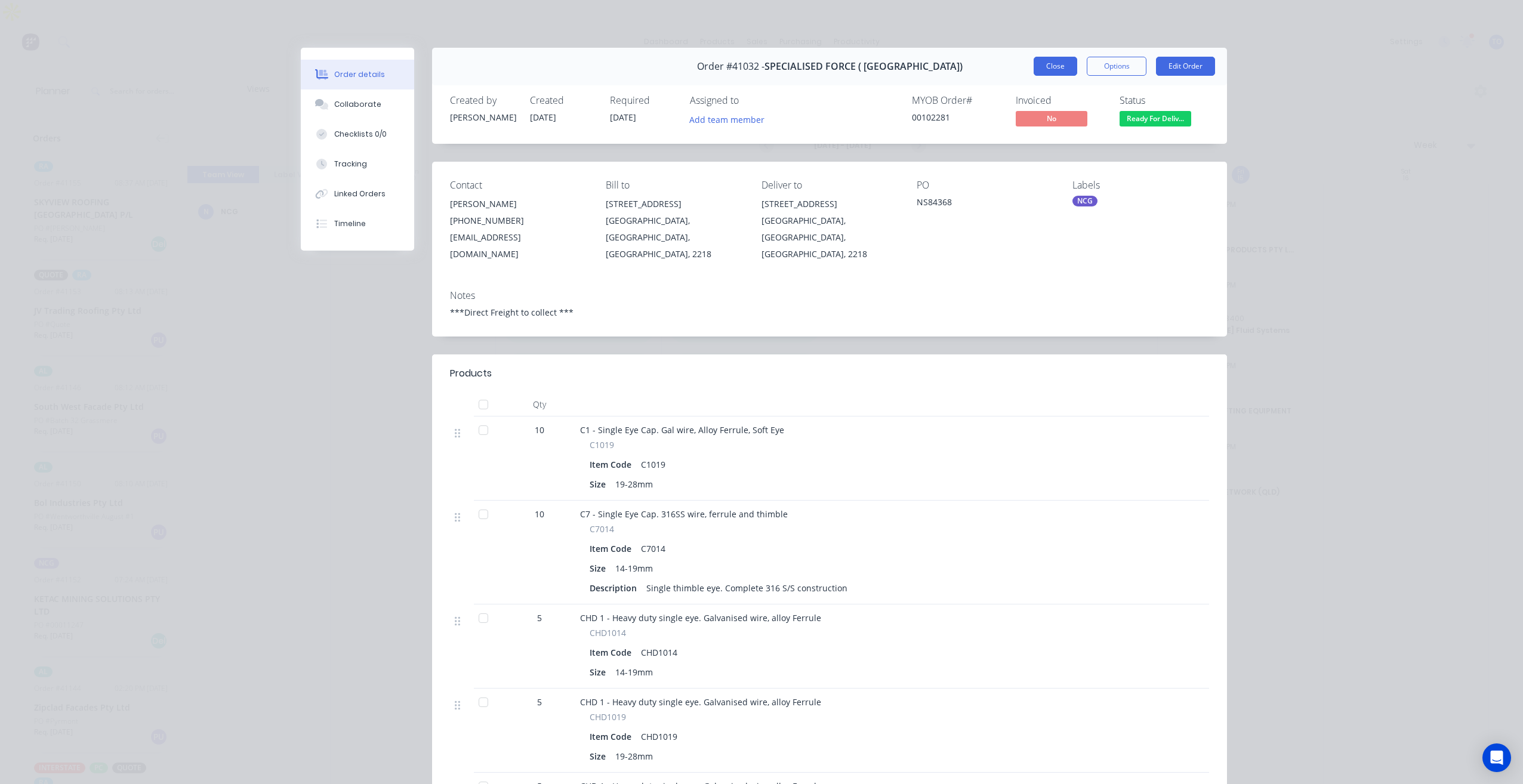
click at [1046, 60] on button "Close" at bounding box center [1055, 67] width 43 height 19
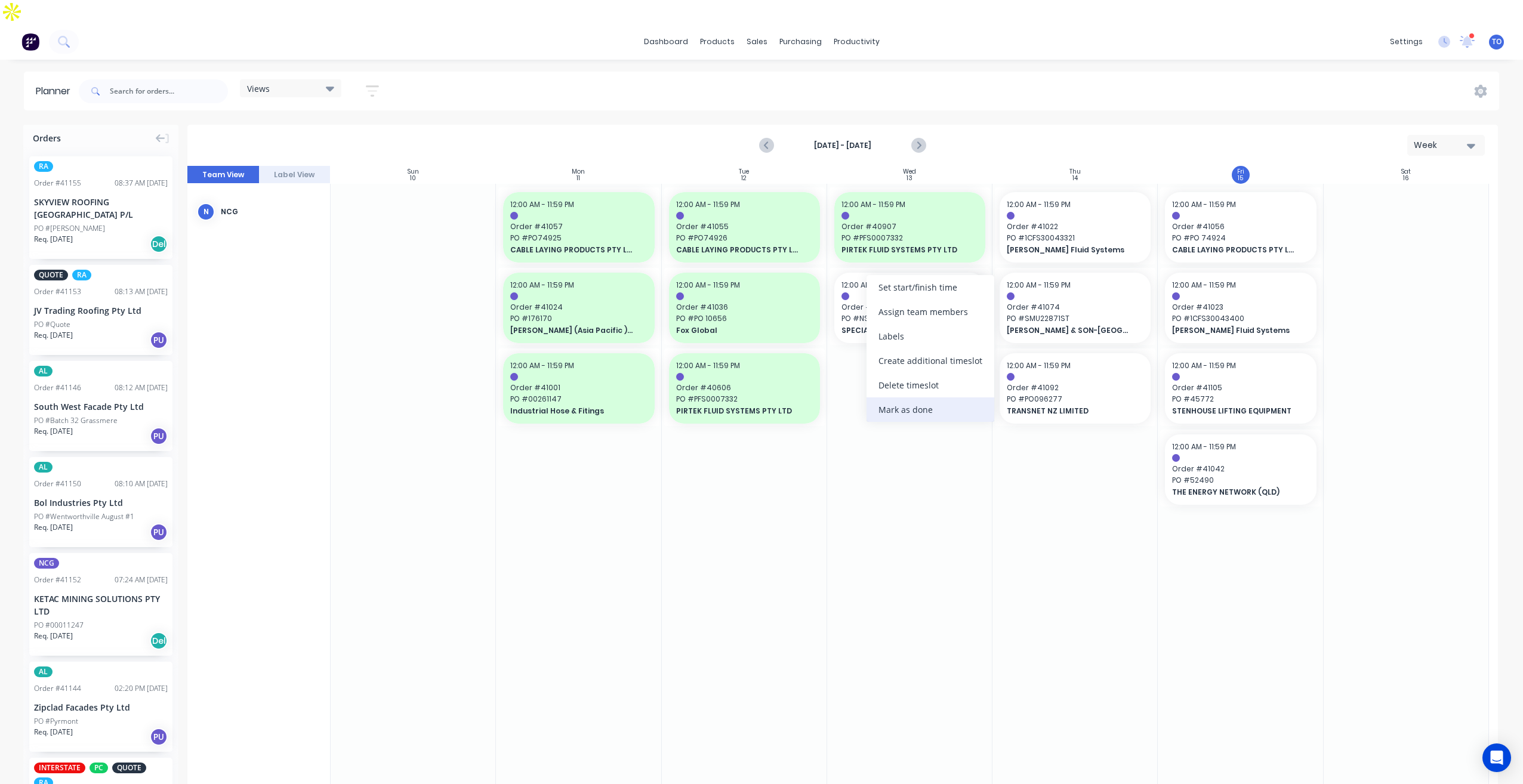
click at [899, 409] on div "Mark as done" at bounding box center [930, 409] width 128 height 25
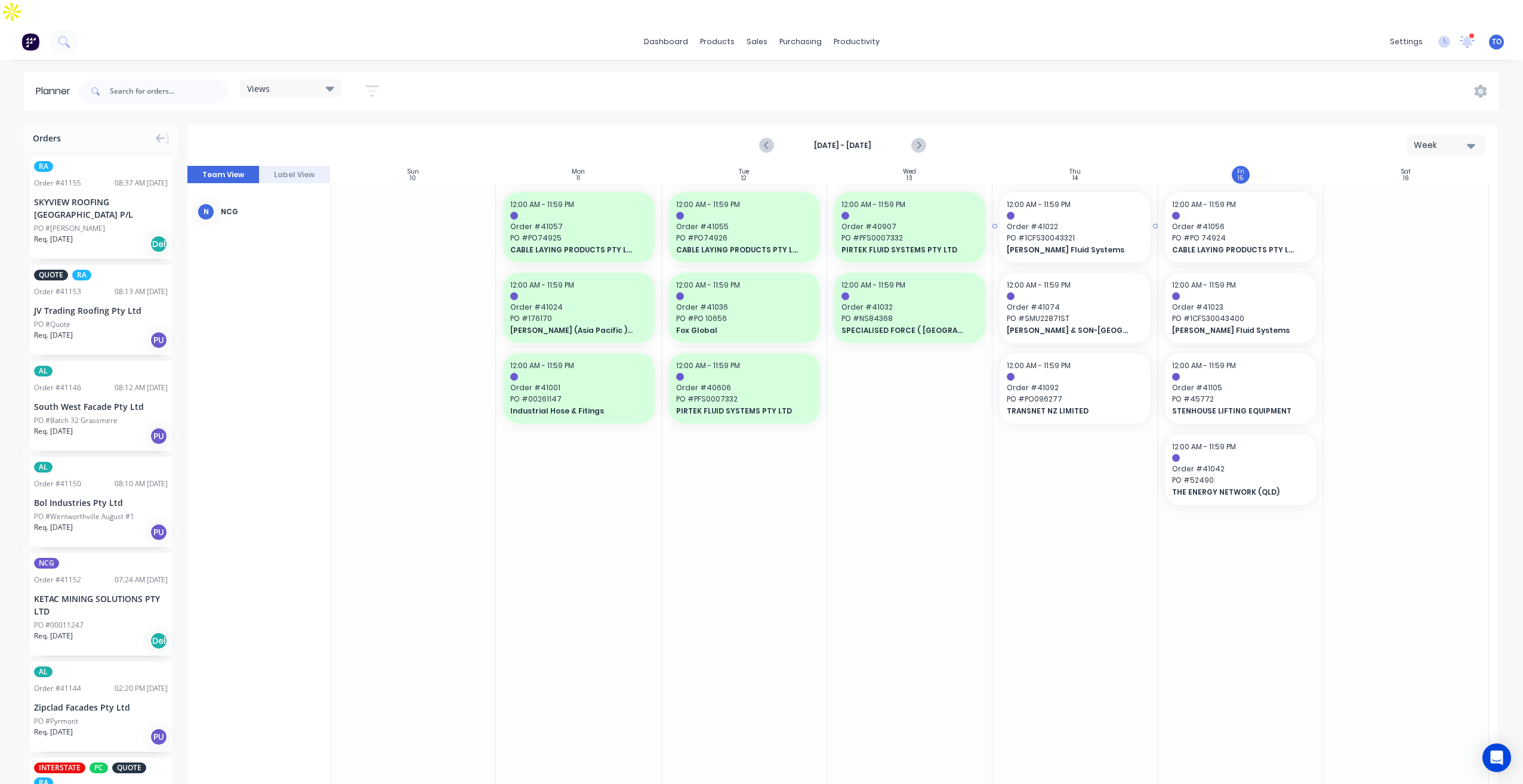
click at [1064, 208] on div "12:00 AM - 11:59 PM Order # 41022 PO # 1CFS30043321 [PERSON_NAME] Fluid Systems" at bounding box center [1075, 227] width 151 height 70
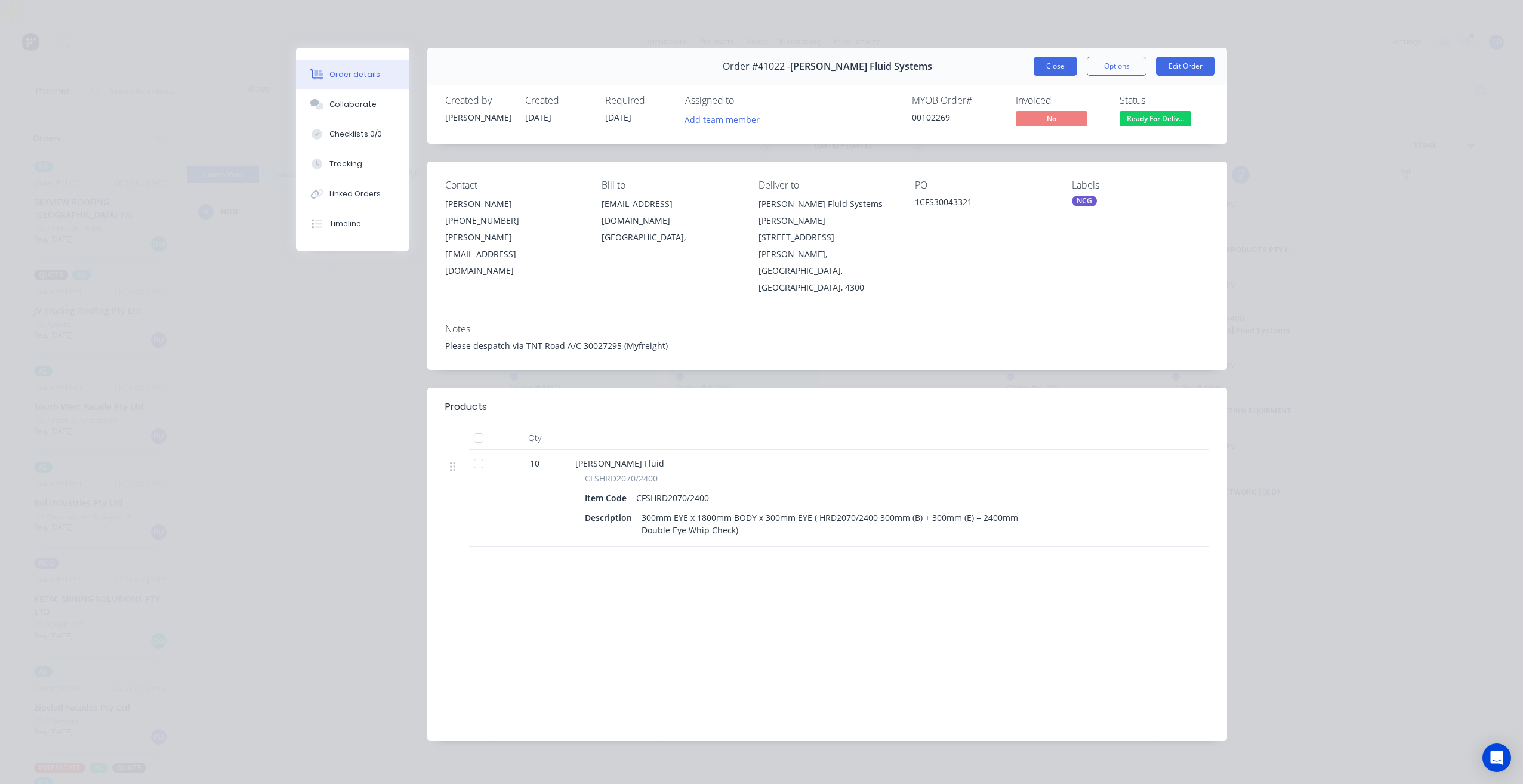
click at [1063, 65] on button "Close" at bounding box center [1055, 67] width 43 height 19
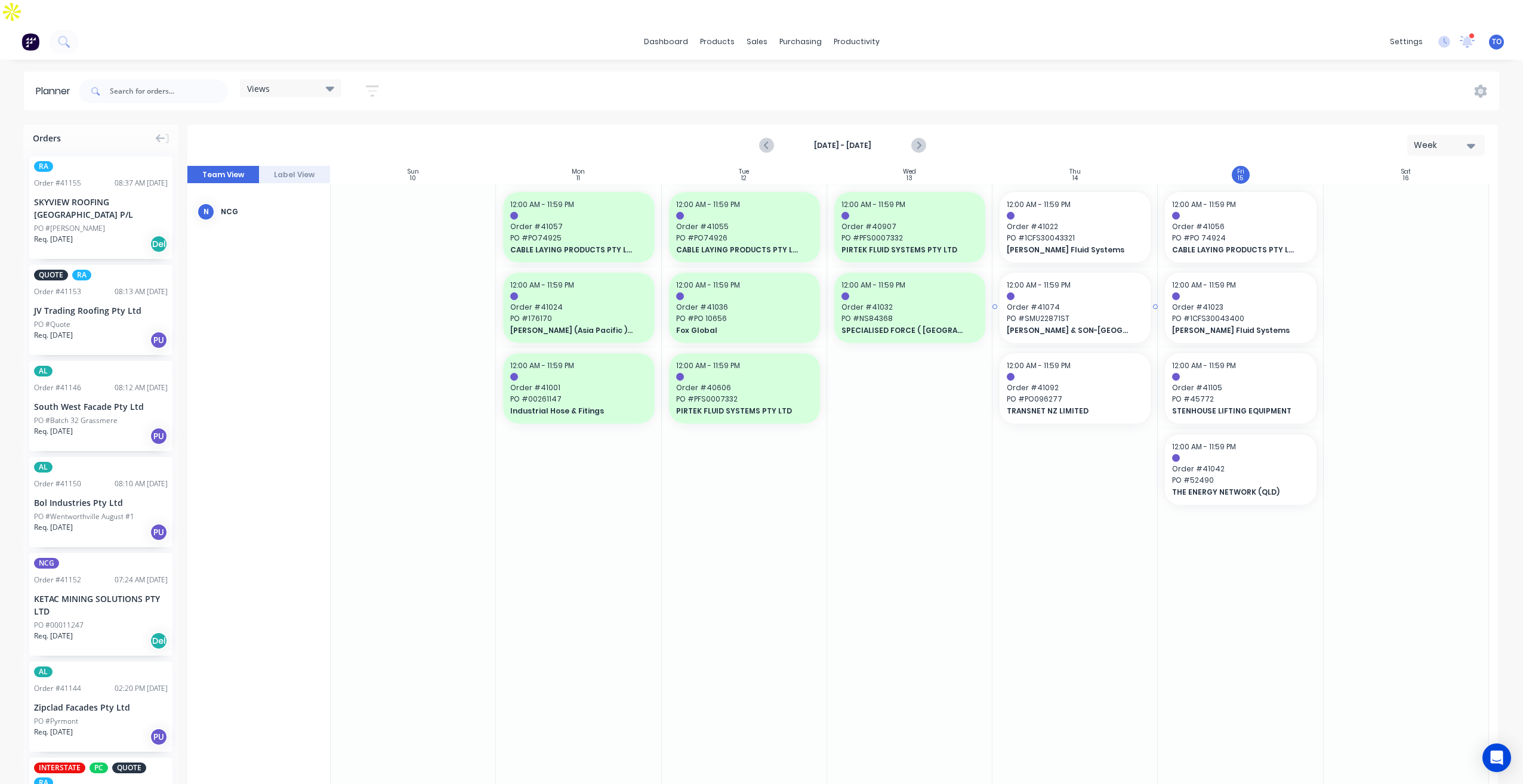
click at [1075, 313] on span "PO # SMU22871ST" at bounding box center [1075, 318] width 137 height 11
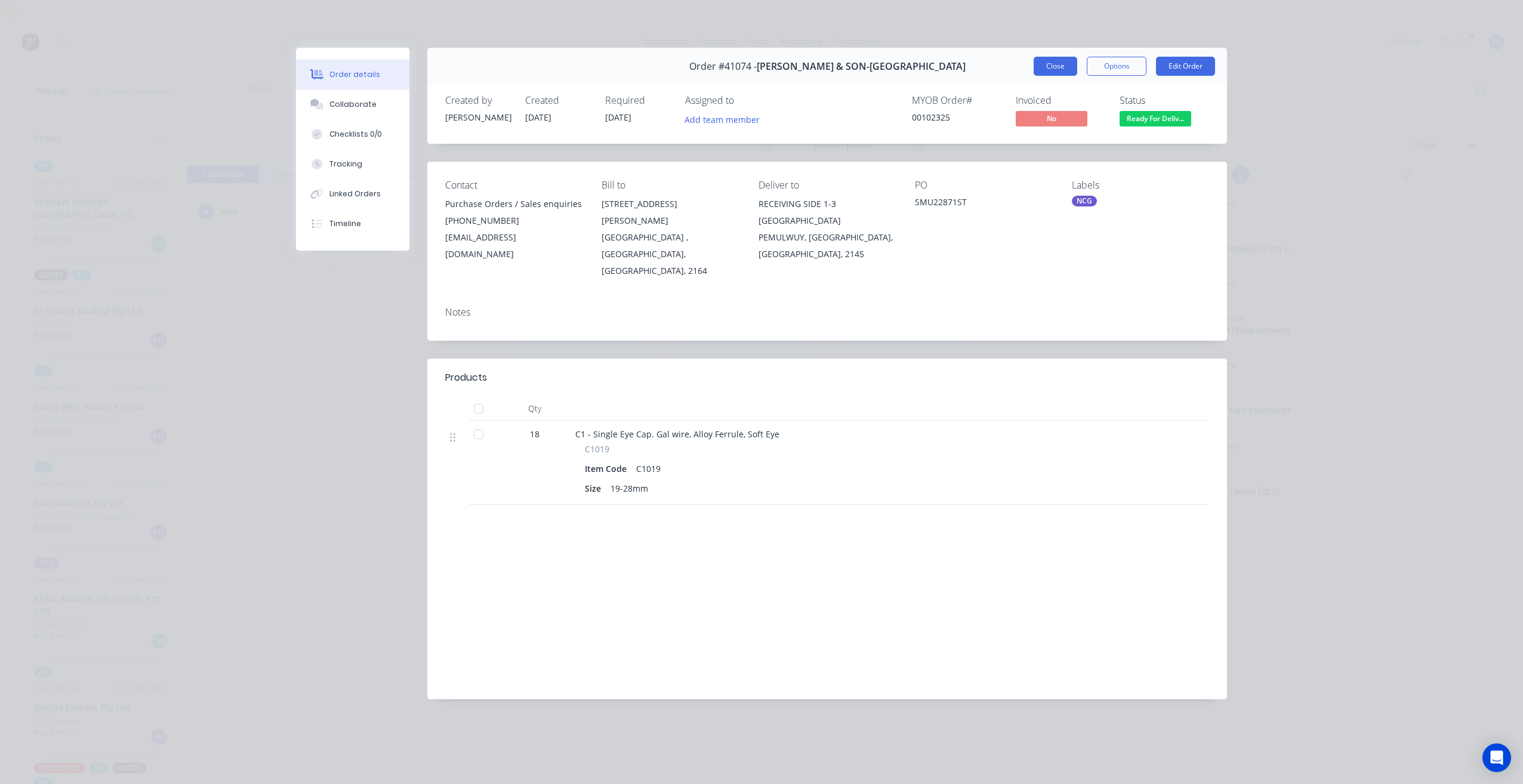
click at [1061, 65] on button "Close" at bounding box center [1055, 67] width 43 height 19
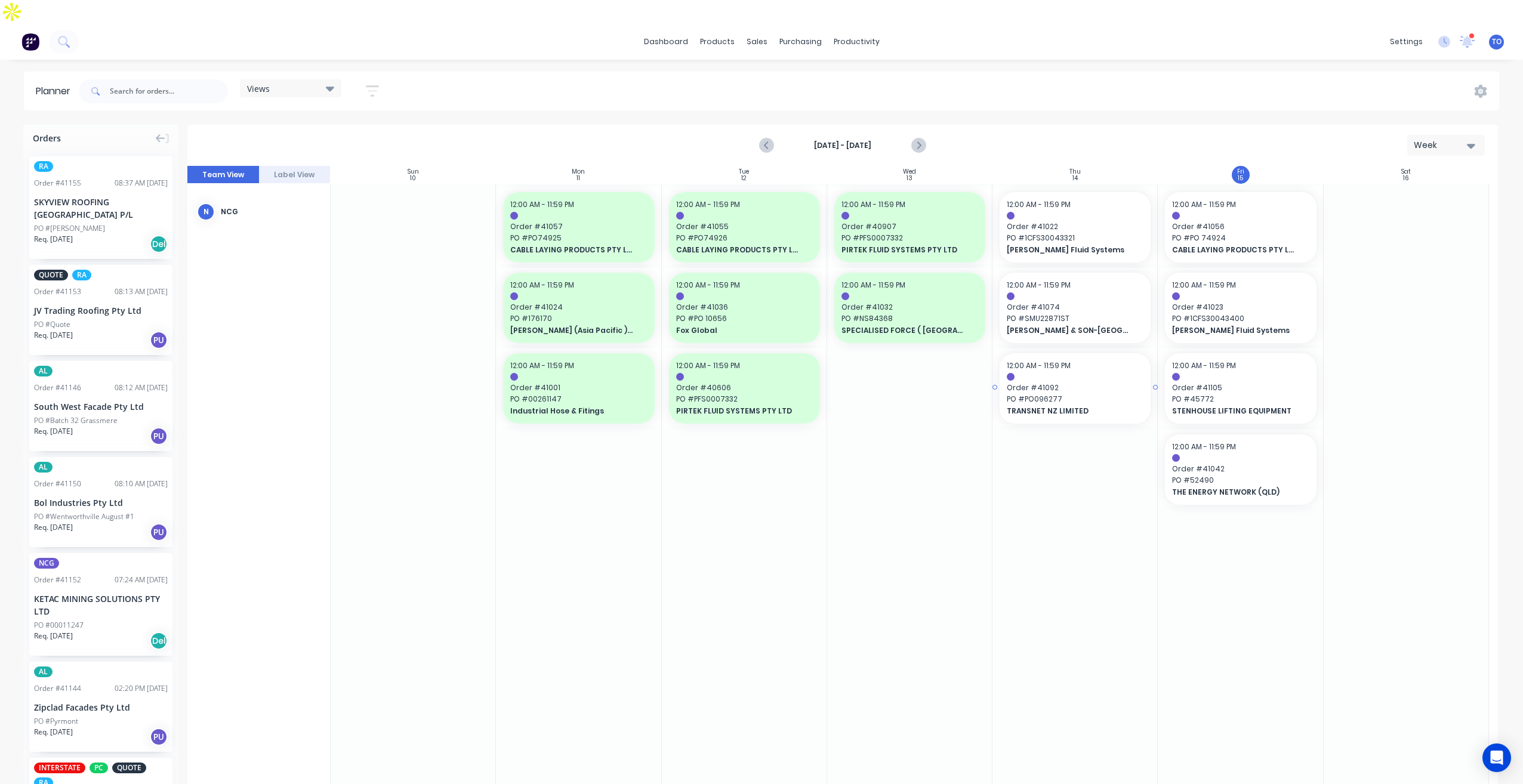
click at [1104, 394] on span "PO # PO096277" at bounding box center [1075, 399] width 137 height 11
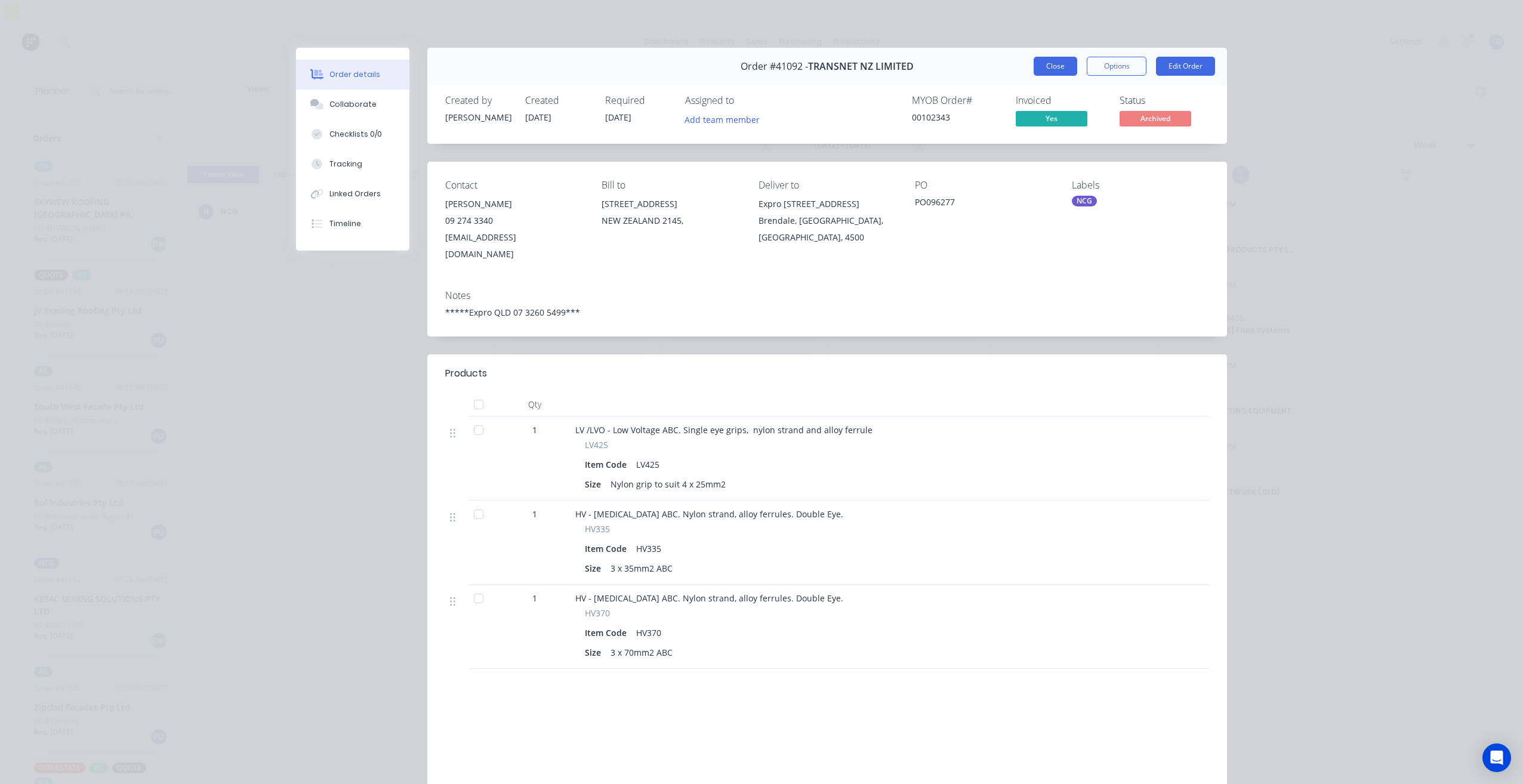
click at [1053, 70] on button "Close" at bounding box center [1055, 67] width 43 height 19
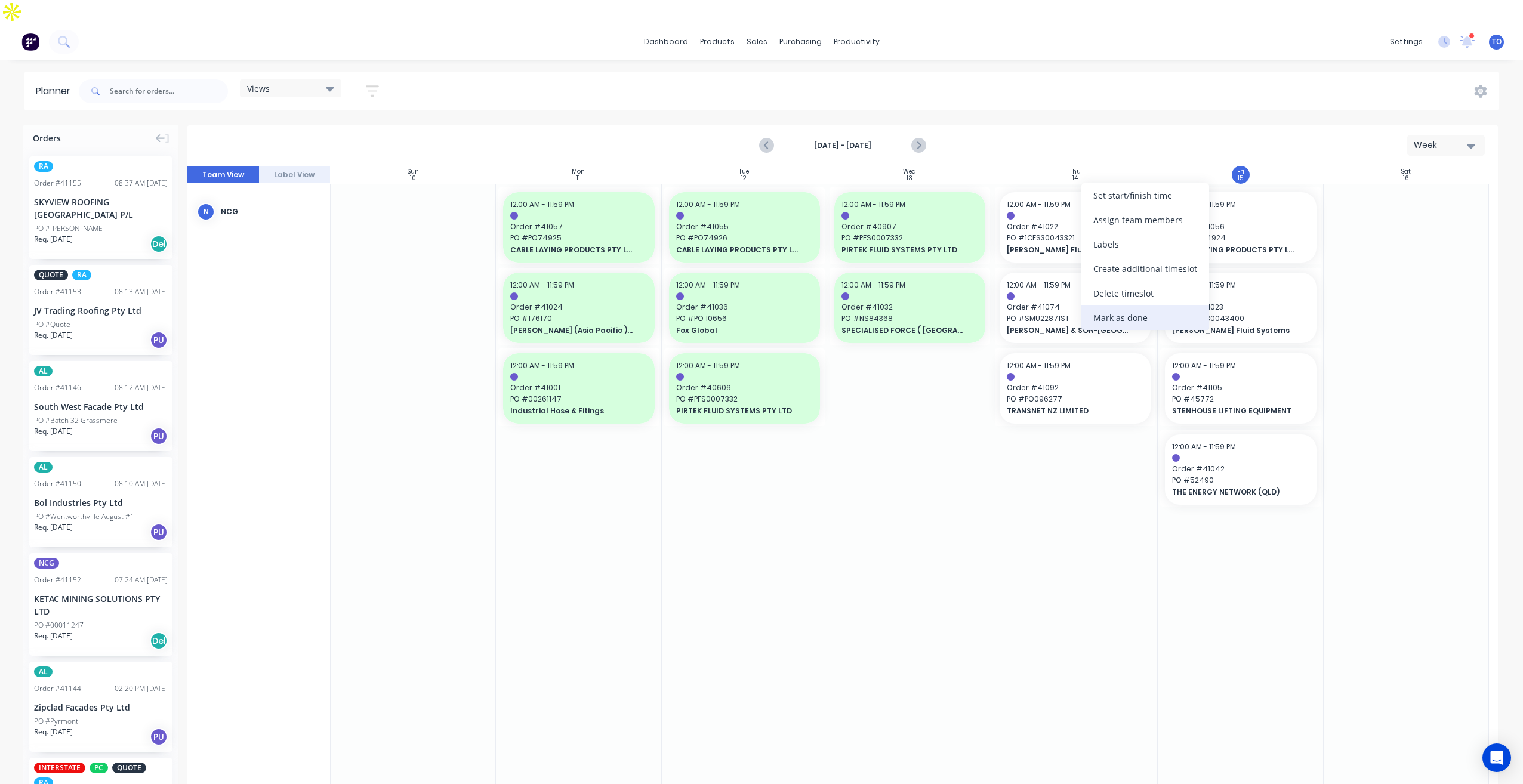
click at [1120, 319] on div "Mark as done" at bounding box center [1145, 318] width 128 height 25
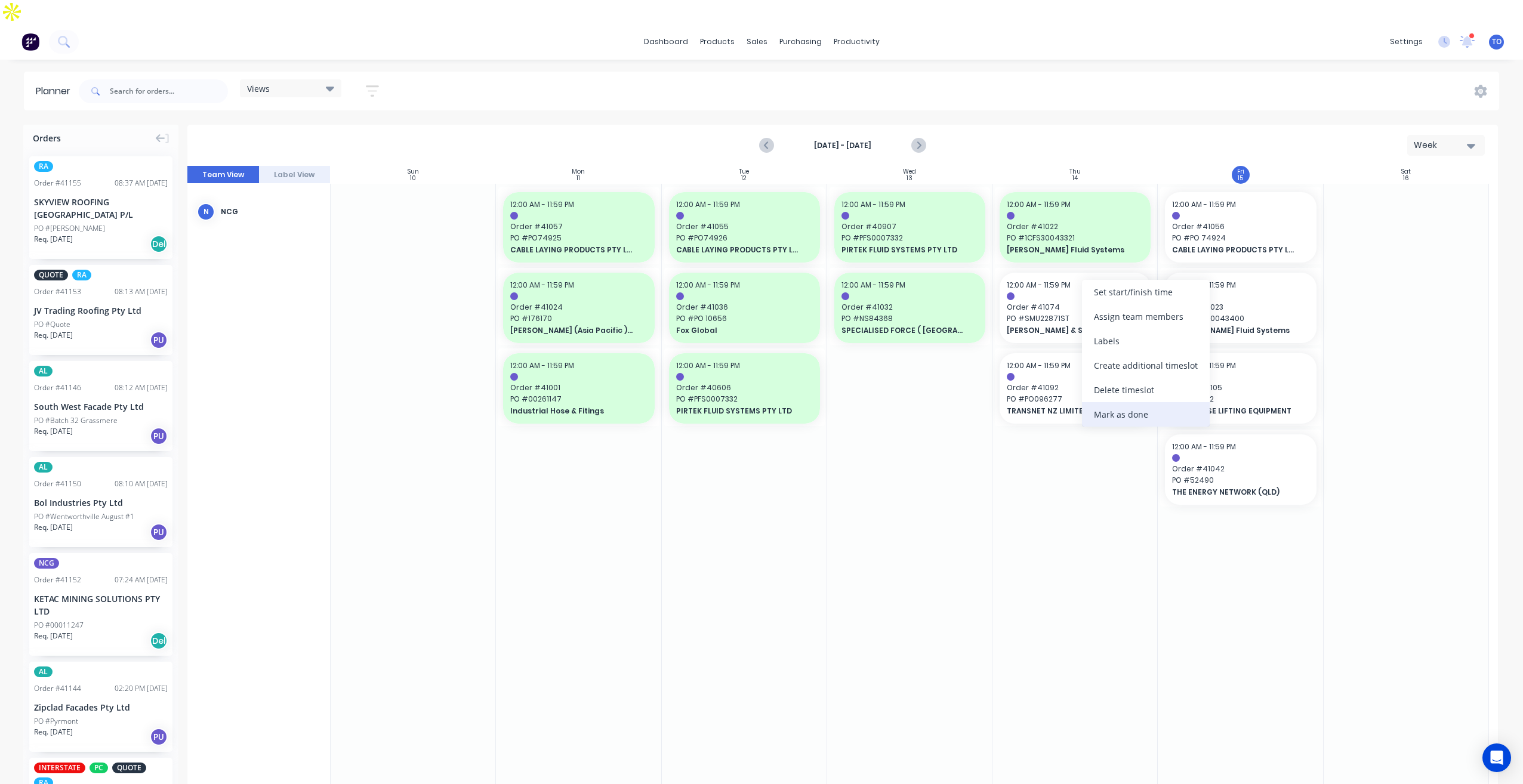
click at [1108, 417] on div "Mark as done" at bounding box center [1146, 415] width 128 height 25
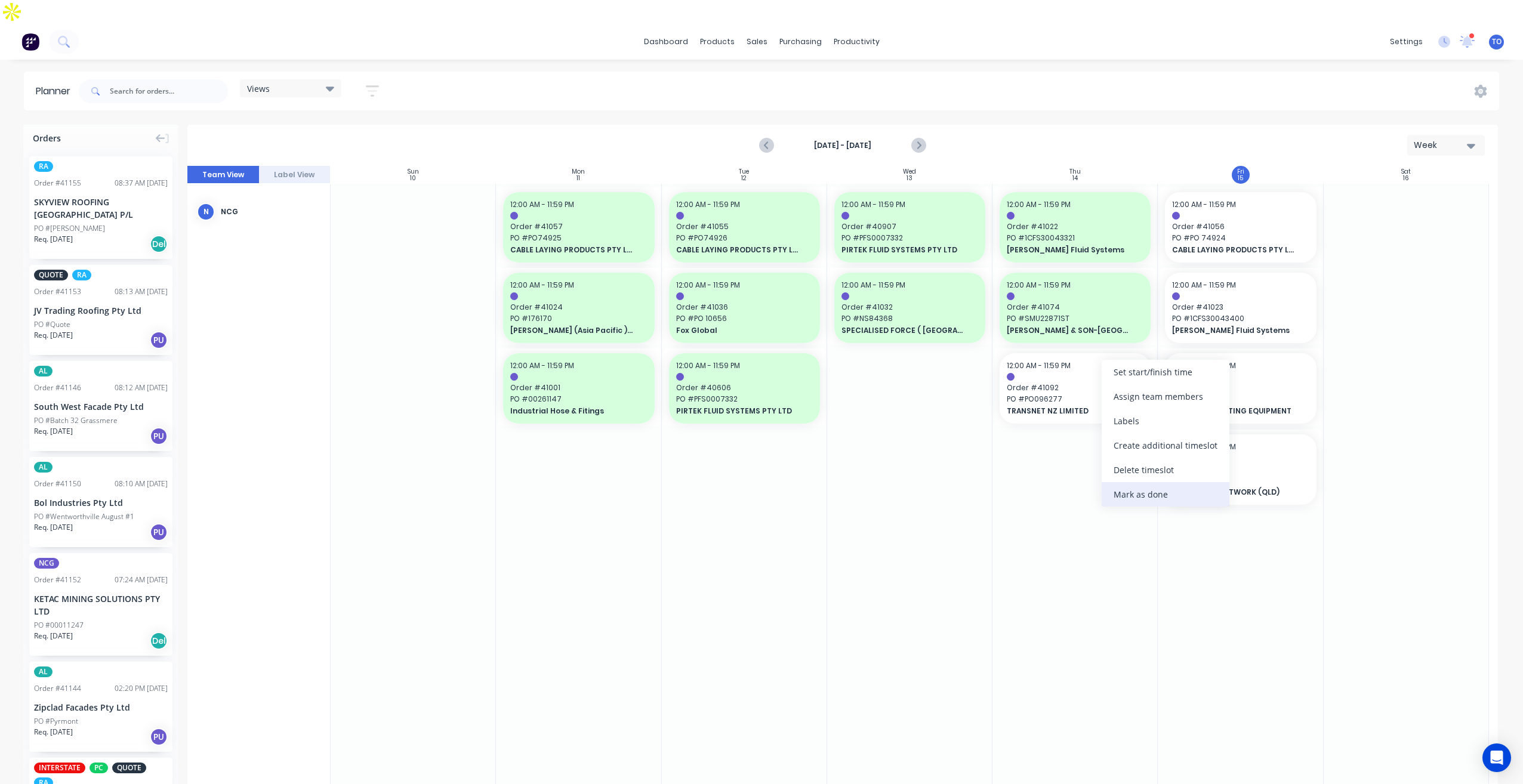
click at [1130, 499] on div "Mark as done" at bounding box center [1165, 494] width 128 height 25
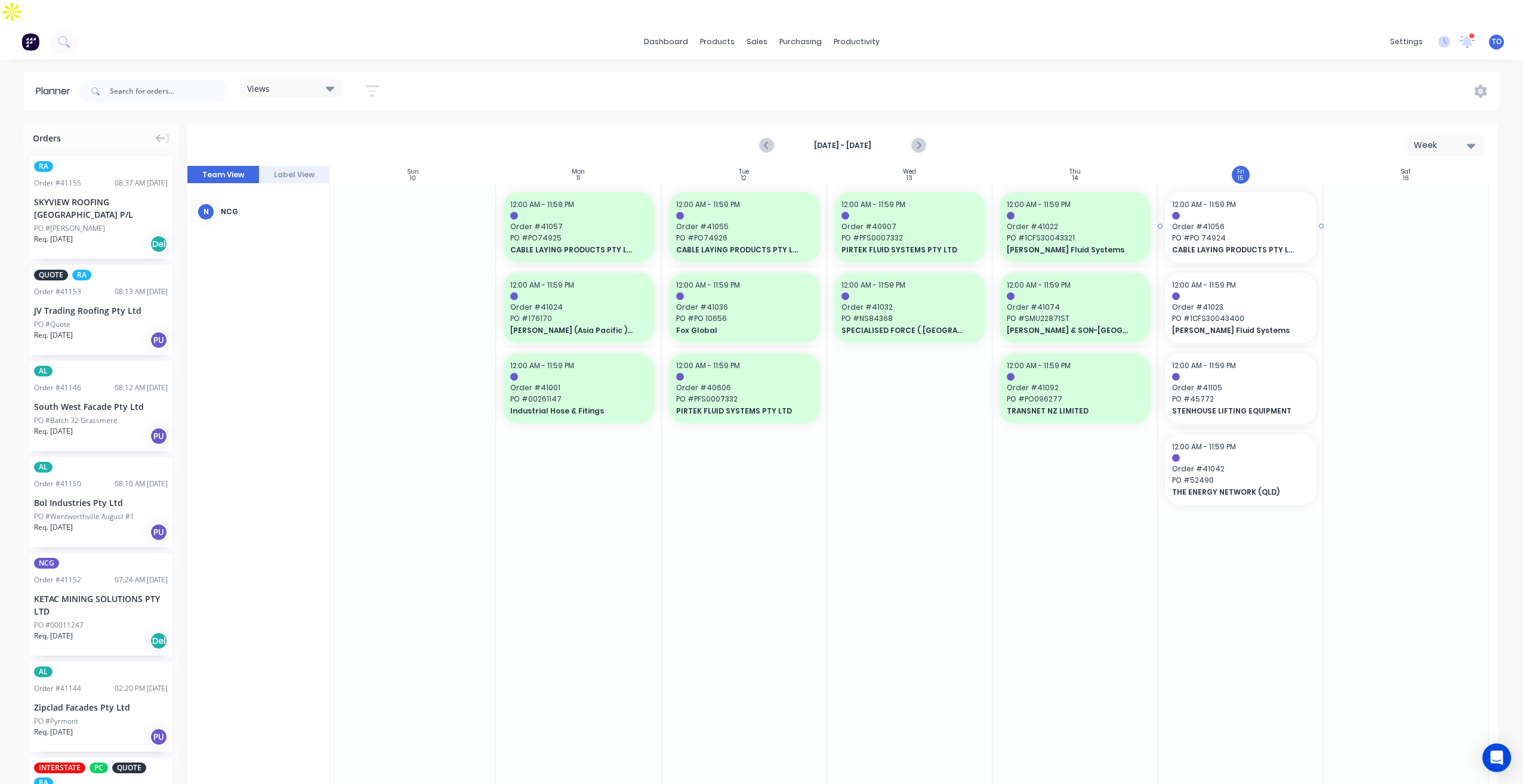
click at [1261, 212] on div at bounding box center [1240, 216] width 137 height 8
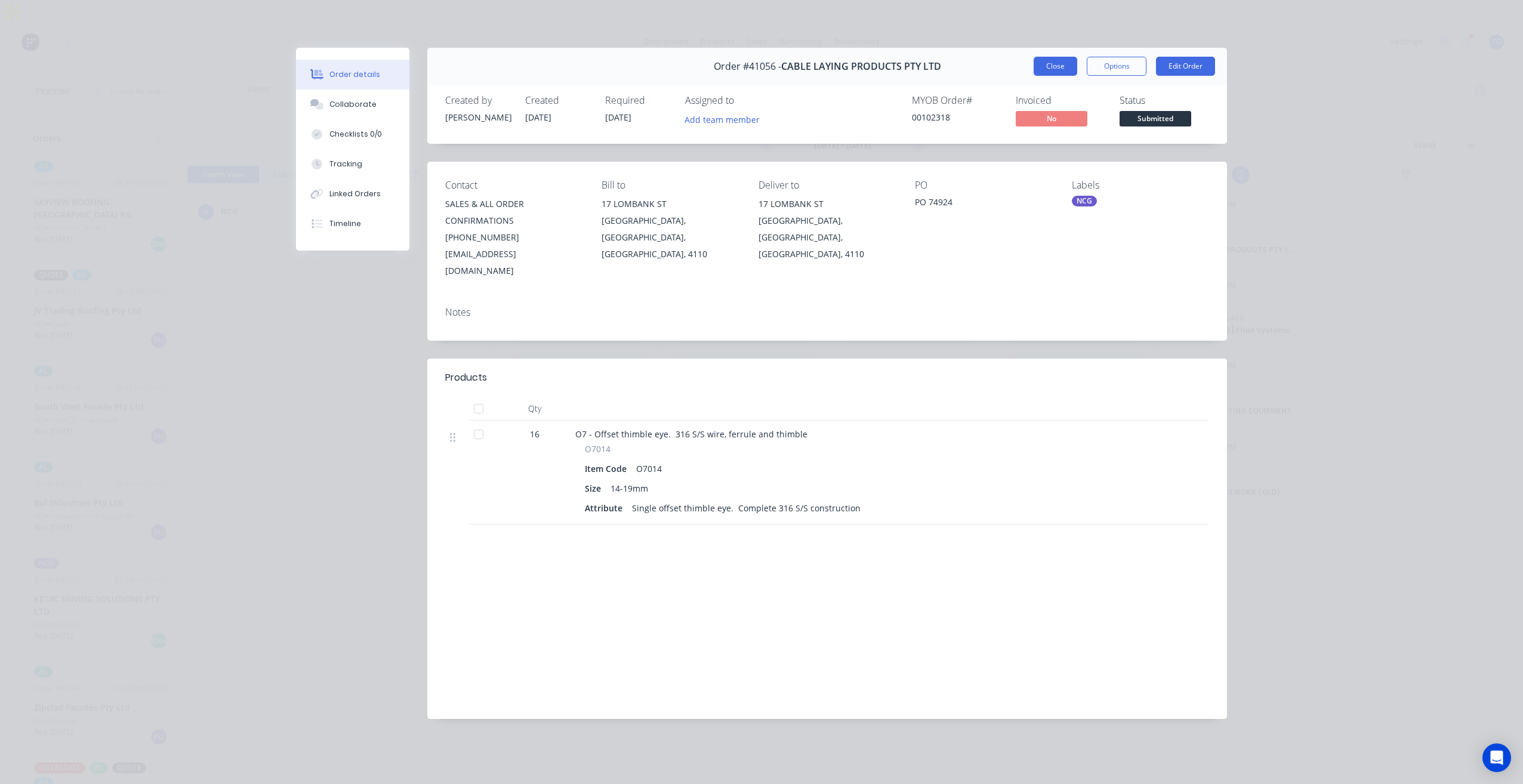
click at [1039, 67] on button "Close" at bounding box center [1055, 67] width 43 height 19
